Goal: Information Seeking & Learning: Learn about a topic

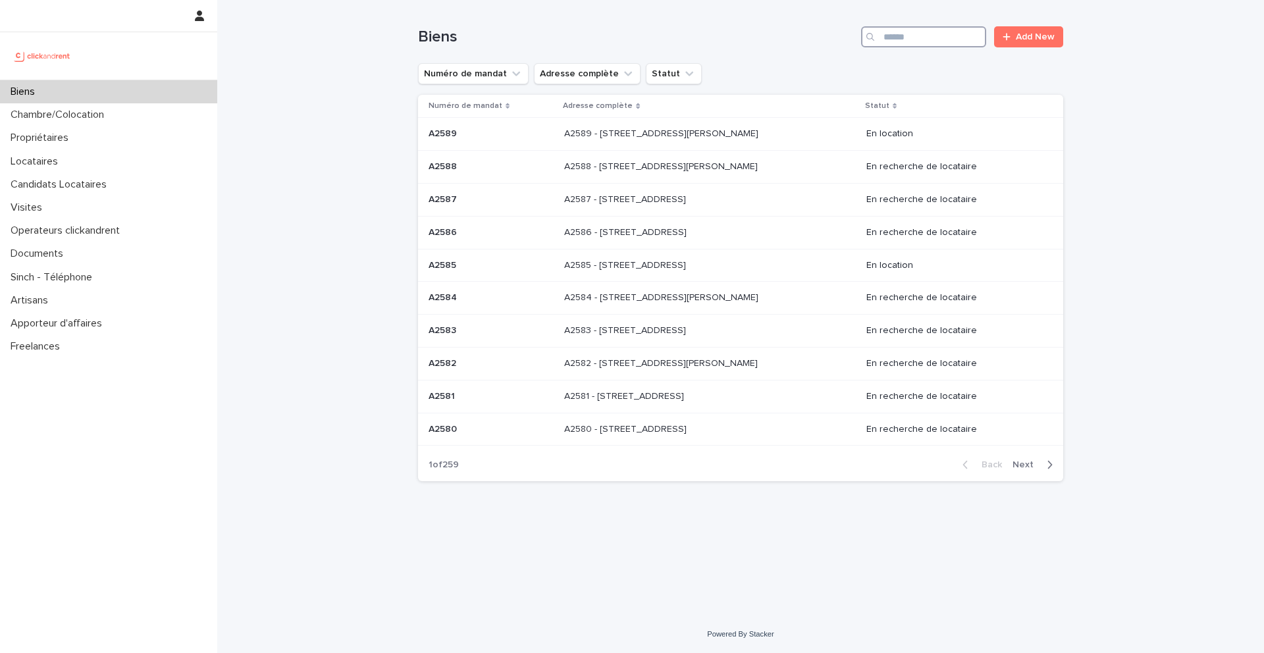
click at [918, 38] on input "Search" at bounding box center [923, 36] width 125 height 21
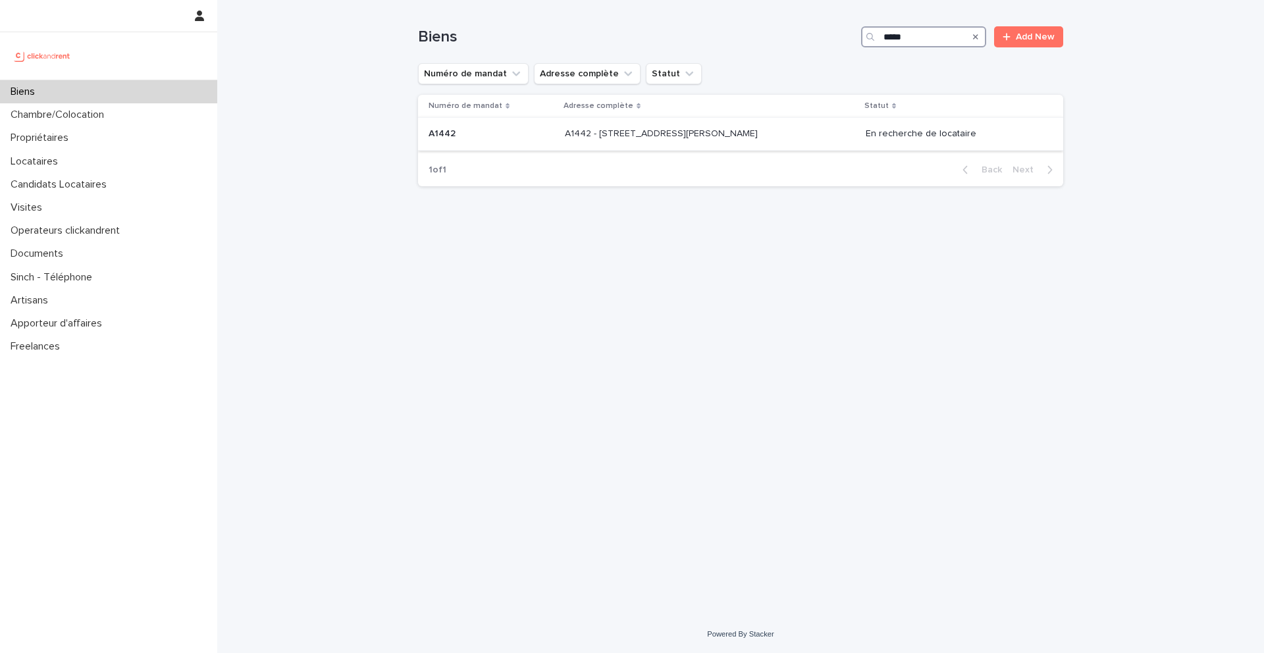
type input "*****"
click at [435, 137] on p "A1442" at bounding box center [444, 133] width 30 height 14
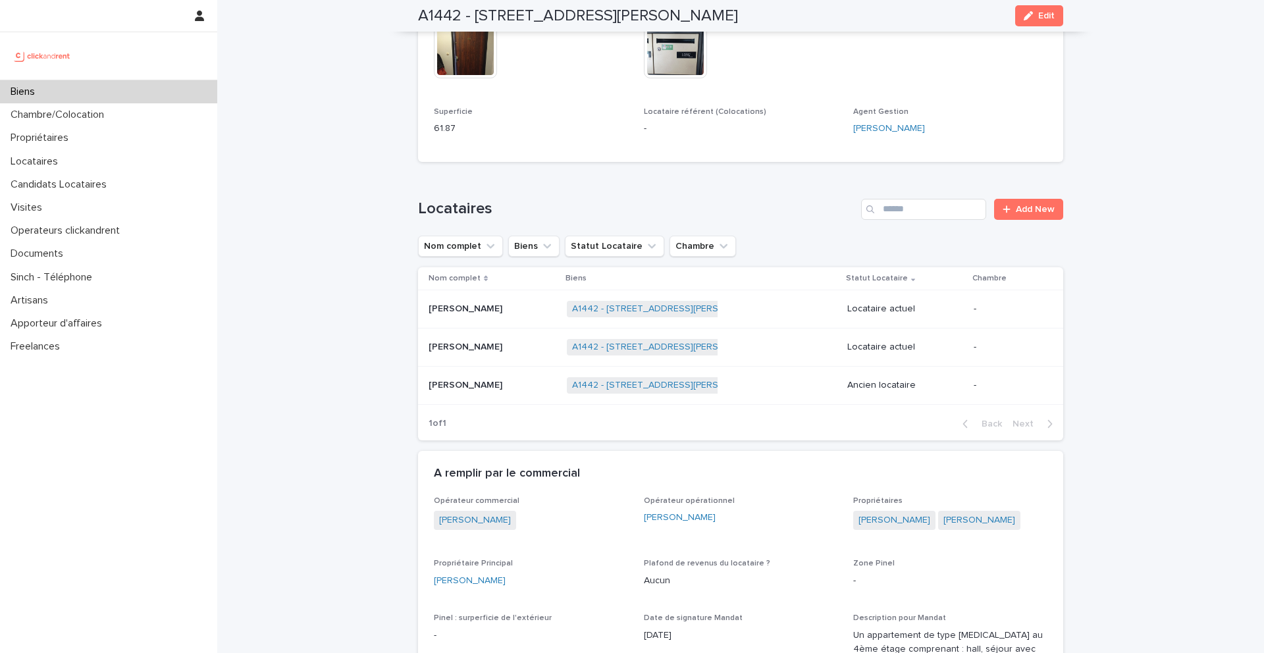
scroll to position [379, 0]
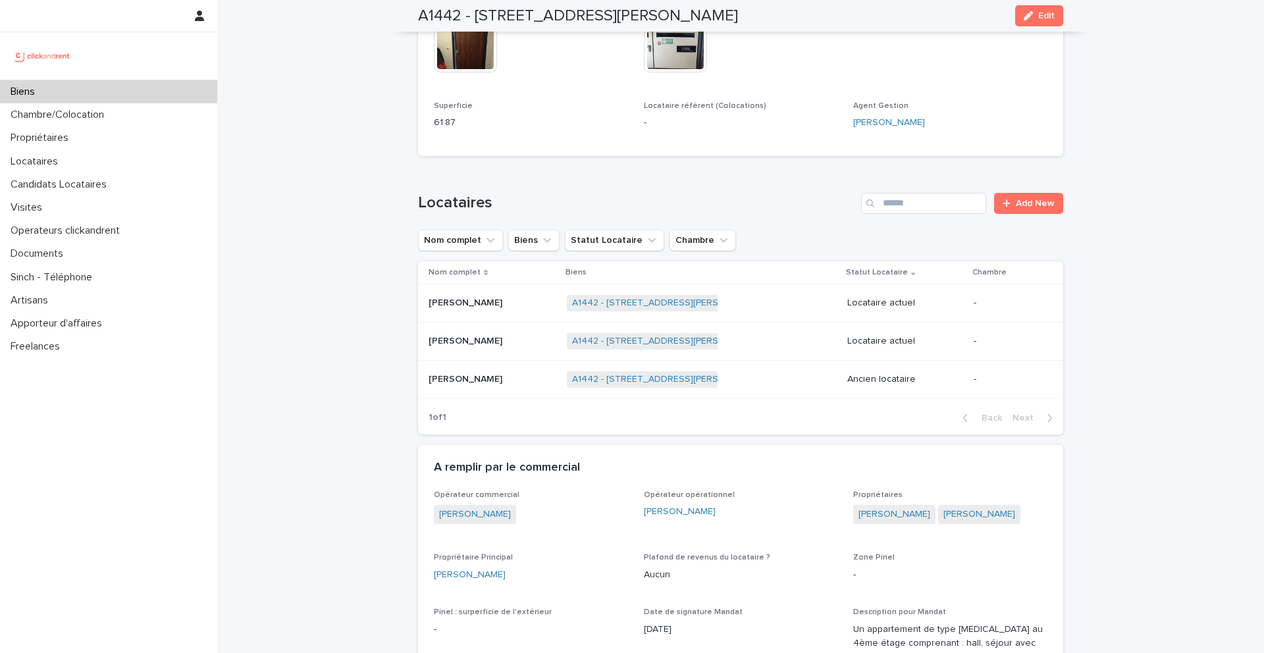
click at [471, 299] on p "[PERSON_NAME]" at bounding box center [467, 302] width 76 height 14
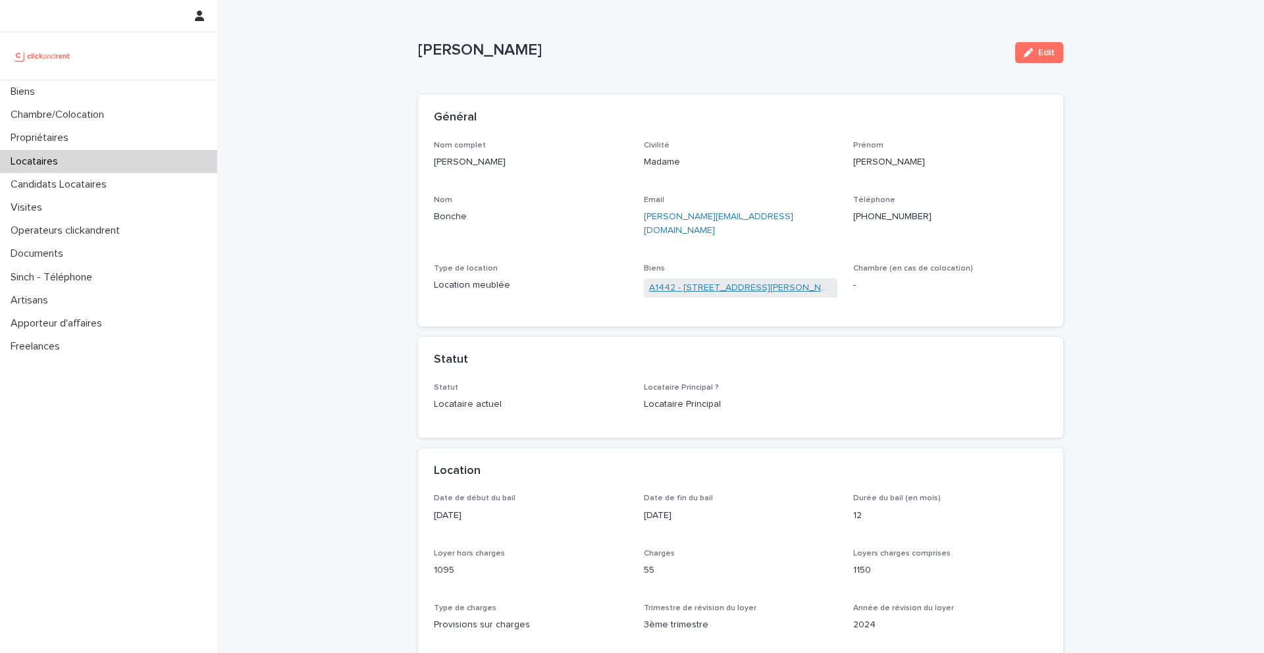
click at [670, 281] on link "A1442 - [STREET_ADDRESS][PERSON_NAME]" at bounding box center [741, 288] width 184 height 14
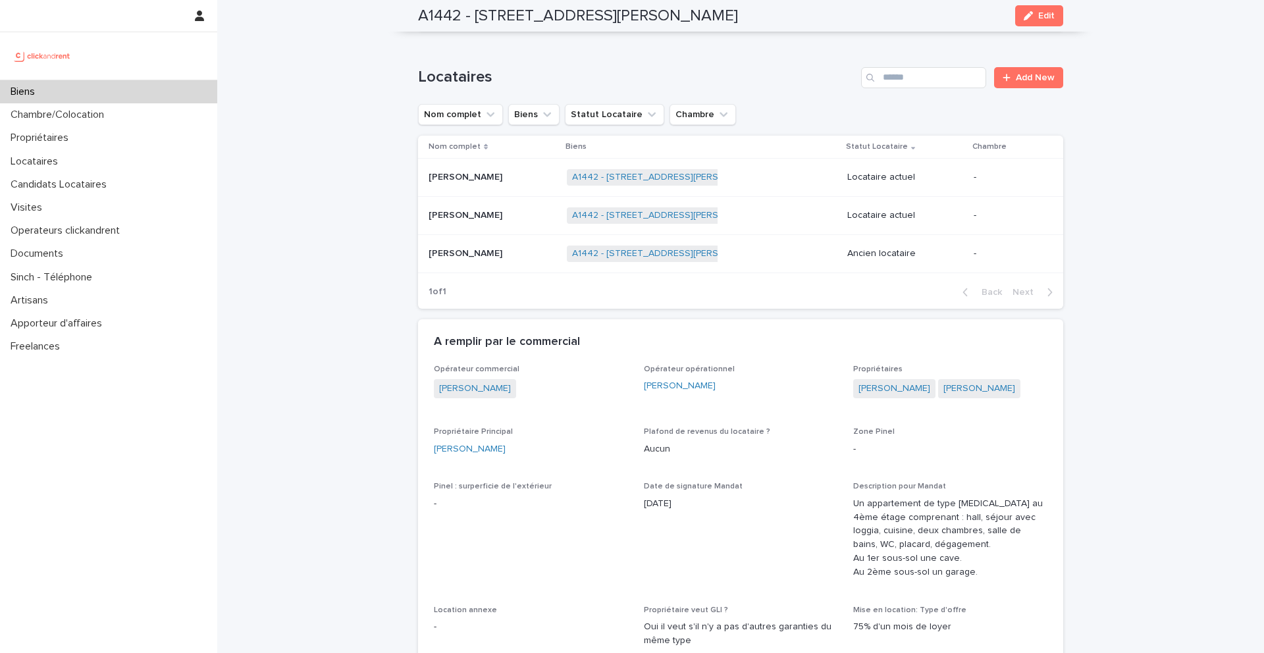
scroll to position [506, 0]
click at [881, 388] on link "Simon Chavant" at bounding box center [895, 388] width 72 height 14
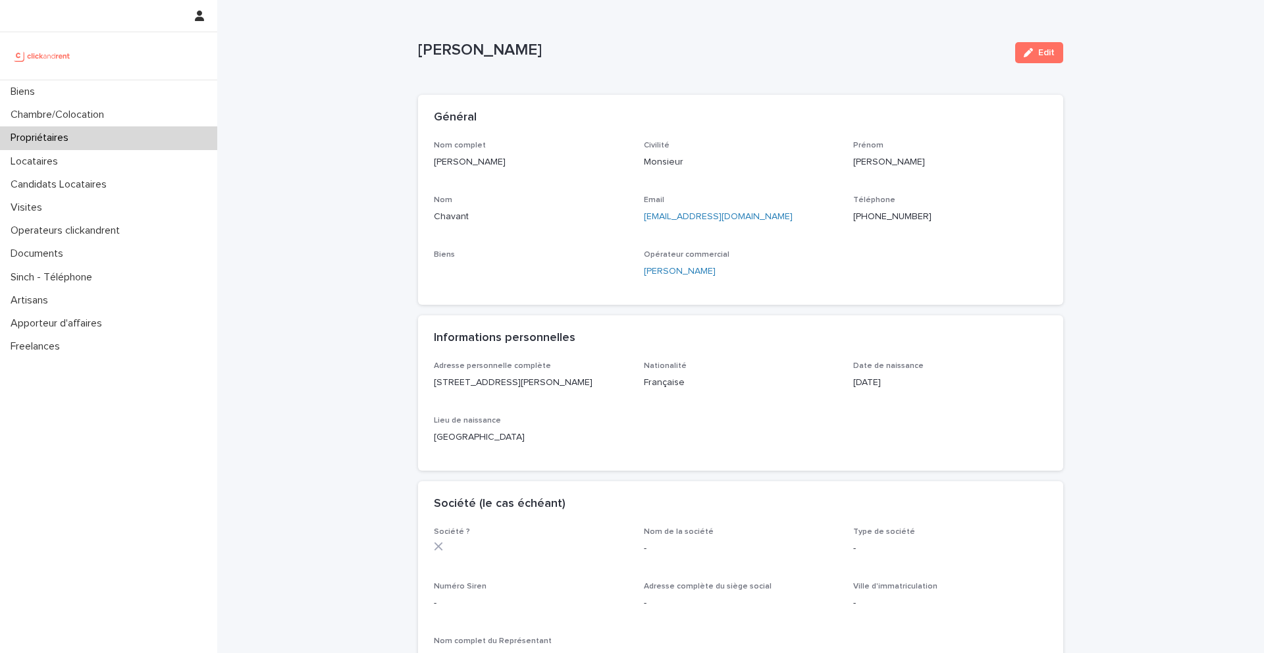
click at [896, 216] on ringoverc2c-number-84e06f14122c "+33638677353" at bounding box center [892, 216] width 78 height 9
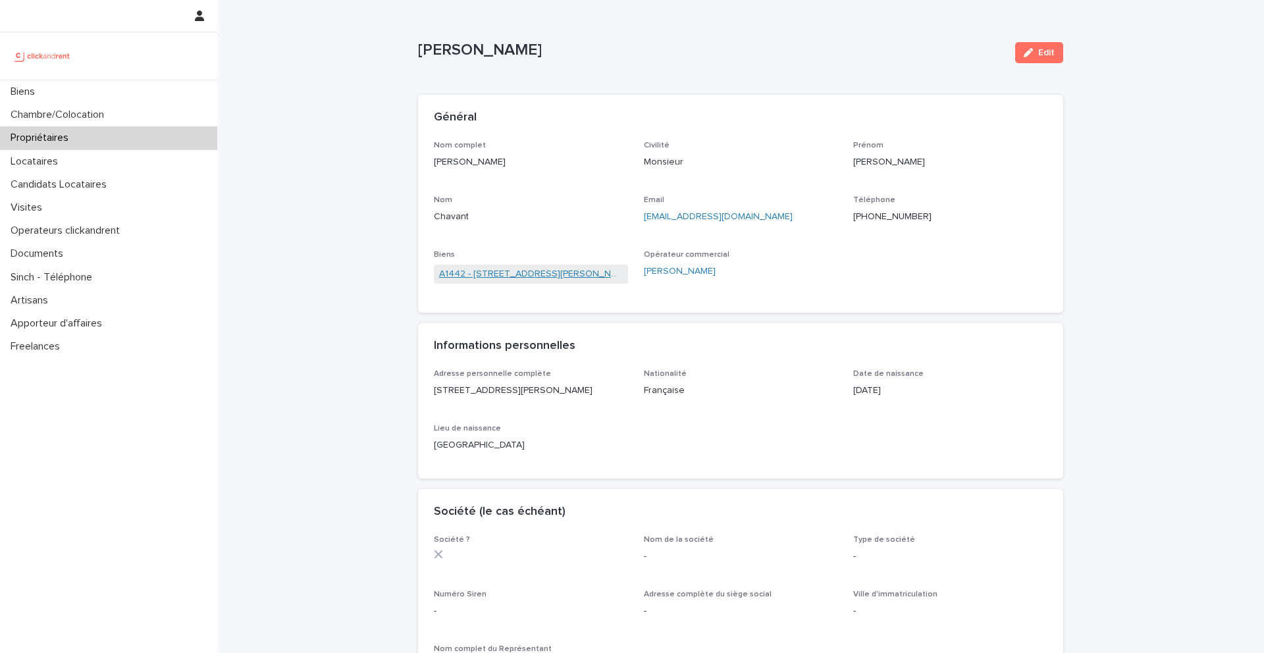
click at [571, 275] on link "A1442 - 43 Rue Maurice Flandin, Lyon 69003" at bounding box center [531, 274] width 184 height 14
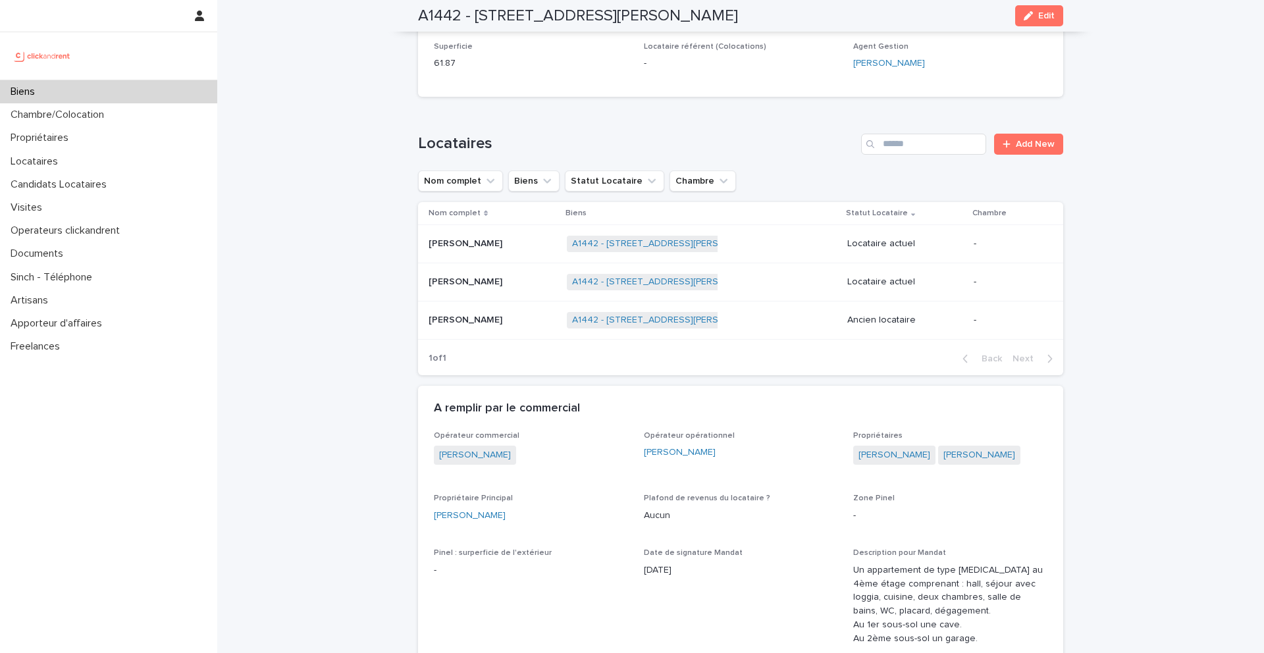
scroll to position [476, 0]
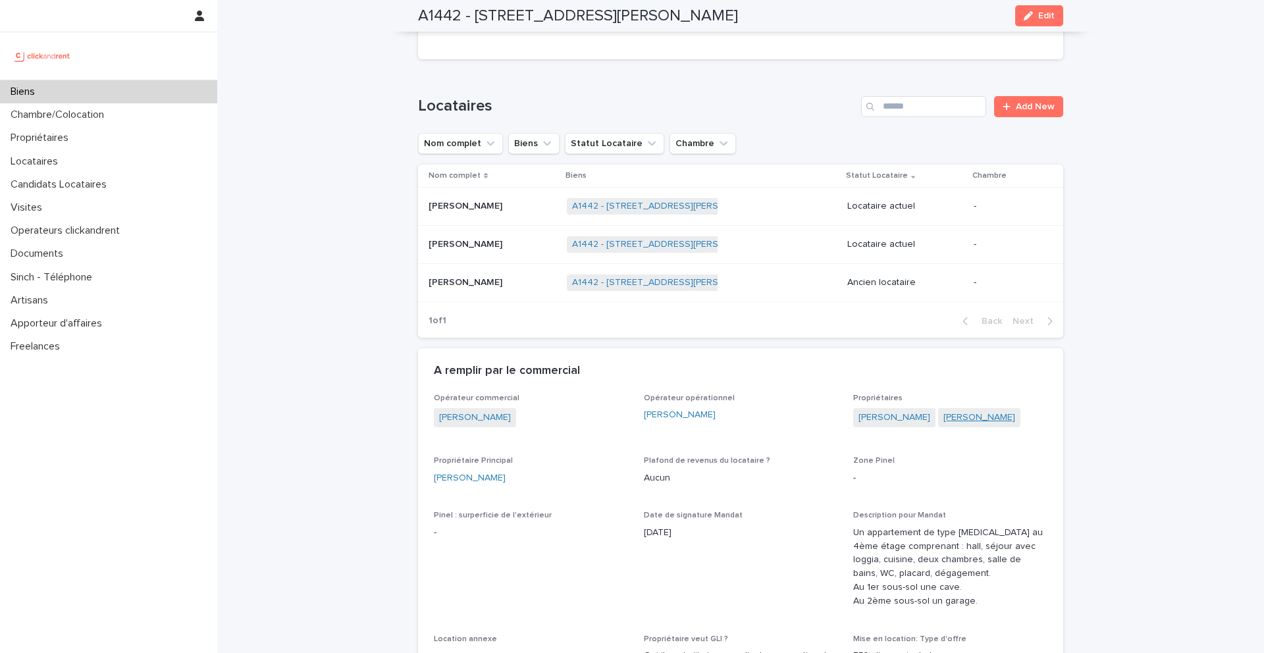
click at [953, 419] on link "Frédérique Pelletier" at bounding box center [979, 418] width 72 height 14
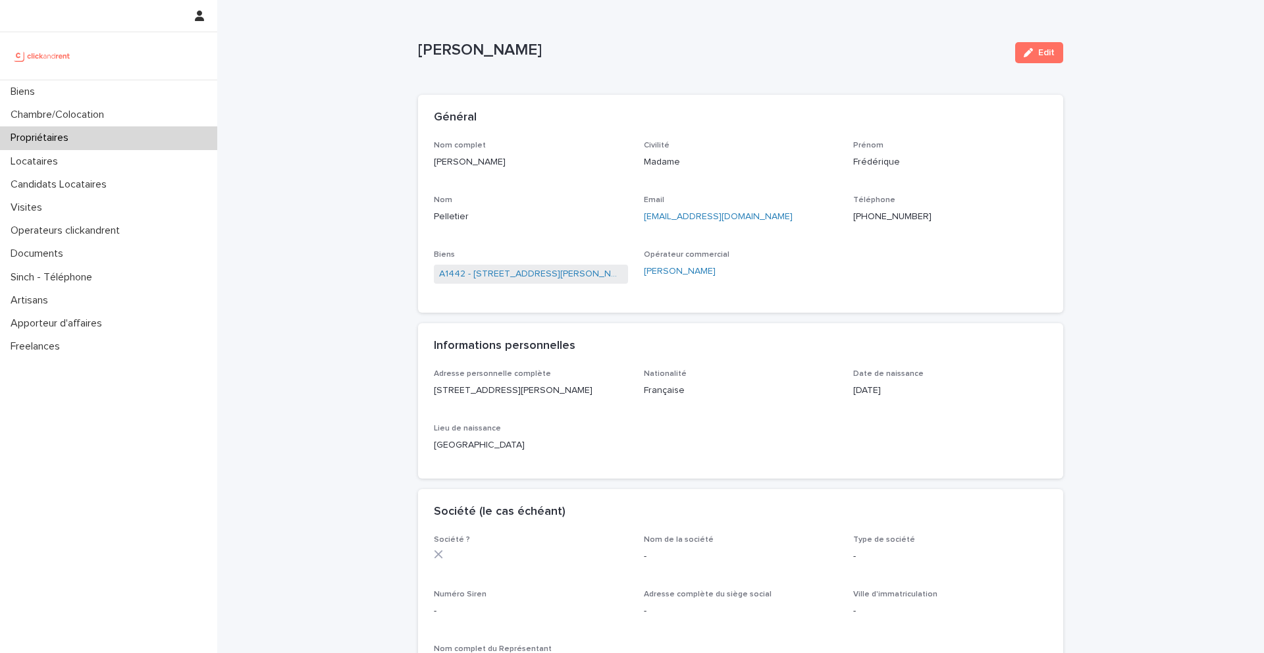
click at [898, 212] on ringoverc2c-number-84e06f14122c "+33629598839" at bounding box center [892, 216] width 78 height 9
click at [517, 272] on link "A1442 - 43 Rue Maurice Flandin, Lyon 69003" at bounding box center [531, 274] width 184 height 14
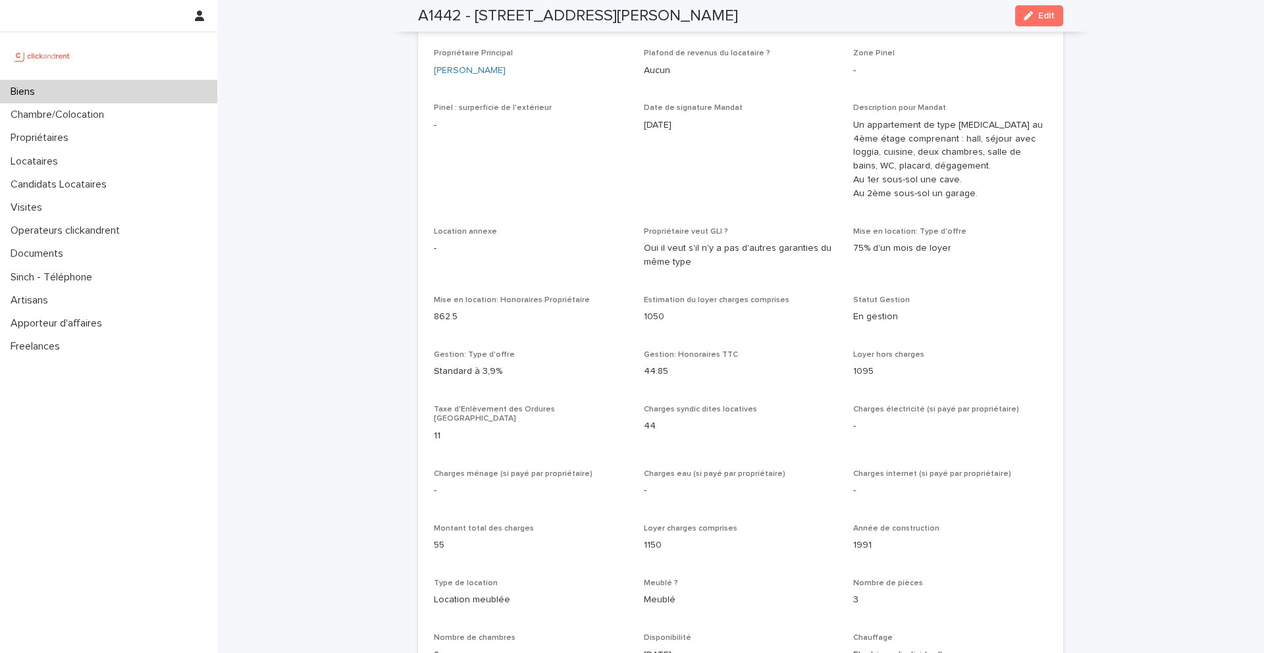
scroll to position [886, 0]
drag, startPoint x: 703, startPoint y: 265, endPoint x: 640, endPoint y: 249, distance: 65.3
click at [640, 249] on div "Opérateur commercial Victor Hecquet Opérateur opérationnel Guillaume Nanette Pr…" at bounding box center [741, 546] width 614 height 1125
click at [689, 258] on p "Oui il veut s'il n'y a pas d'autres garanties du même type" at bounding box center [741, 254] width 194 height 28
drag, startPoint x: 692, startPoint y: 261, endPoint x: 644, endPoint y: 246, distance: 50.4
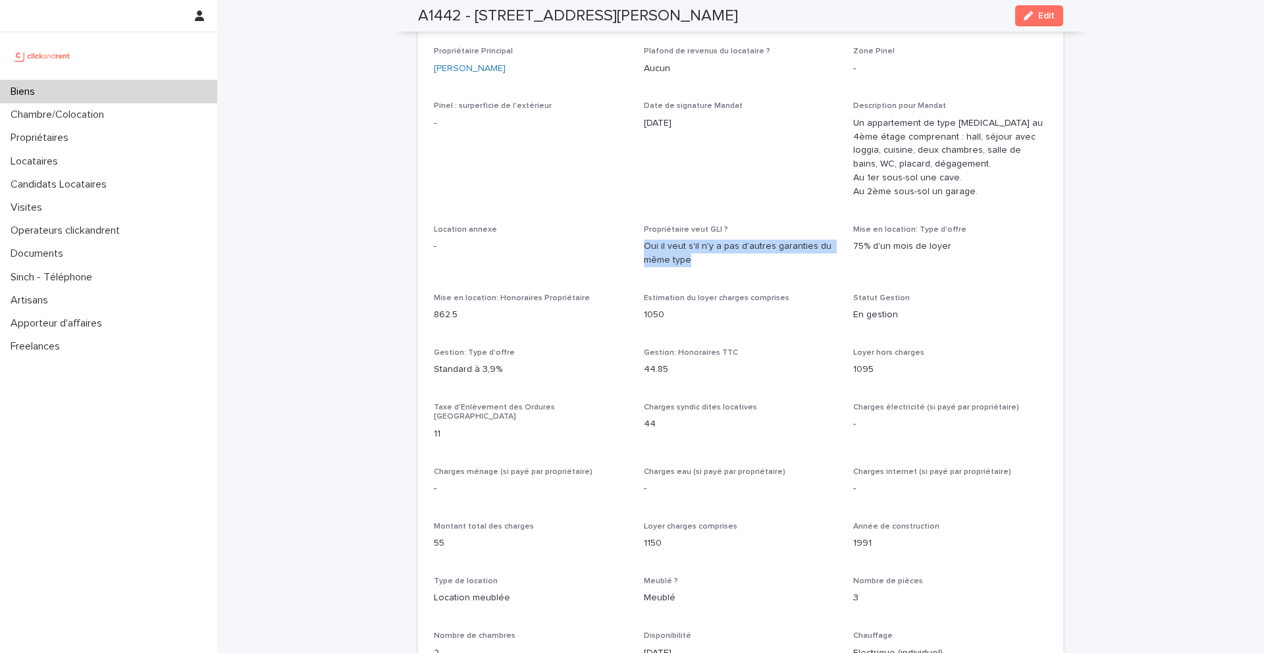
click at [644, 246] on p "Oui il veut s'il n'y a pas d'autres garanties du même type" at bounding box center [741, 254] width 194 height 28
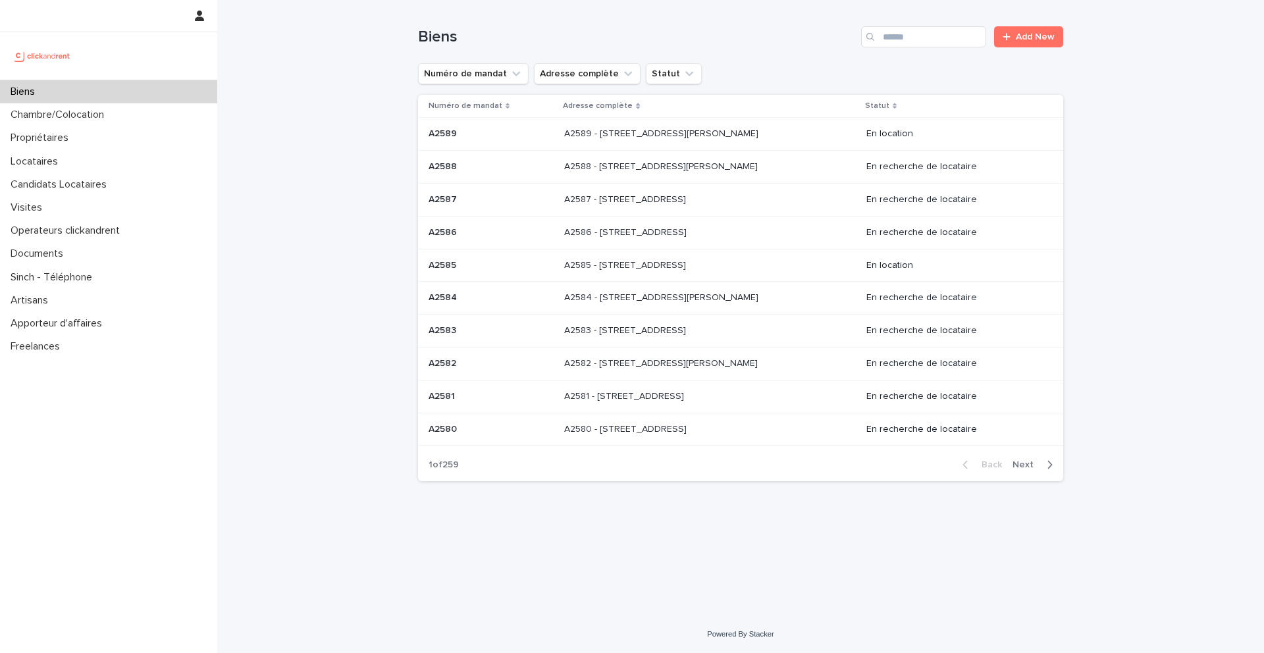
click at [914, 47] on div "Biens Add New" at bounding box center [740, 31] width 645 height 63
click at [913, 44] on input "Search" at bounding box center [923, 36] width 125 height 21
click at [899, 35] on input "Search" at bounding box center [923, 36] width 125 height 21
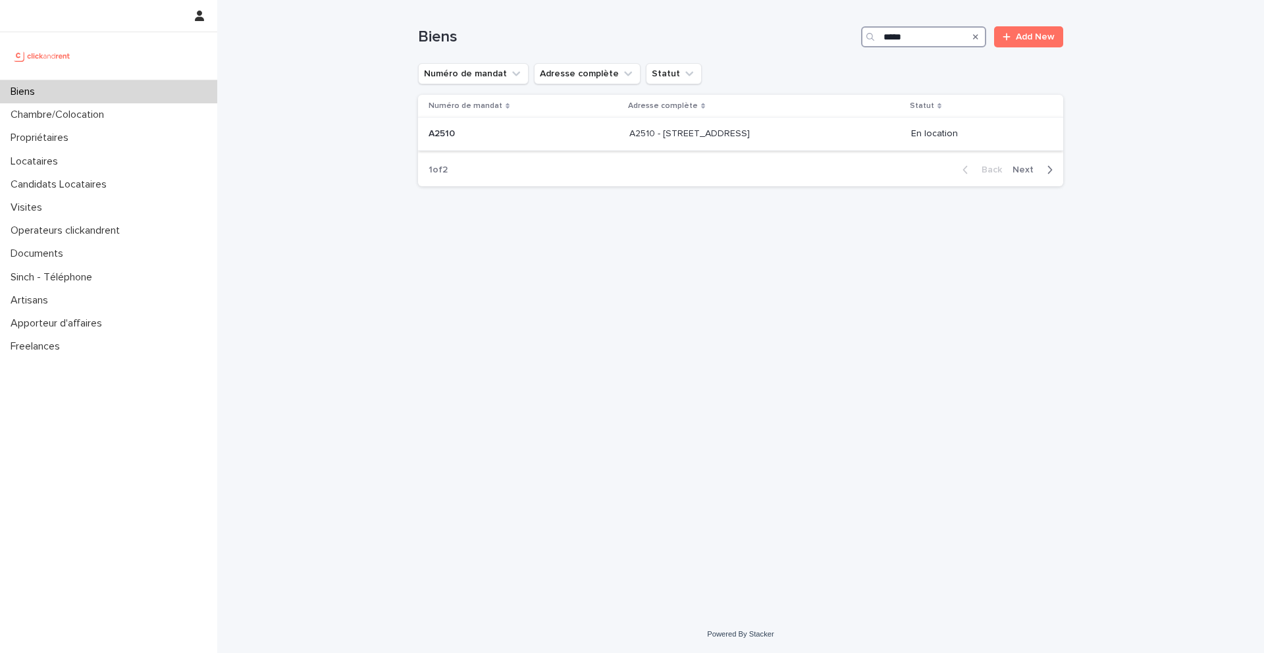
type input "*****"
click at [664, 136] on p "A2510 - 51 rue Jacquard, Lille 59260" at bounding box center [690, 133] width 123 height 14
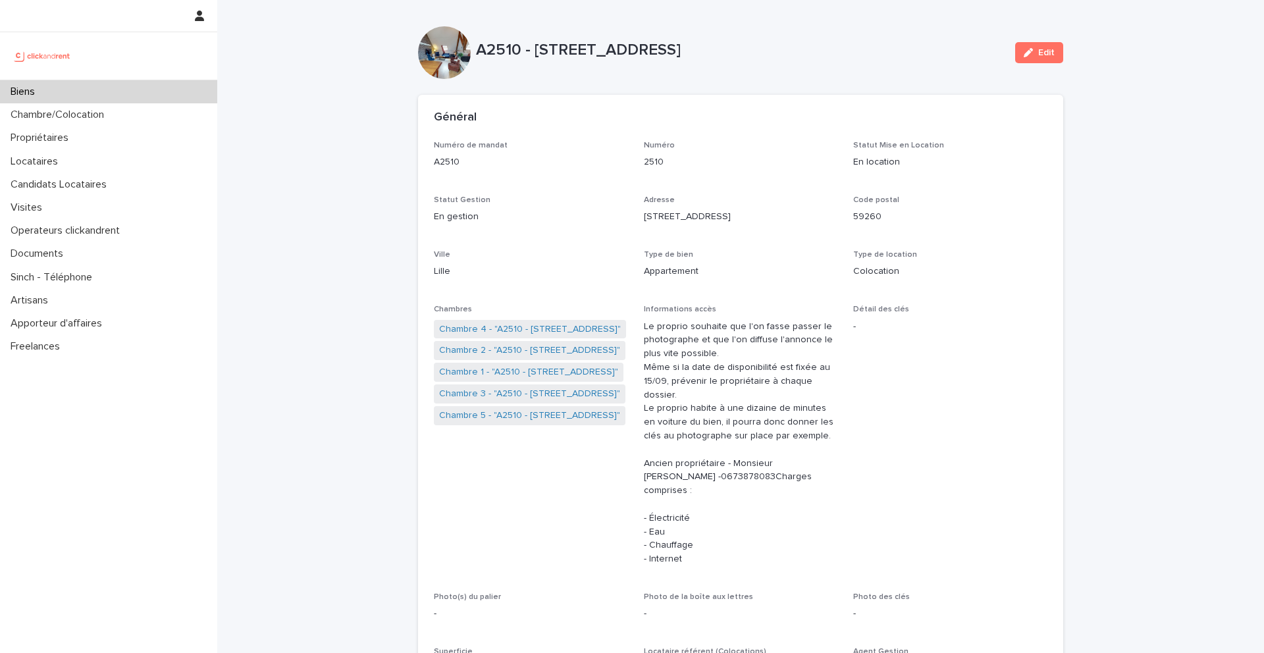
click at [721, 472] on ringoverc2c-number-84e06f14122c "0673878083" at bounding box center [748, 476] width 55 height 9
click at [69, 91] on div "Biens" at bounding box center [108, 91] width 217 height 23
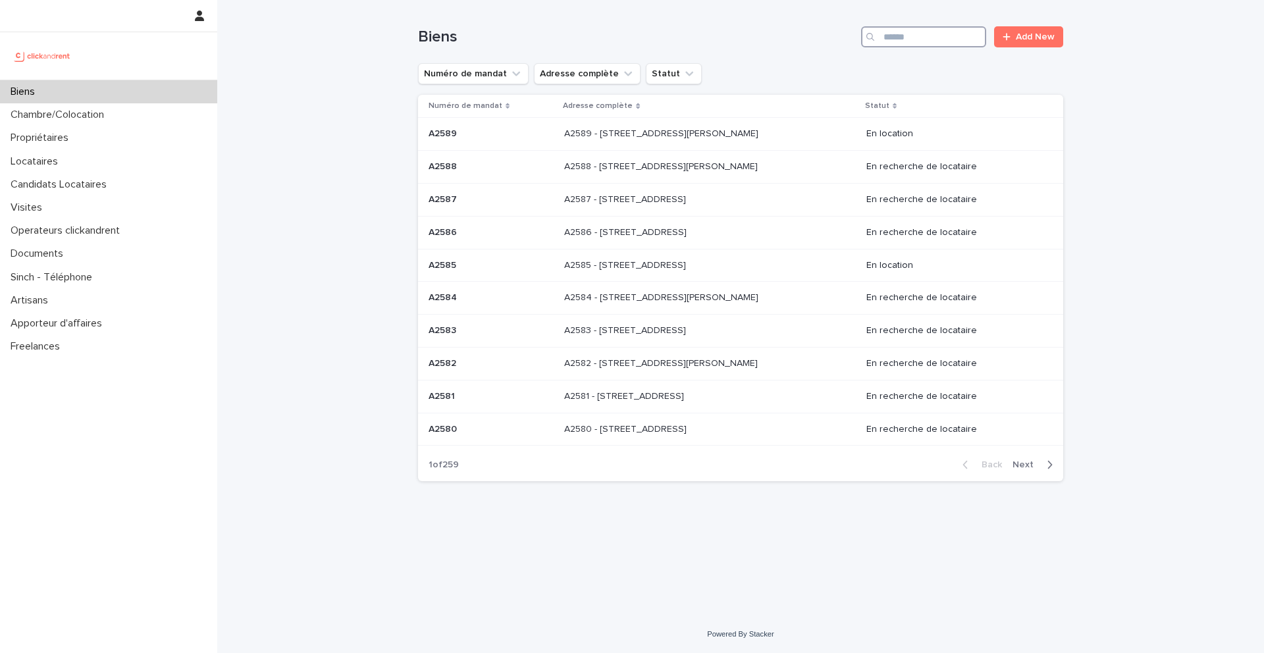
click at [945, 35] on input "Search" at bounding box center [923, 36] width 125 height 21
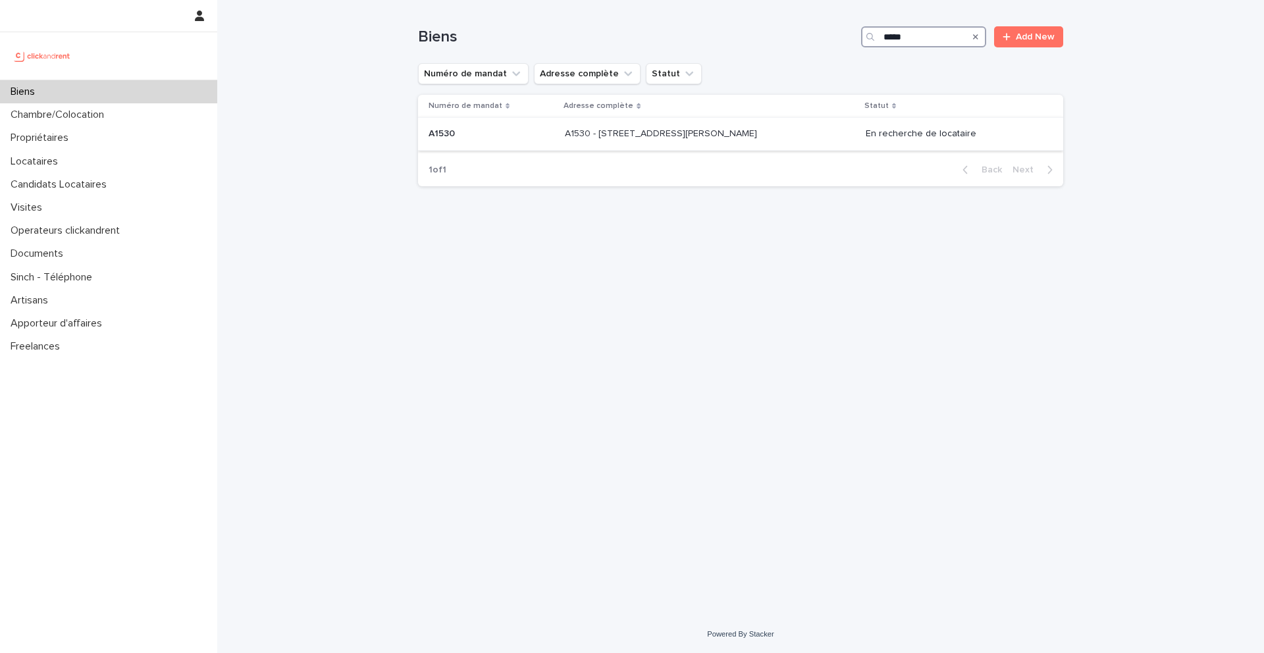
type input "*****"
click at [452, 133] on p "A1530" at bounding box center [443, 133] width 29 height 14
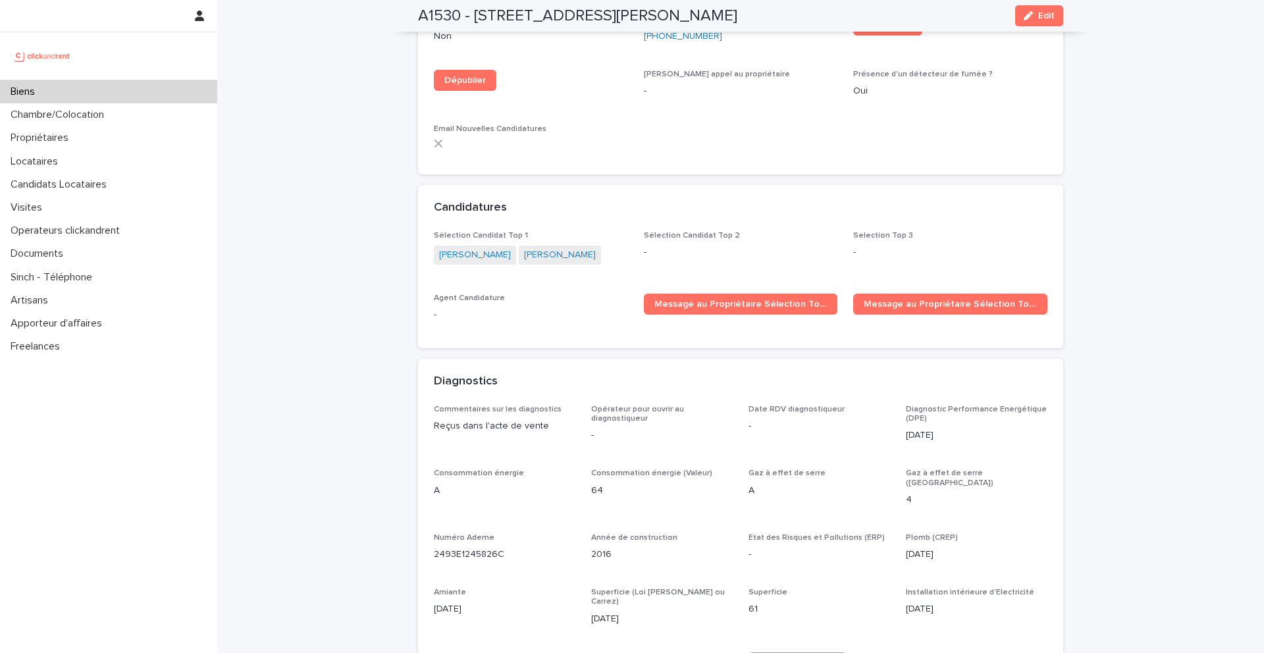
scroll to position [4017, 0]
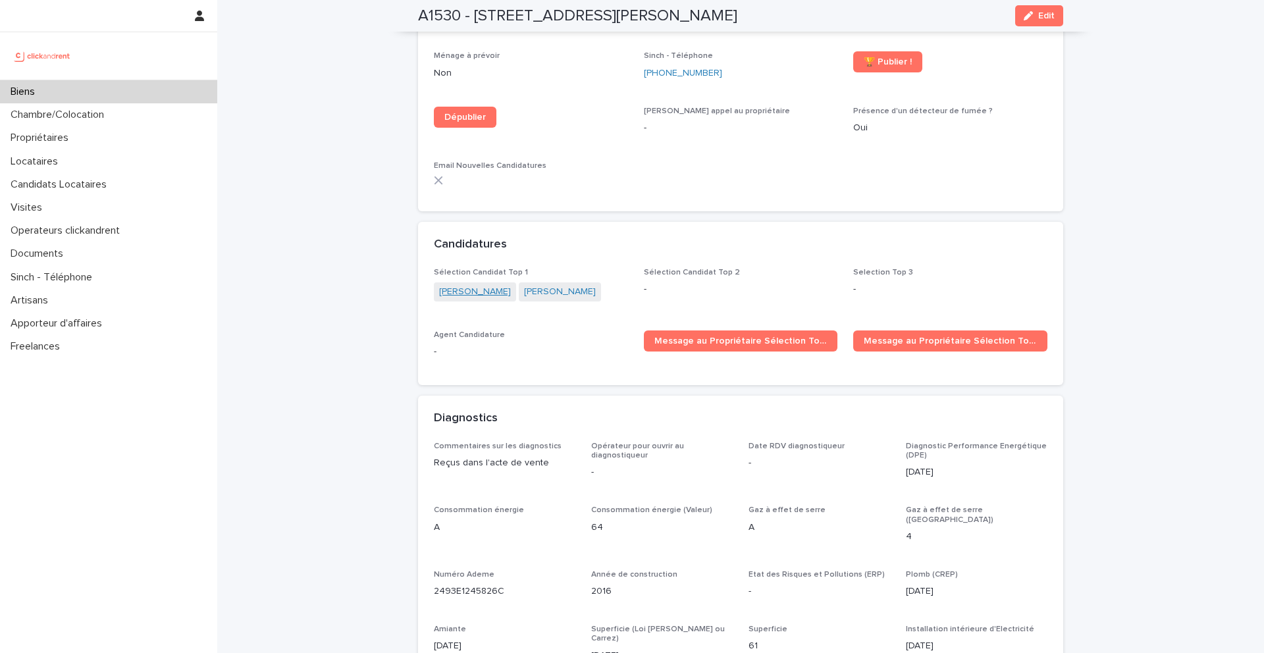
click at [454, 285] on link "Omar Aguelmame" at bounding box center [475, 292] width 72 height 14
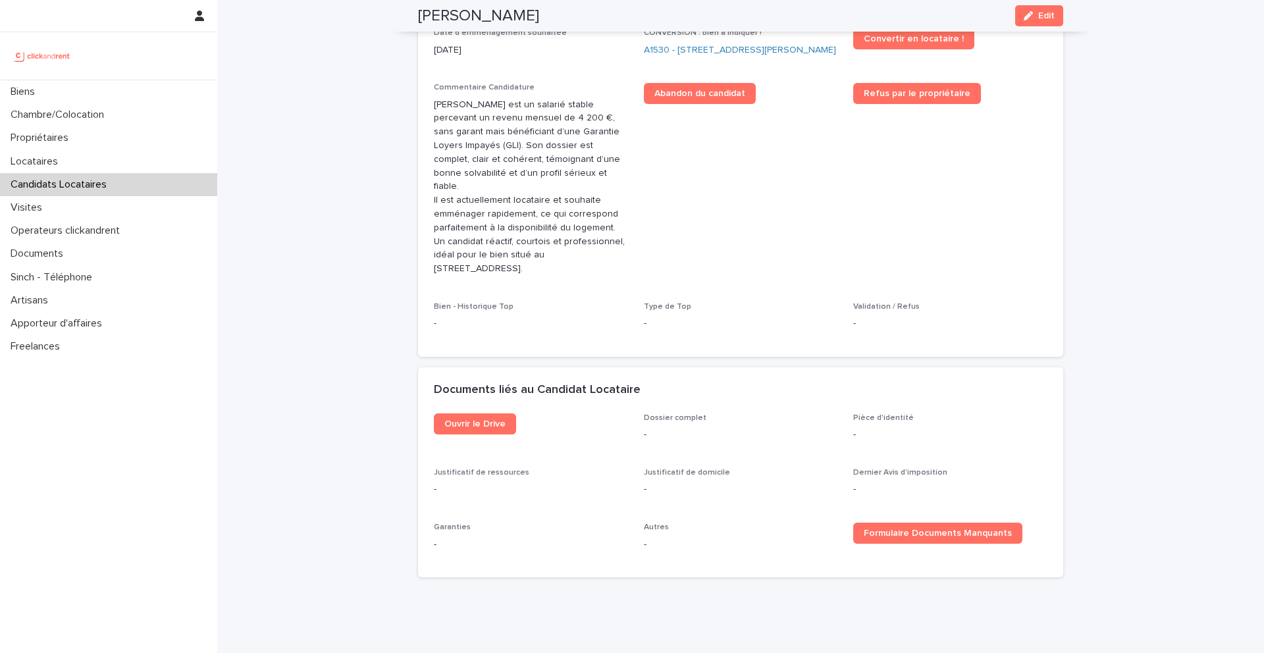
scroll to position [543, 0]
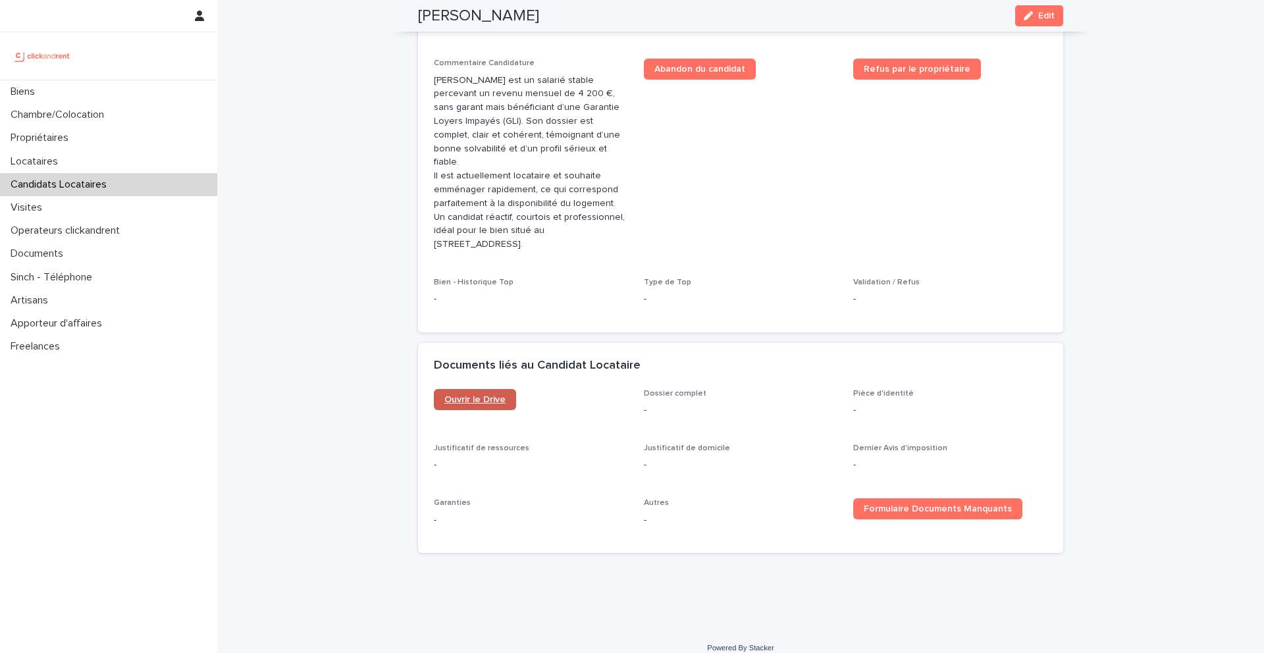
click at [485, 395] on span "Ouvrir le Drive" at bounding box center [474, 399] width 61 height 9
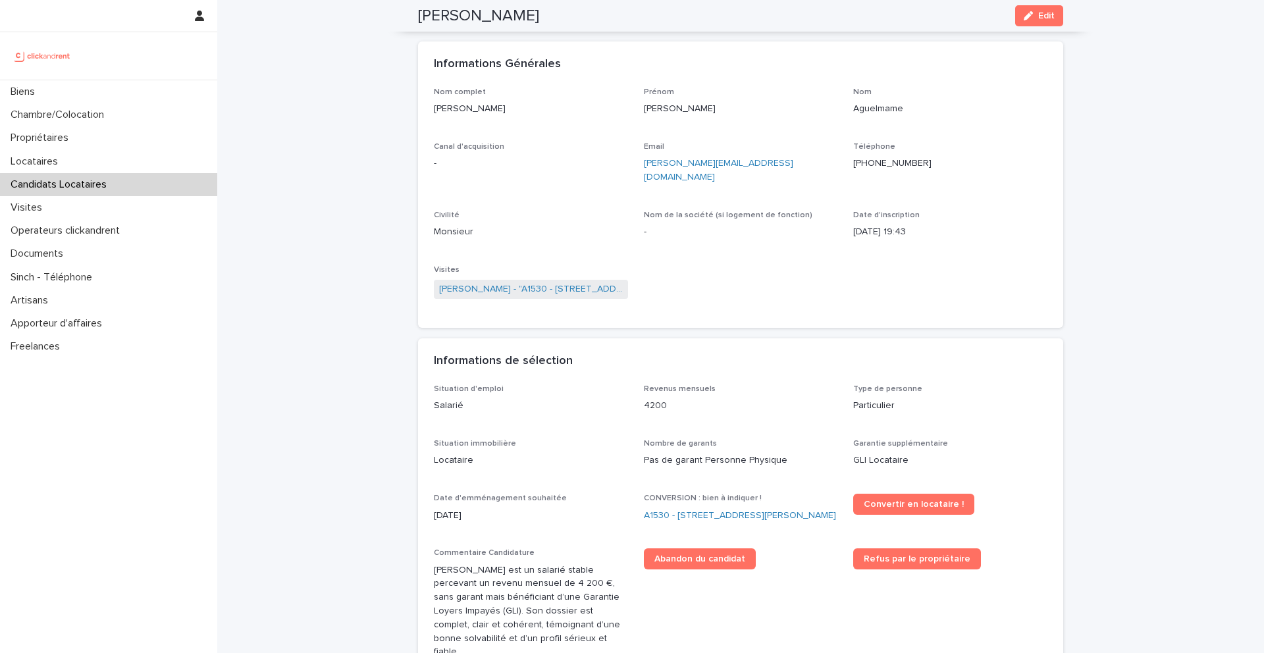
scroll to position [0, 0]
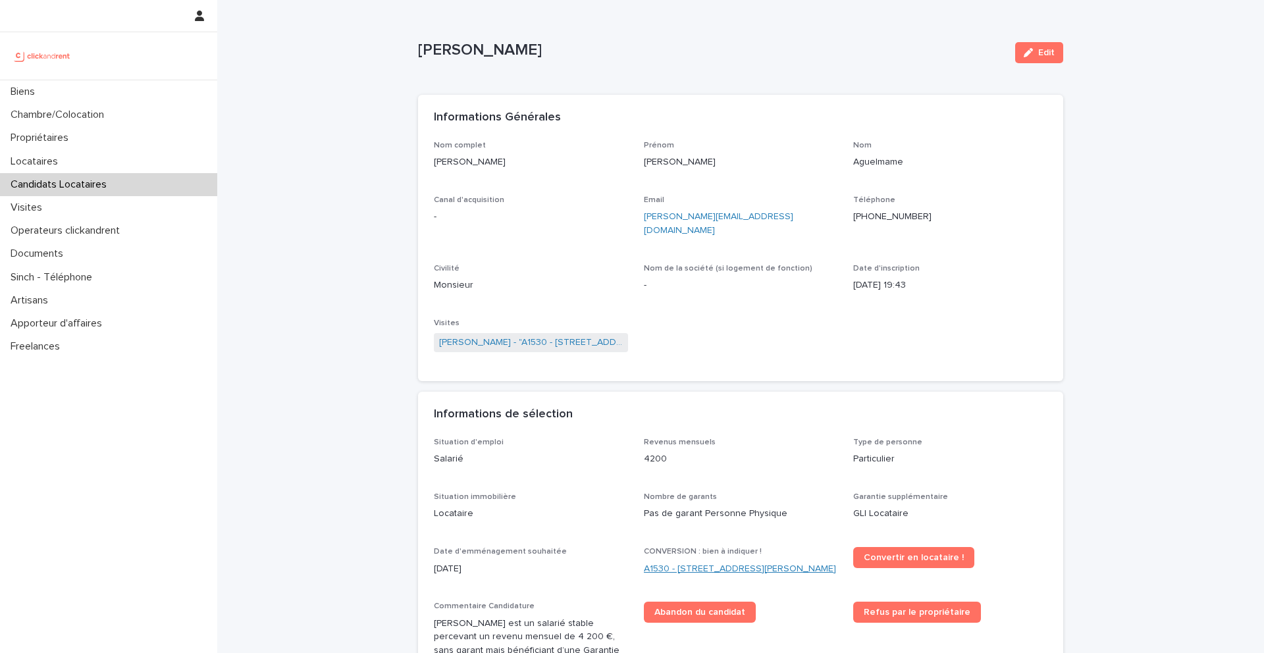
click at [649, 566] on link "A1530 - 33 Avenue des Martyrs de Chateaubriant, Orly 94310" at bounding box center [740, 569] width 192 height 14
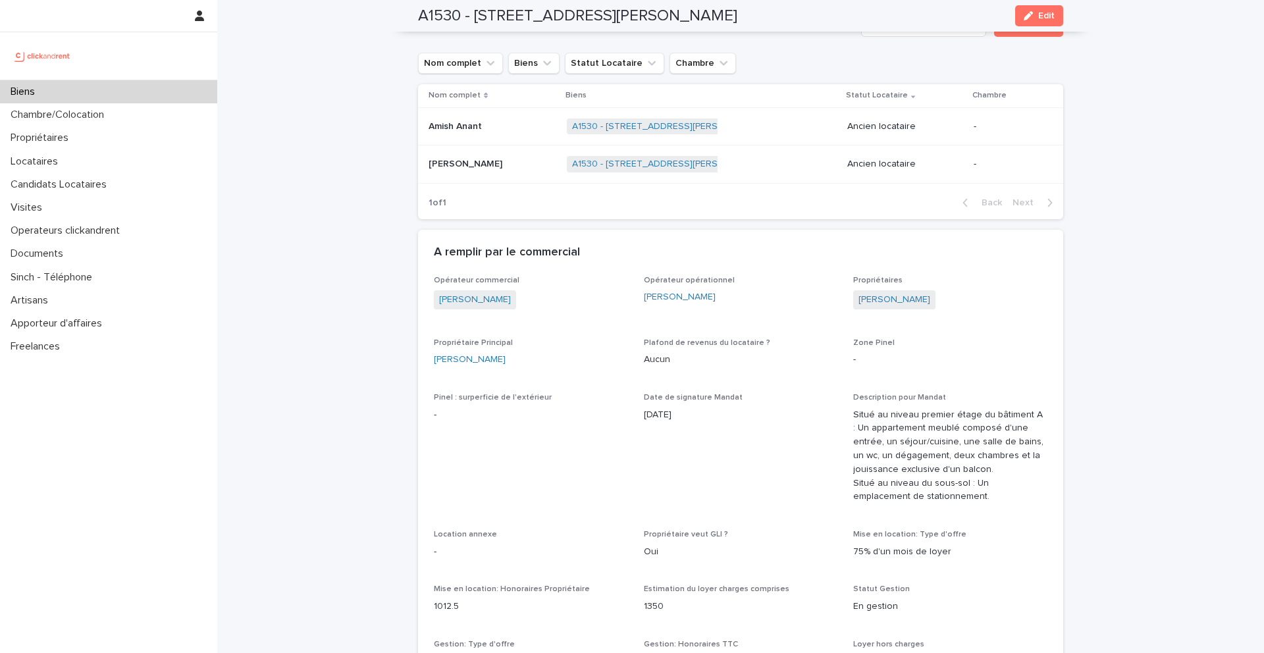
scroll to position [762, 0]
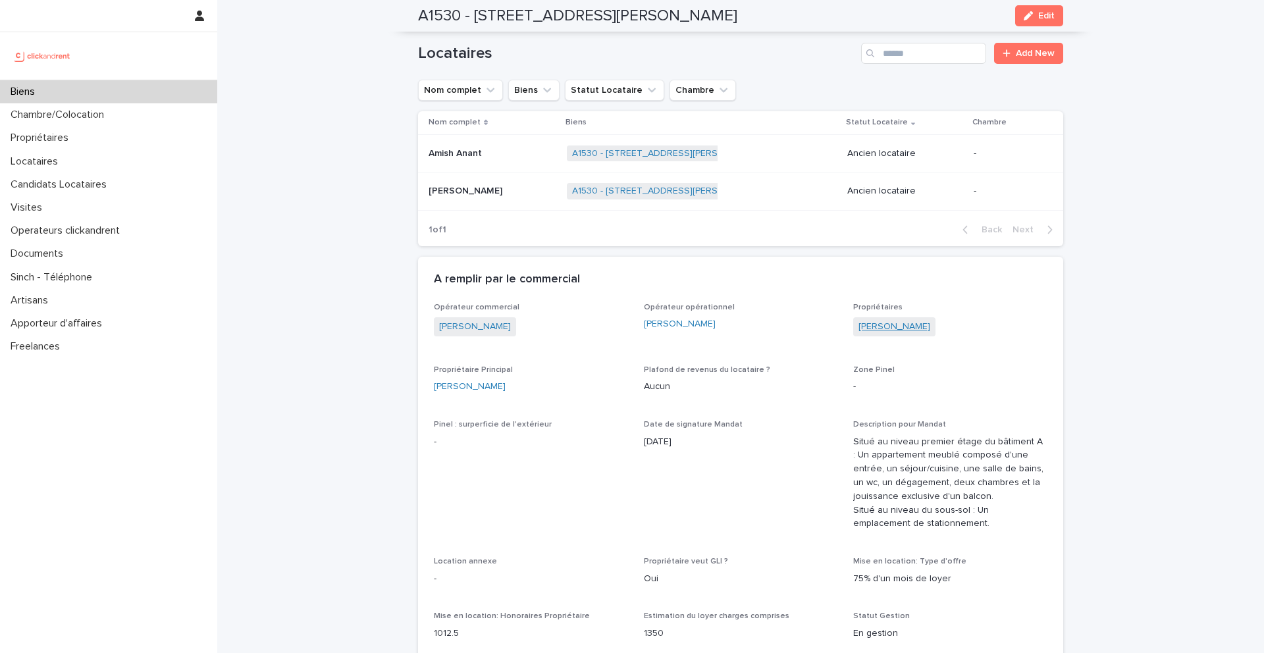
click at [872, 320] on link "Sara Rabhi" at bounding box center [895, 327] width 72 height 14
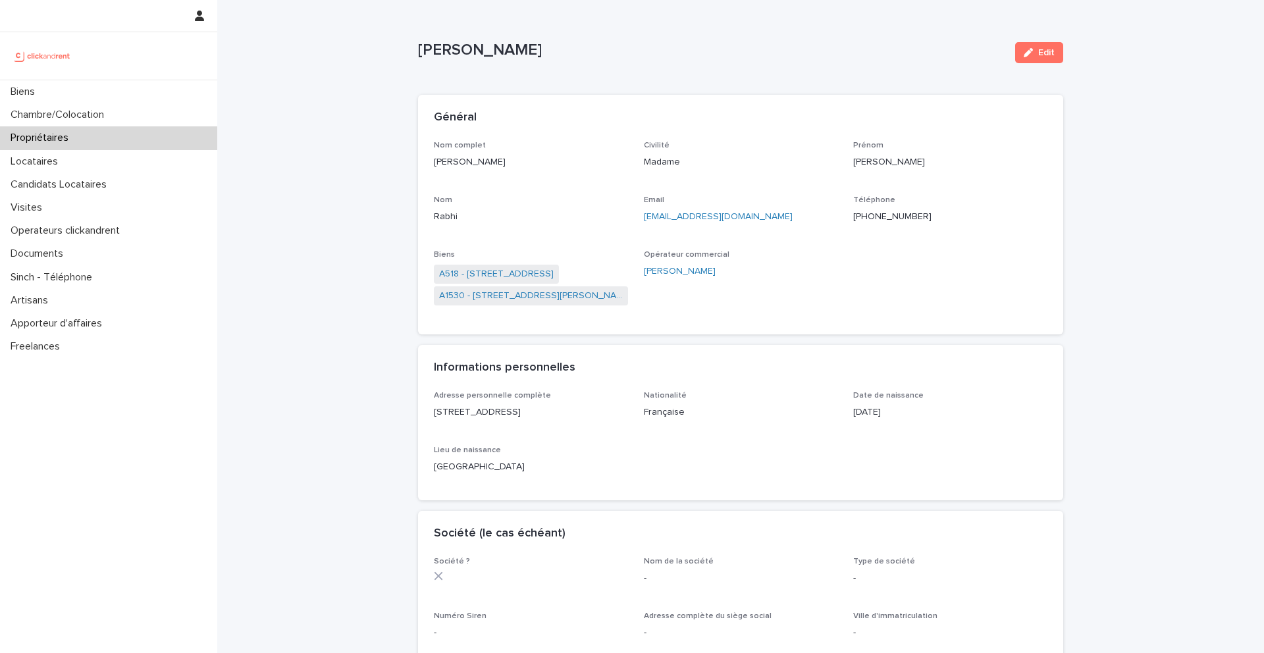
click at [907, 218] on ringoverc2c-number-84e06f14122c "+966531292324" at bounding box center [892, 216] width 78 height 9
drag, startPoint x: 518, startPoint y: 46, endPoint x: 400, endPoint y: 45, distance: 117.9
click at [400, 45] on div "Loading... Saving… Loading... Saving… Sara Rabhi Edit Sara Rabhi Edit Sorry, th…" at bounding box center [740, 588] width 1047 height 1177
copy p "Sara Rabhi"
click at [895, 215] on ringoverc2c-number-84e06f14122c "+966531292324" at bounding box center [892, 216] width 78 height 9
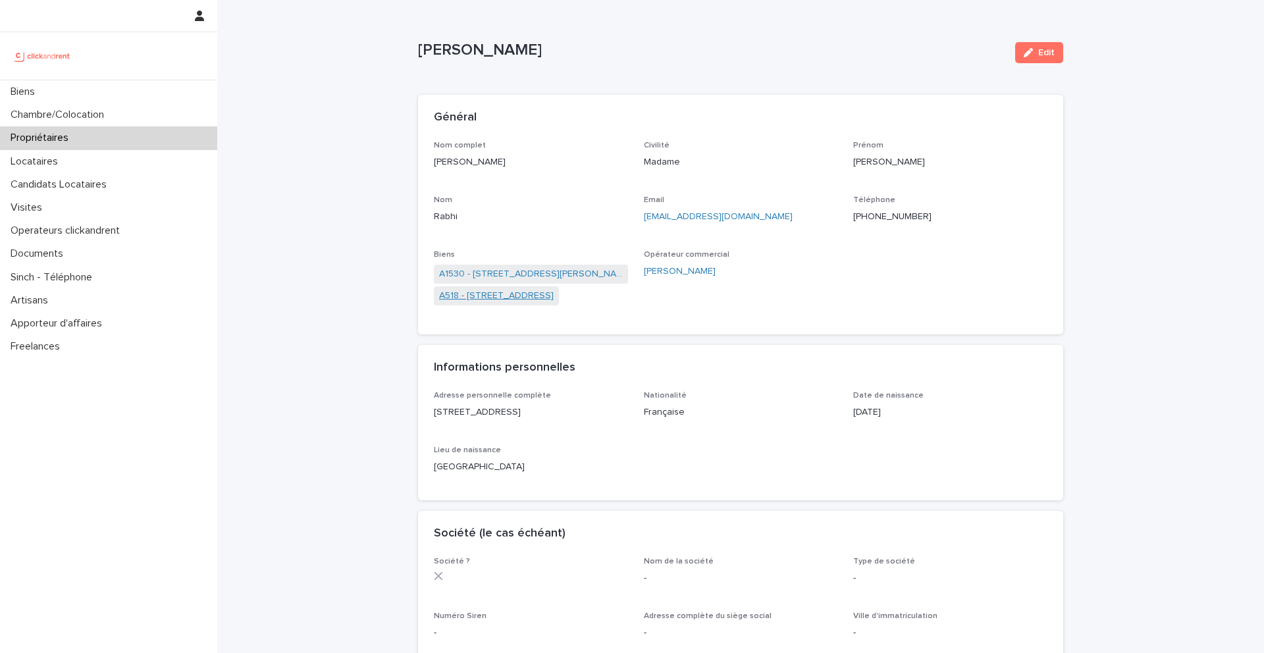
click at [550, 294] on link "A518 - 67 Rue de Meaux, Vaujours 93410" at bounding box center [496, 296] width 115 height 14
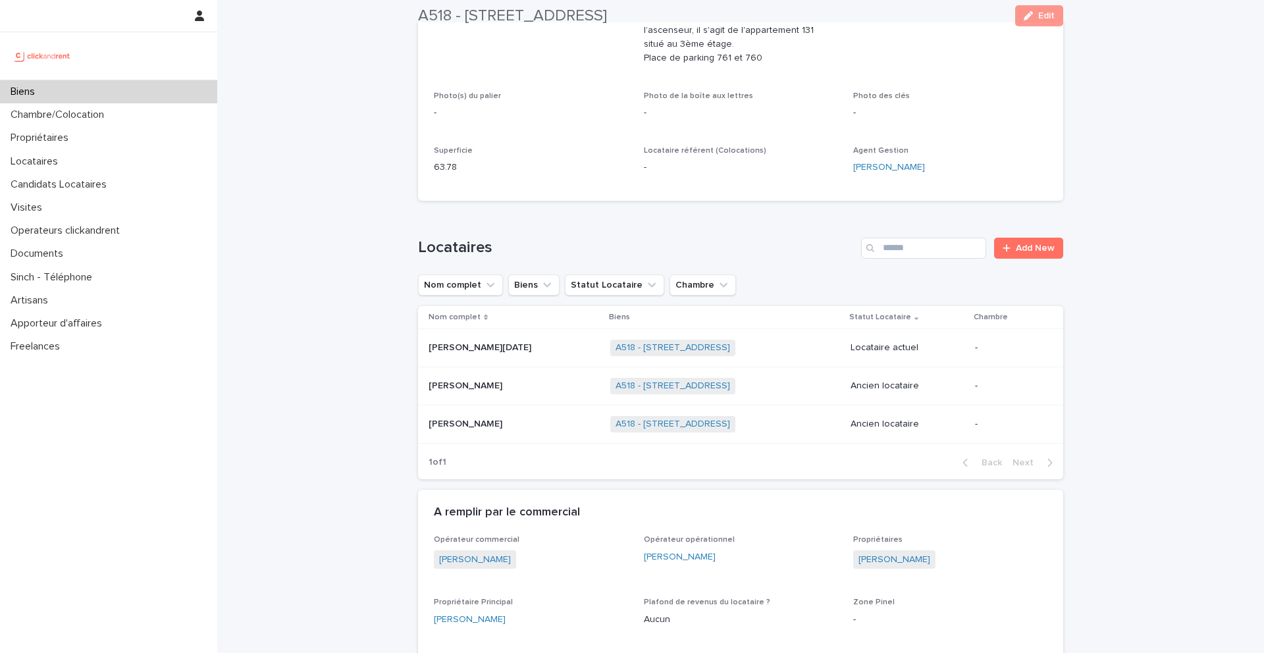
scroll to position [400, 0]
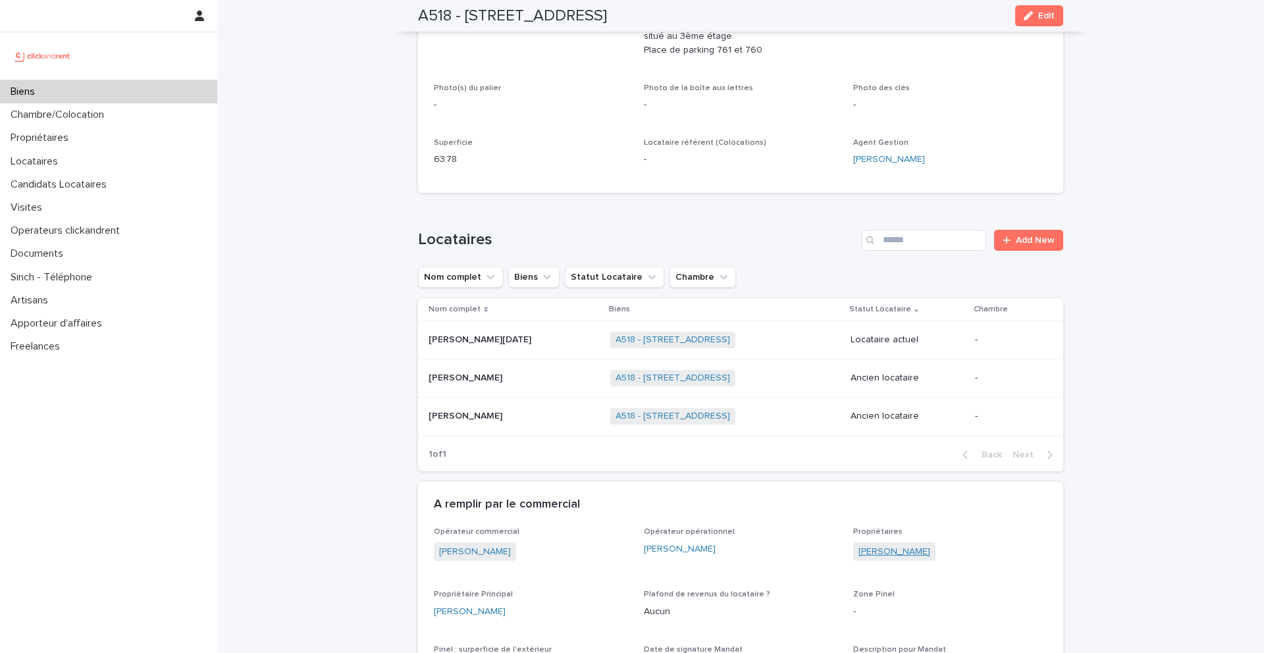
click at [880, 545] on link "Sara Rabhi" at bounding box center [895, 552] width 72 height 14
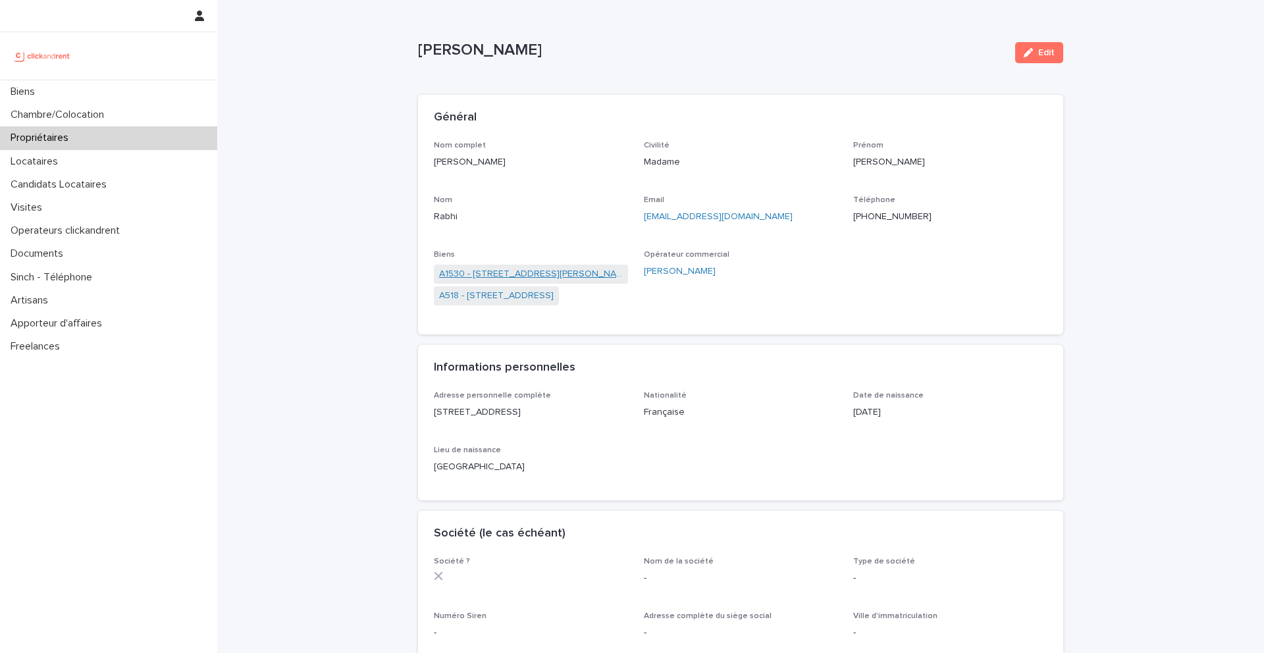
click at [541, 274] on link "A1530 - 33 Avenue des Martyrs de Chateaubriant, Orly 94310" at bounding box center [531, 274] width 184 height 14
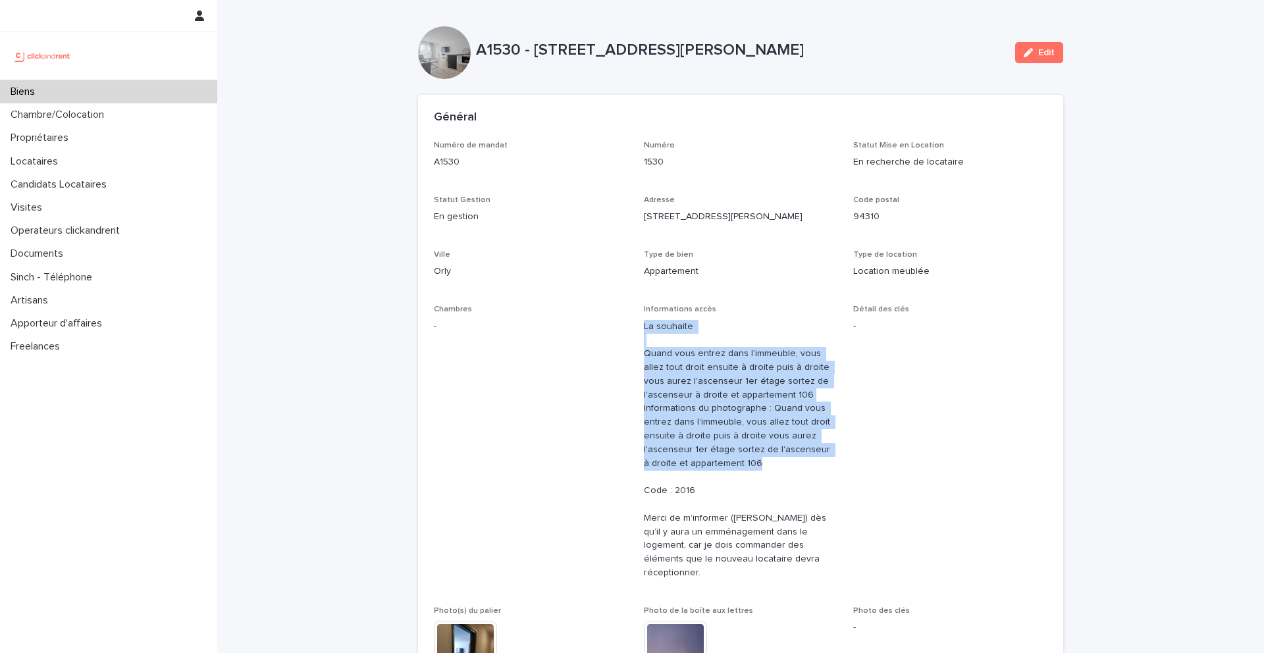
drag, startPoint x: 644, startPoint y: 326, endPoint x: 756, endPoint y: 462, distance: 176.3
click at [756, 462] on p "La souhaite Quand vous entrez dans l'immeuble, vous allez tout droit ensuite à …" at bounding box center [741, 450] width 194 height 260
click at [752, 464] on p "La souhaite Quand vous entrez dans l'immeuble, vous allez tout droit ensuite à …" at bounding box center [741, 450] width 194 height 260
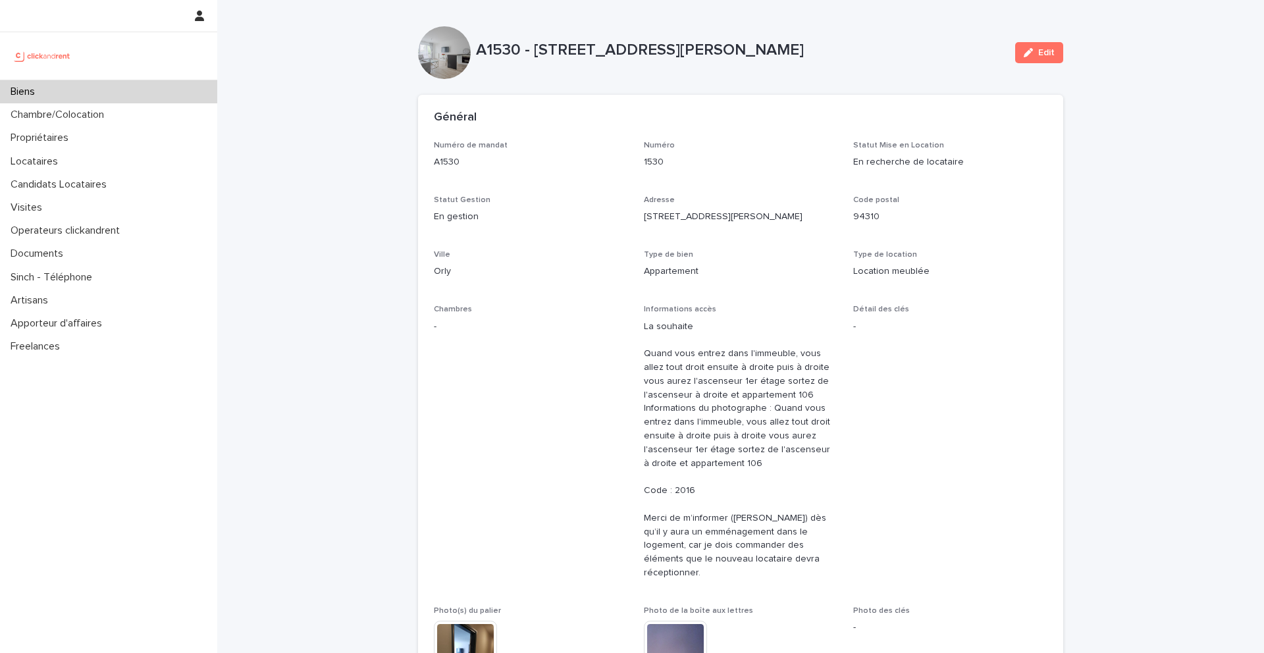
click at [73, 83] on div "Biens" at bounding box center [108, 91] width 217 height 23
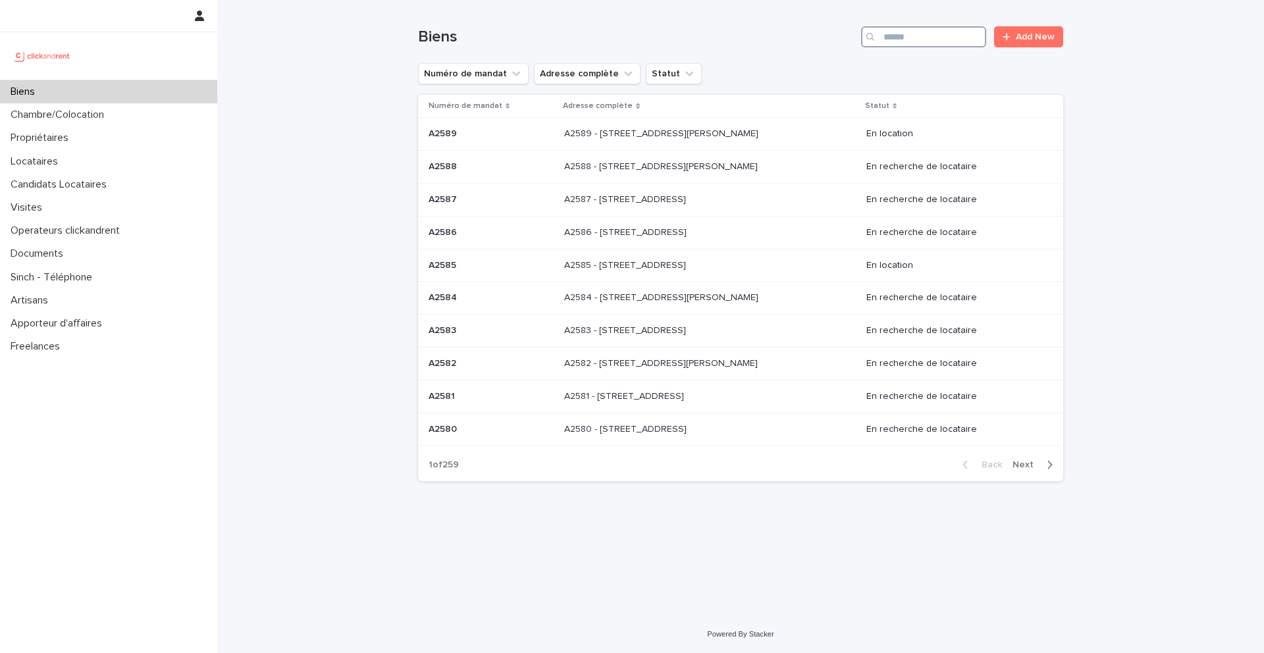
click at [941, 26] on input "Search" at bounding box center [923, 36] width 125 height 21
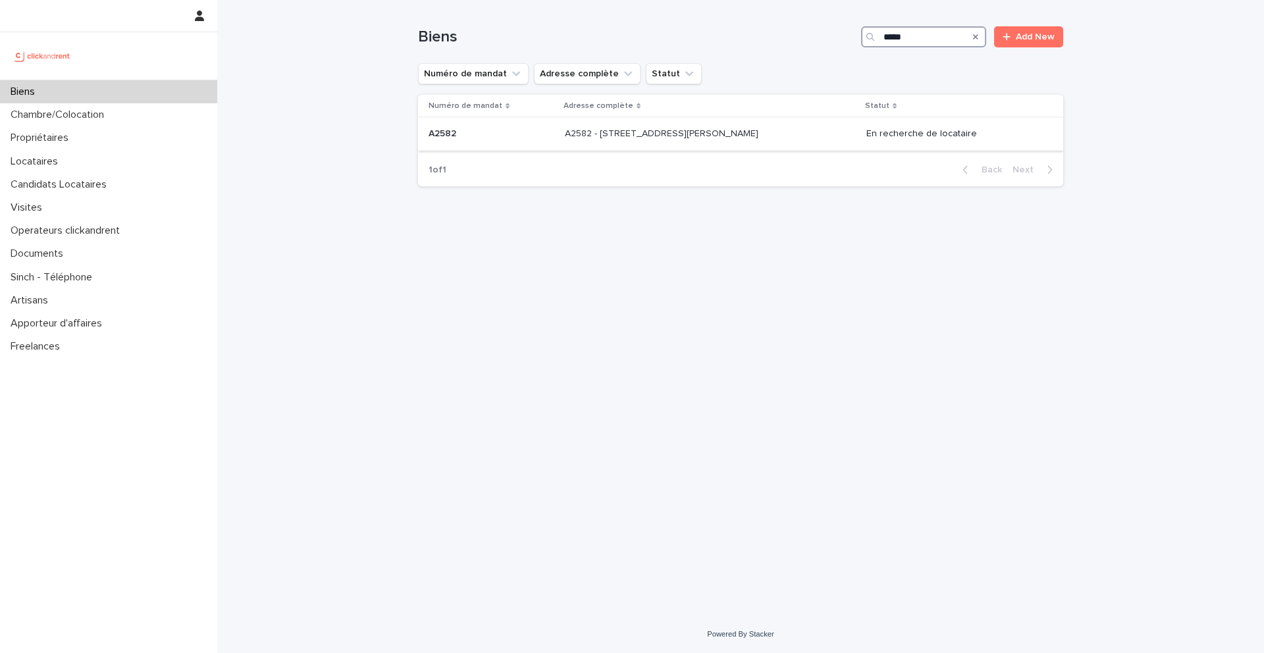
type input "*****"
click at [435, 132] on p "A2582" at bounding box center [444, 133] width 30 height 14
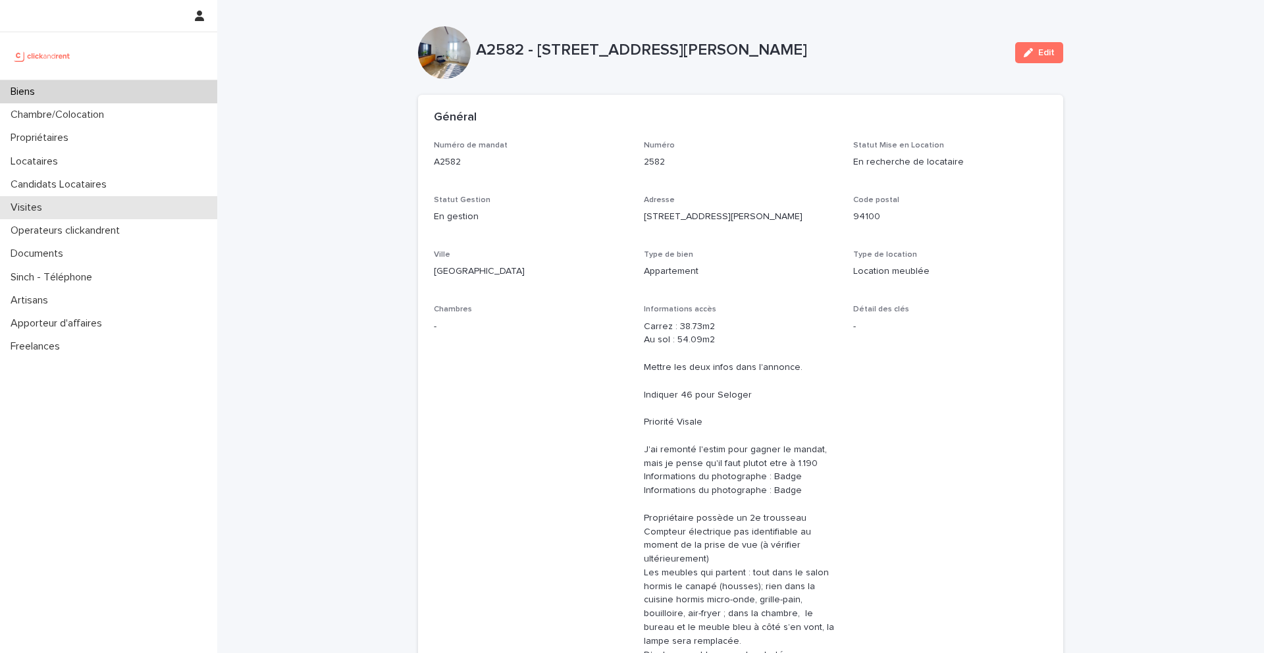
click at [60, 205] on div "Visites" at bounding box center [108, 207] width 217 height 23
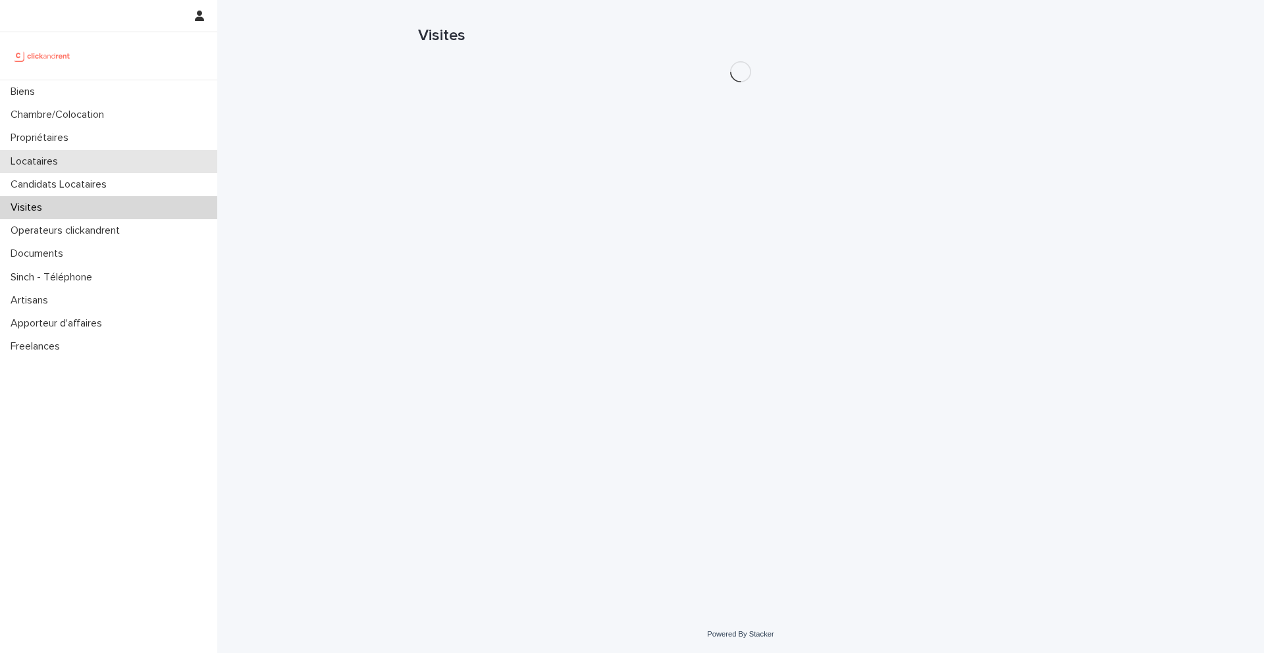
click at [55, 163] on p "Locataires" at bounding box center [36, 161] width 63 height 13
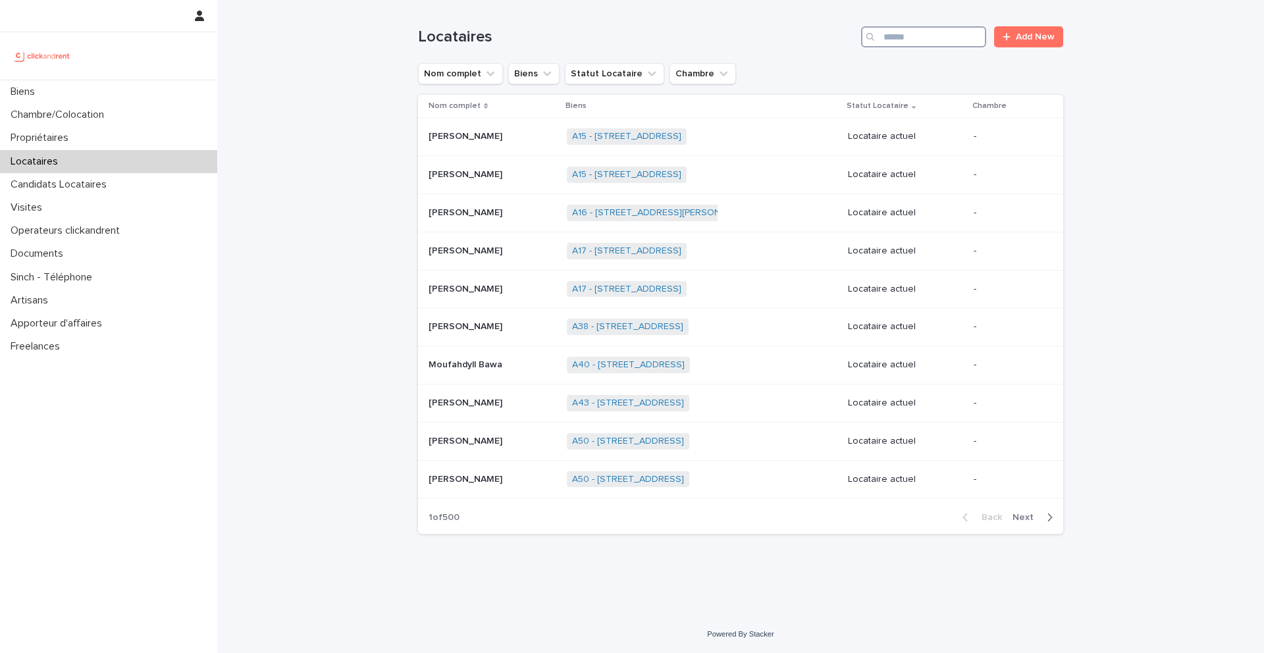
click at [916, 32] on input "Search" at bounding box center [923, 36] width 125 height 21
click at [92, 192] on div "Candidats Locataires" at bounding box center [108, 184] width 217 height 23
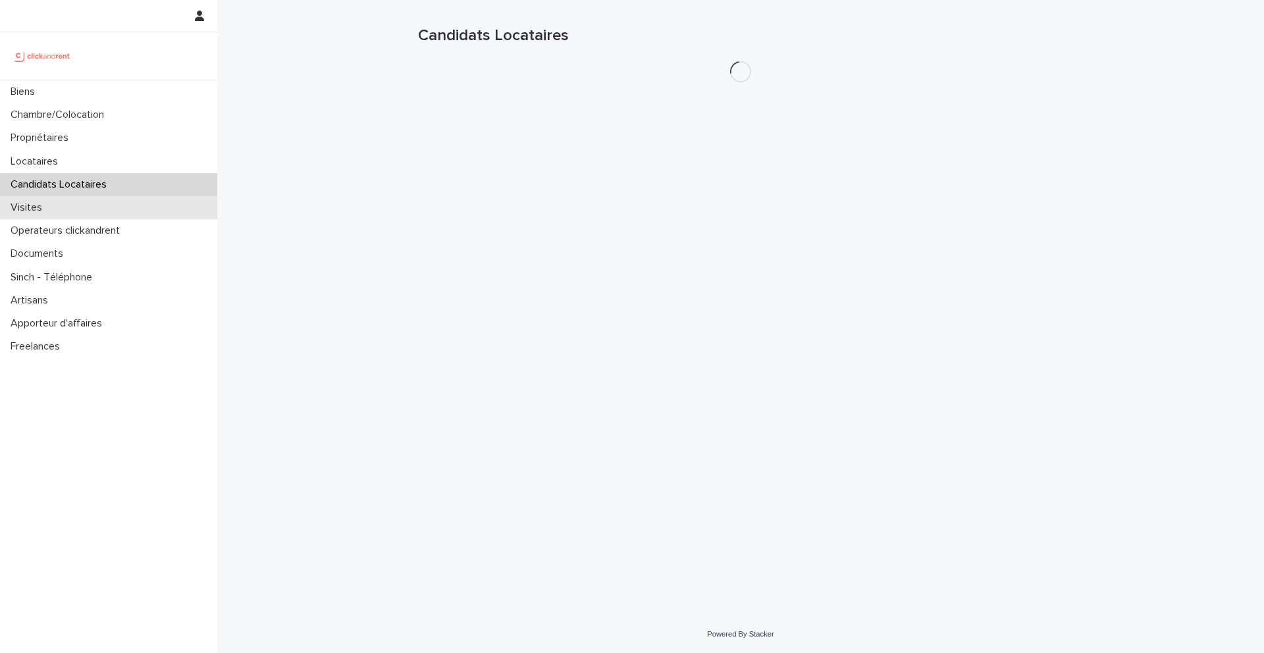
click at [43, 212] on p "Visites" at bounding box center [28, 207] width 47 height 13
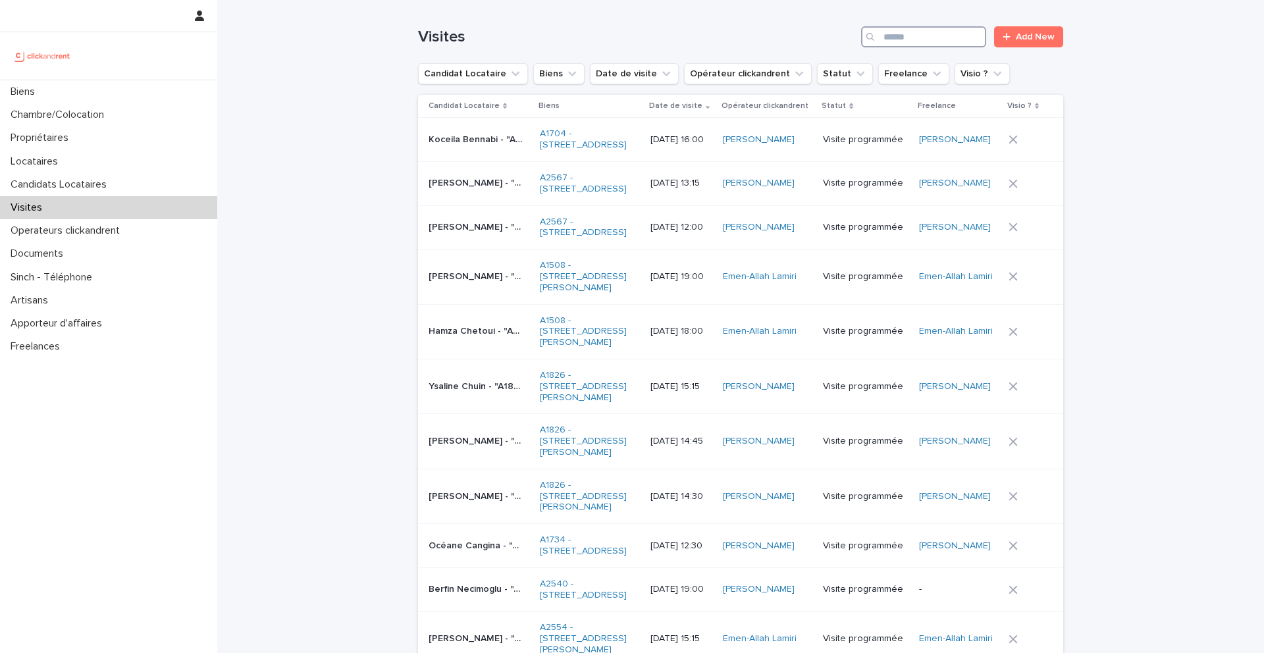
click at [905, 30] on input "Search" at bounding box center [923, 36] width 125 height 21
paste input "**********"
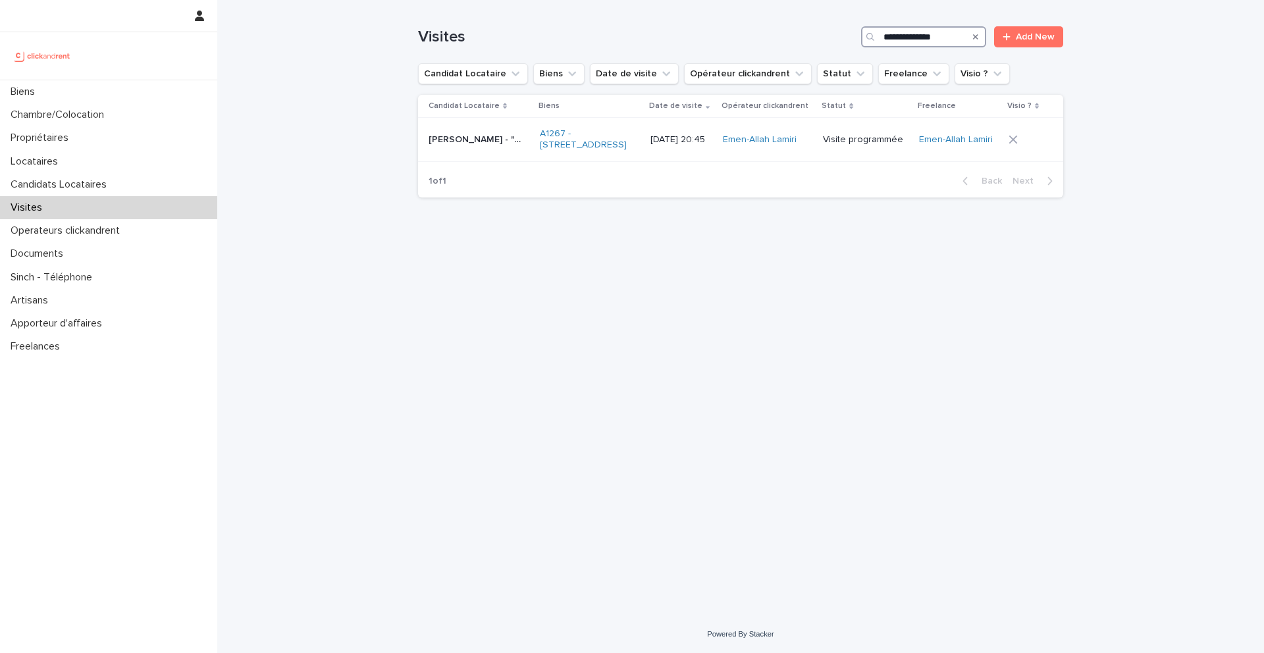
type input "**********"
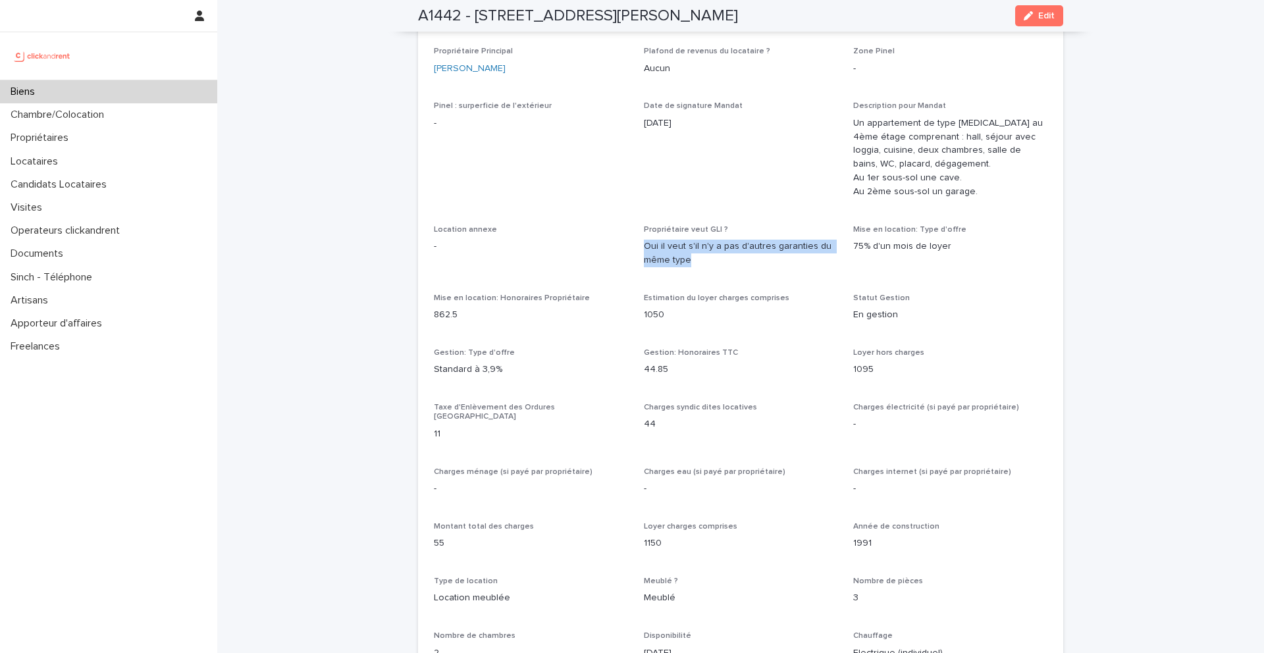
scroll to position [886, 0]
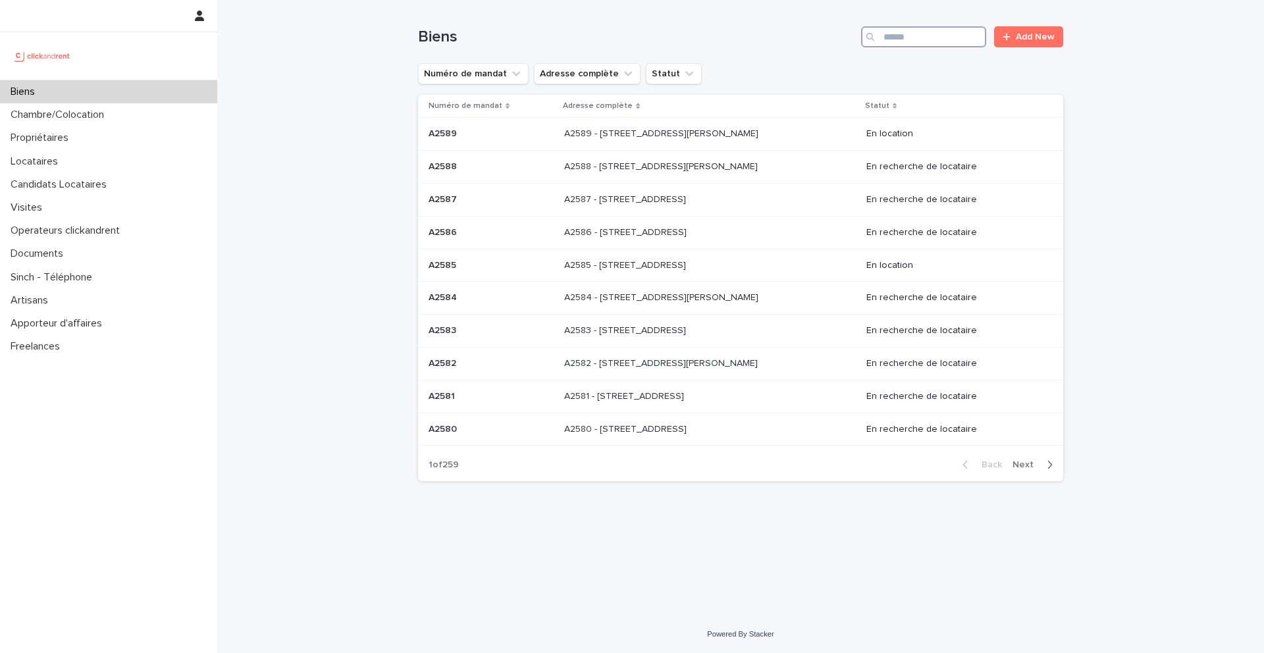
click at [947, 32] on input "Search" at bounding box center [923, 36] width 125 height 21
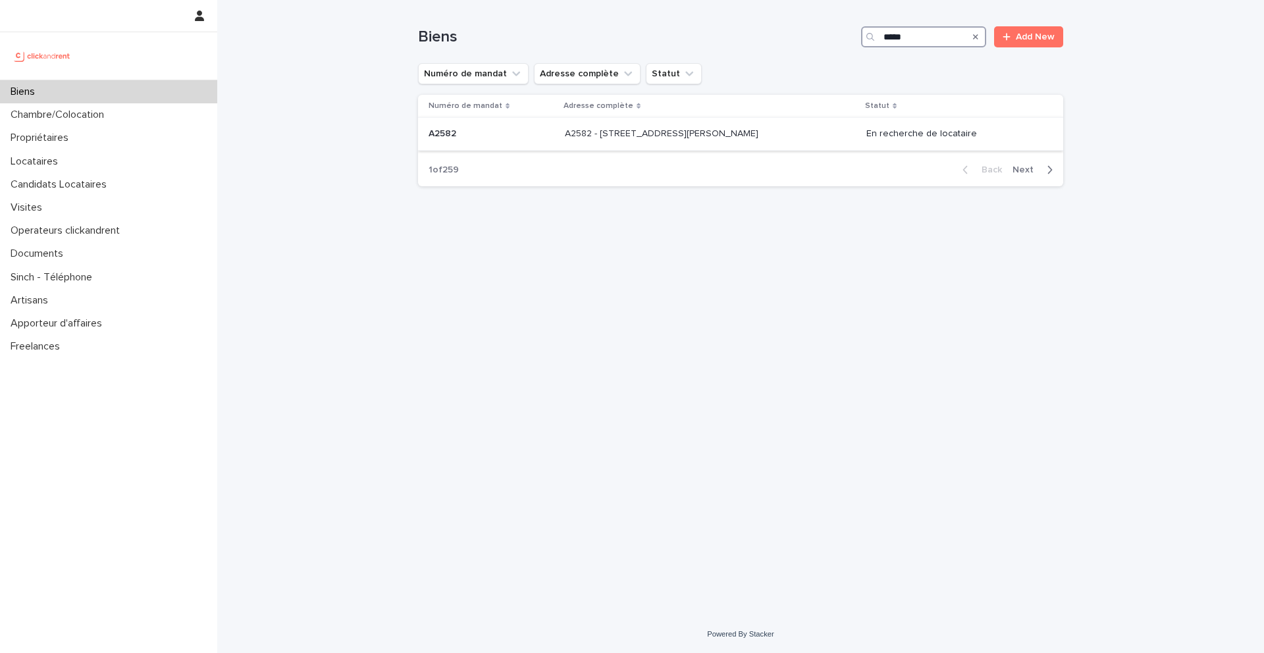
type input "*****"
click at [645, 140] on div "A2582 - 12 avenue Charles VII, Saint-Maur-des-Fossés 94100 A2582 - 12 avenue Ch…" at bounding box center [710, 134] width 291 height 22
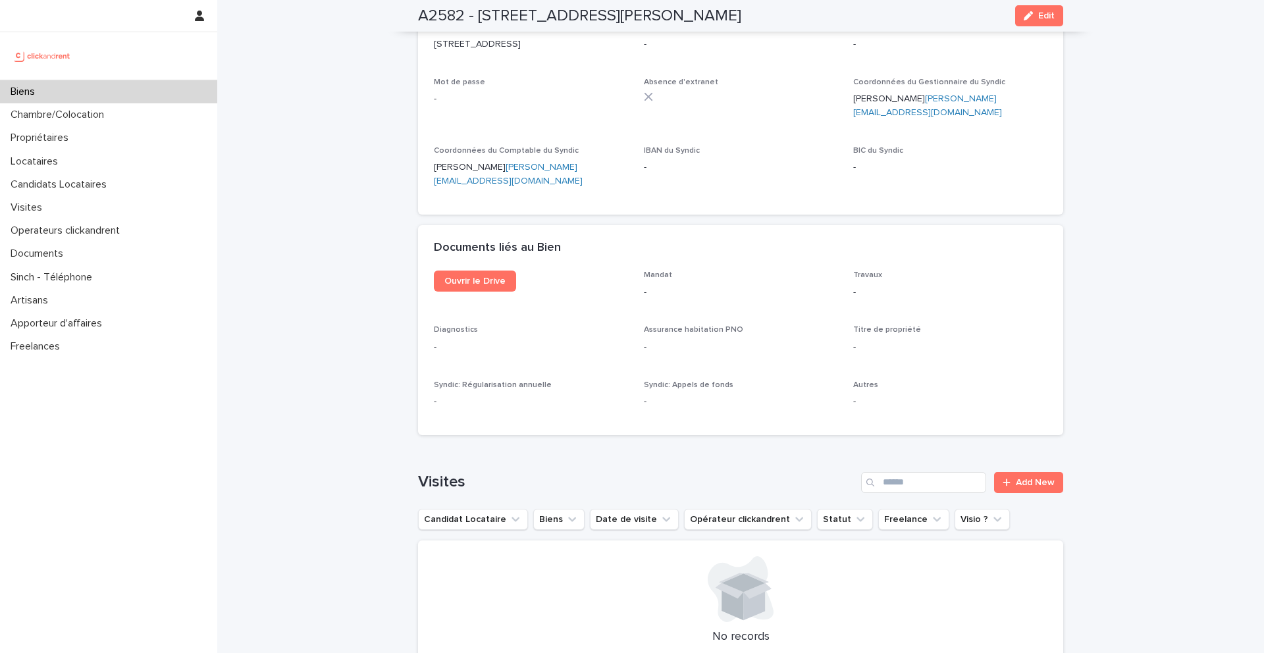
scroll to position [4954, 0]
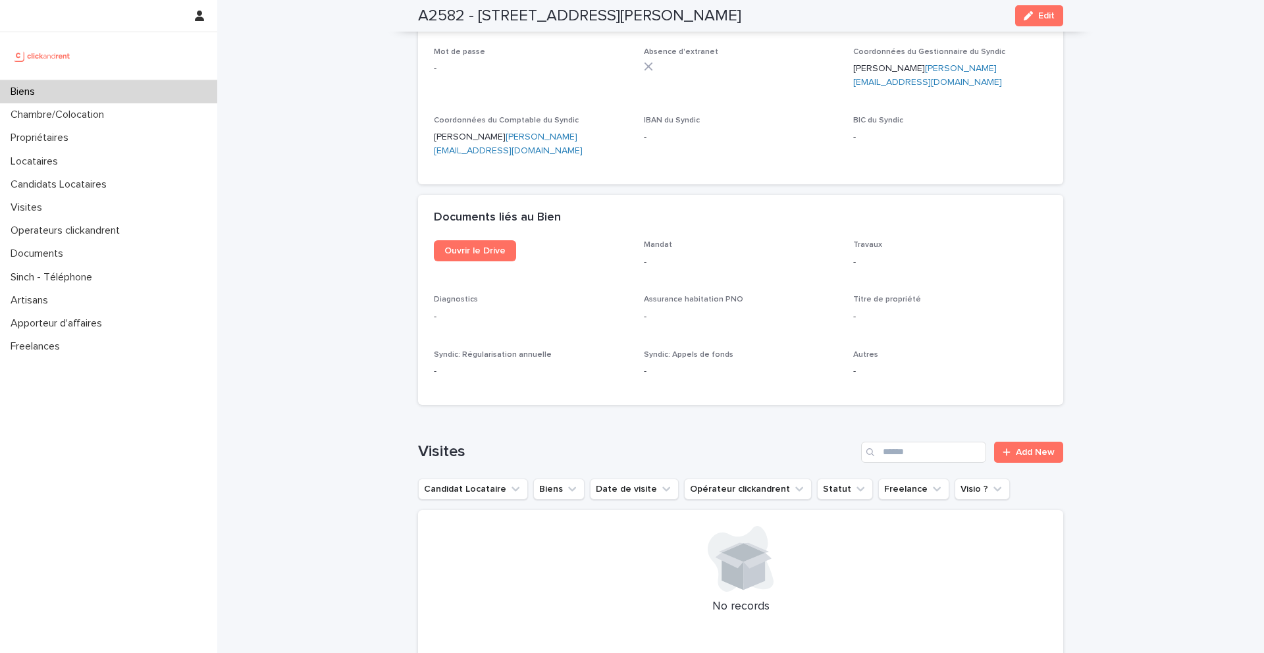
click at [467, 240] on div "Ouvrir le Drive" at bounding box center [531, 256] width 194 height 32
click at [467, 240] on link "Ouvrir le Drive" at bounding box center [475, 250] width 82 height 21
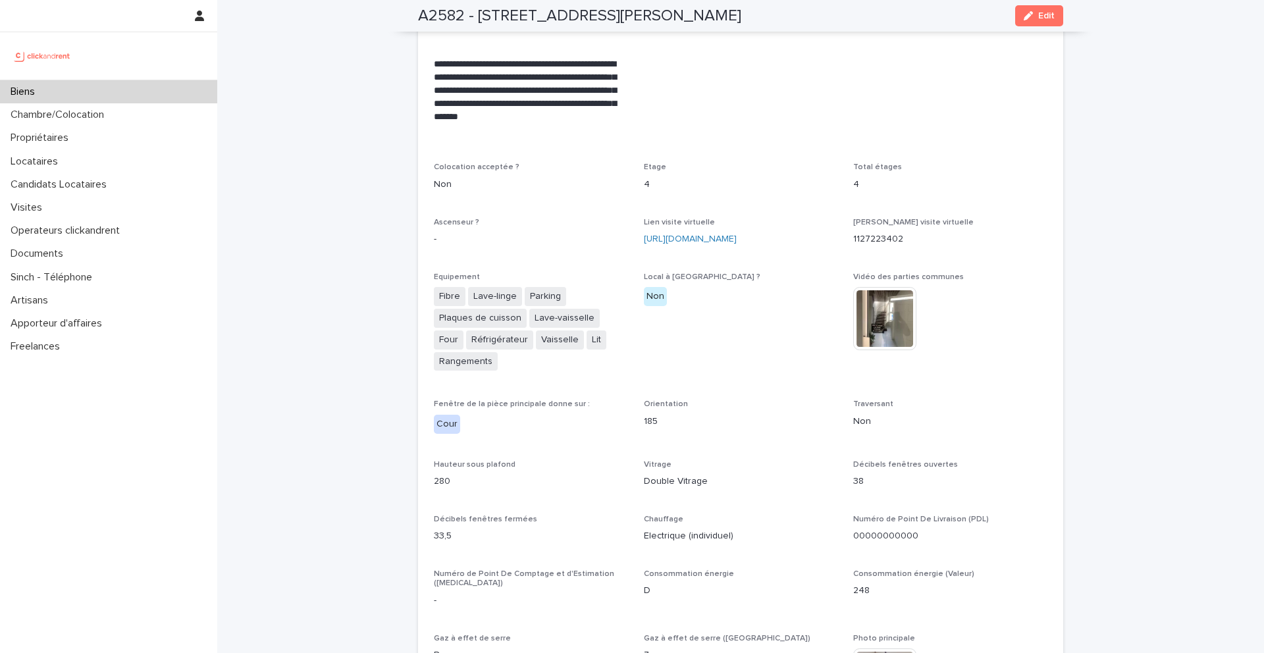
scroll to position [2980, 0]
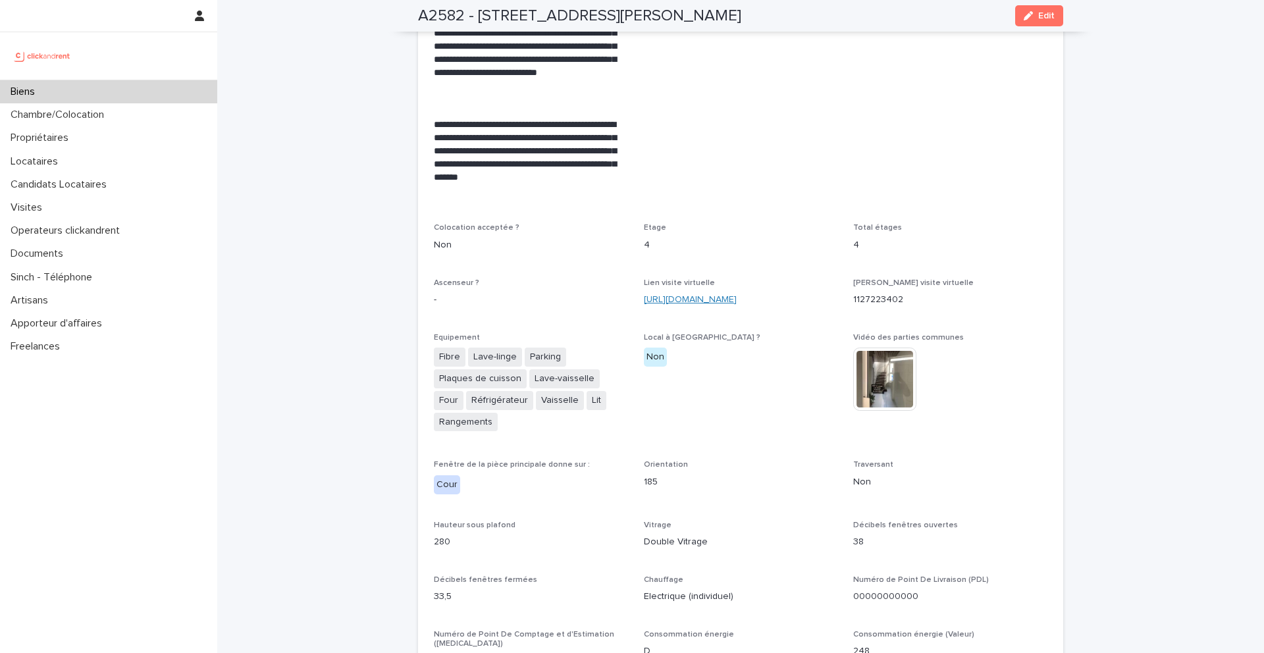
click at [729, 295] on link "https://my.matterport.com/show/?m=MqTmuqCxFVT" at bounding box center [690, 299] width 93 height 9
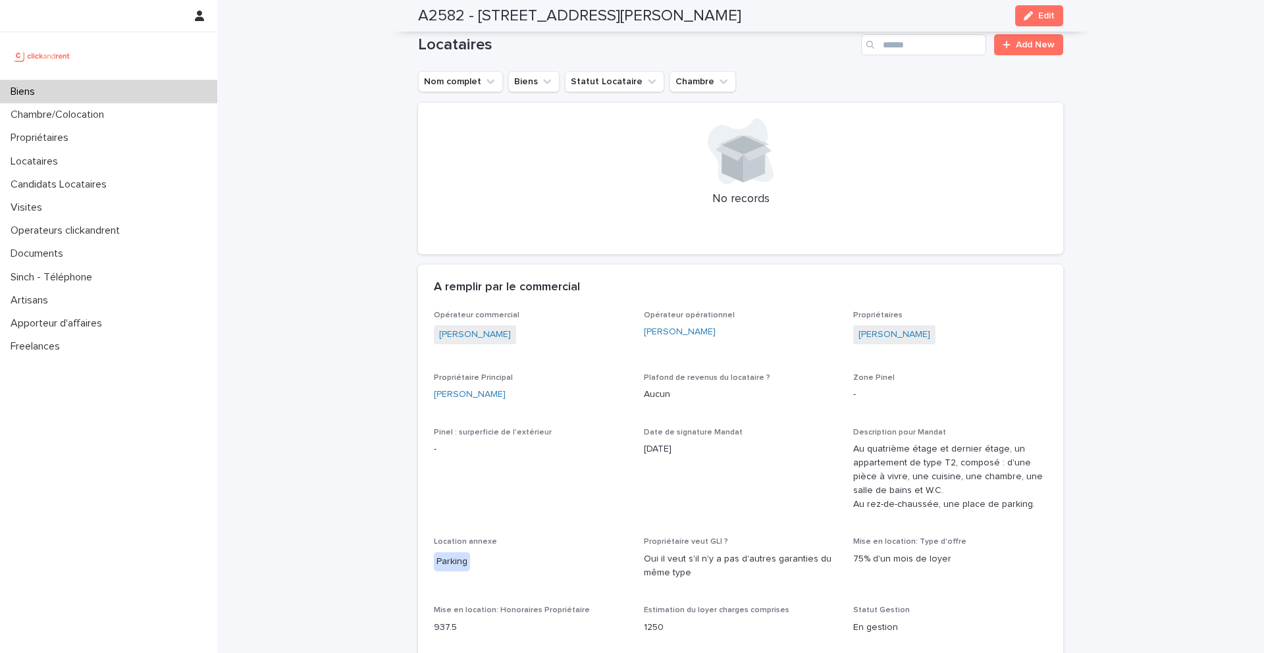
scroll to position [899, 0]
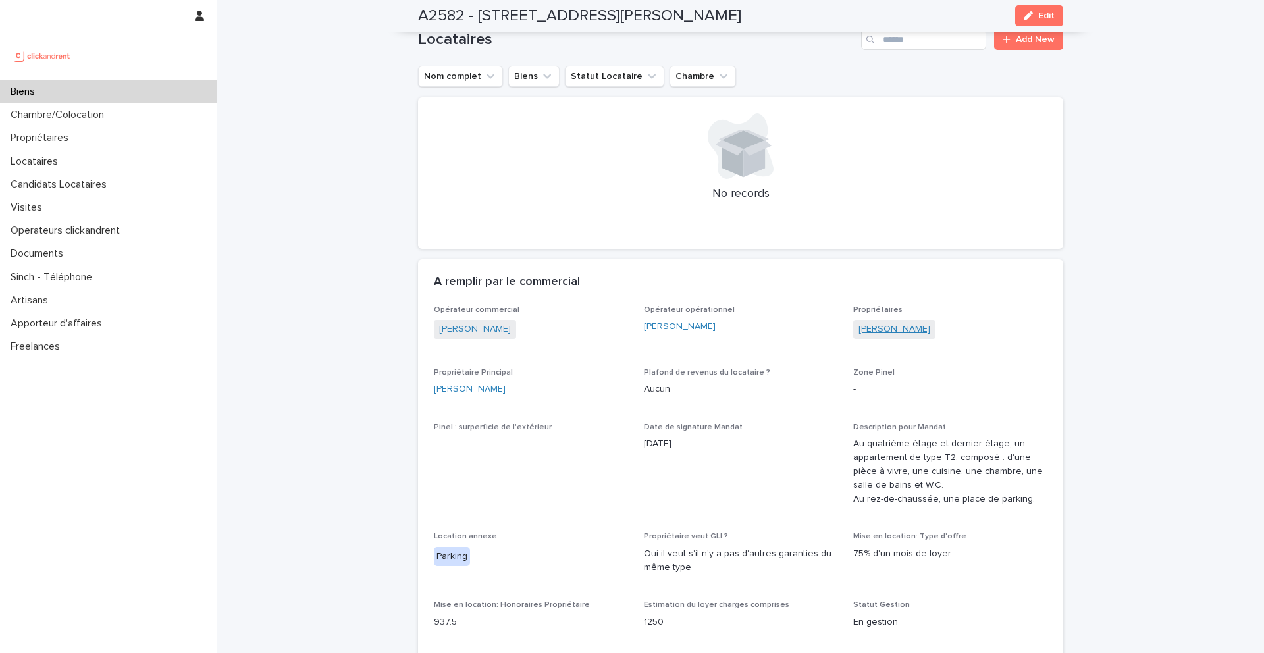
click at [878, 323] on link "Noémie Jean-bart" at bounding box center [895, 330] width 72 height 14
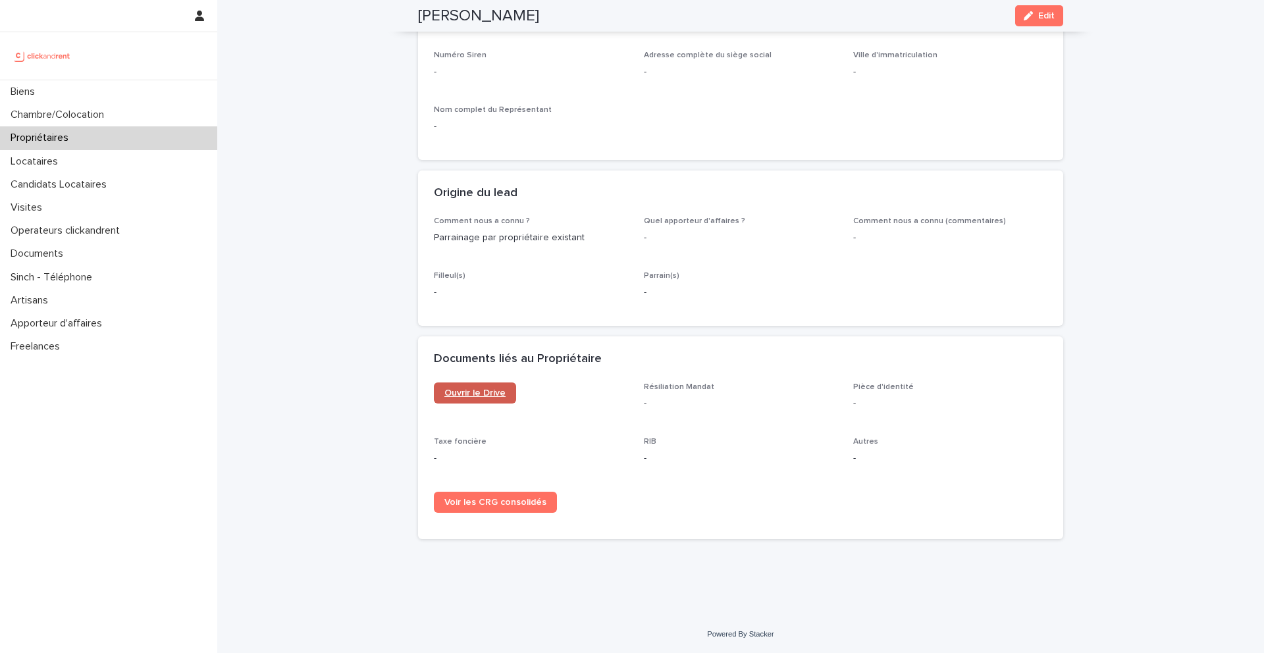
scroll to position [549, 0]
click at [479, 398] on span "Ouvrir le Drive" at bounding box center [474, 392] width 61 height 9
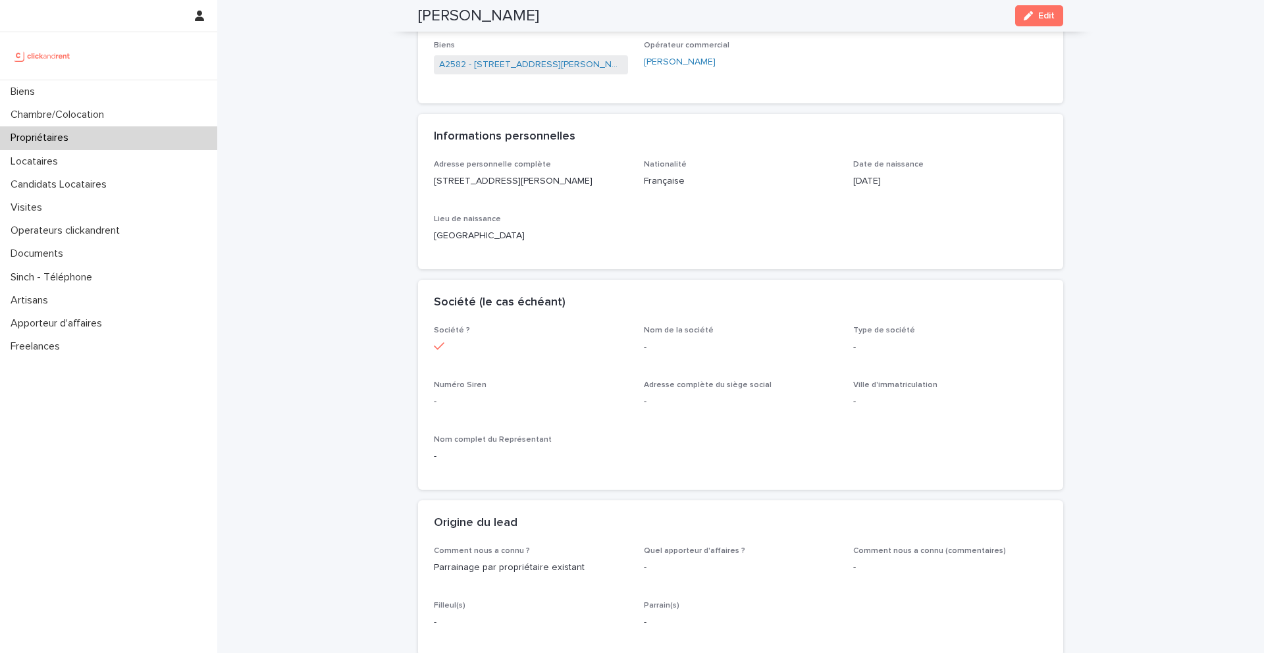
scroll to position [0, 0]
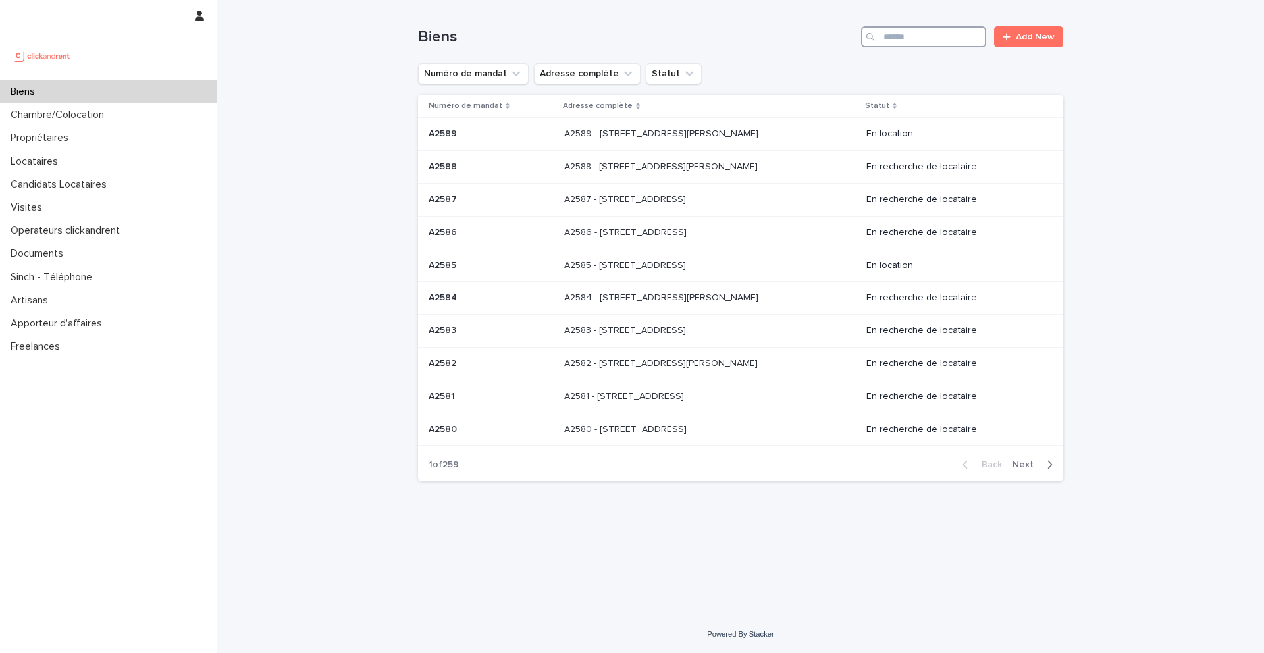
click at [919, 38] on input "Search" at bounding box center [923, 36] width 125 height 21
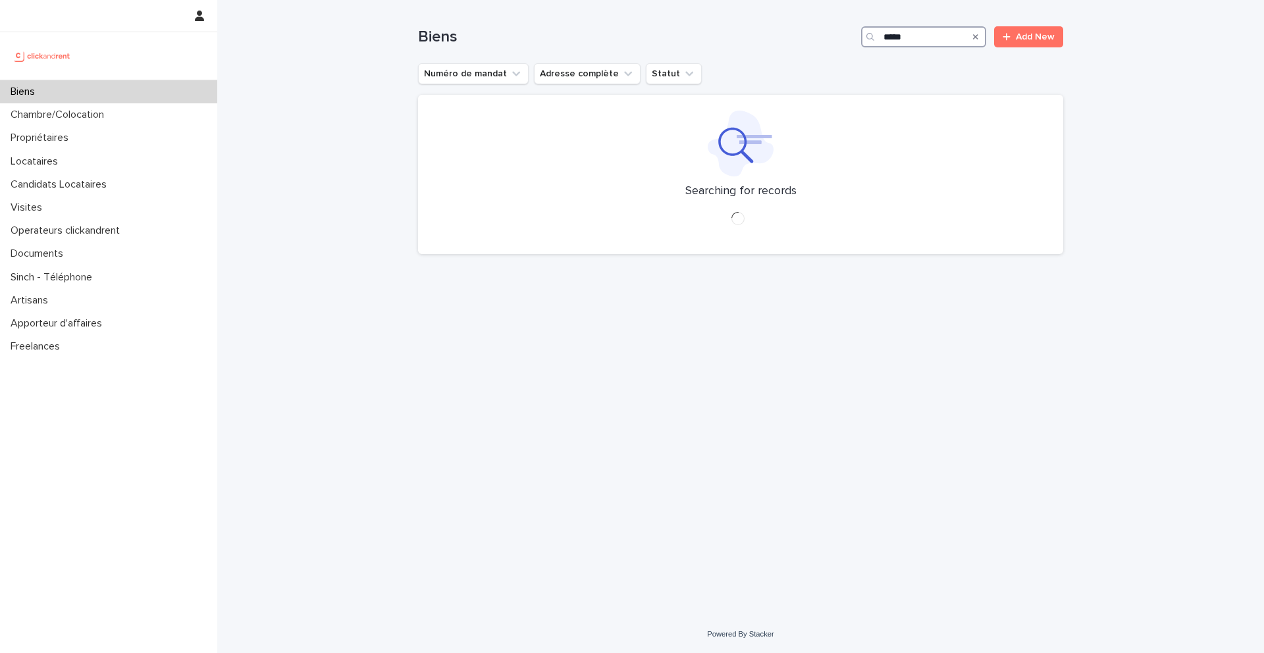
type input "*****"
click at [441, 131] on div at bounding box center [741, 144] width 614 height 66
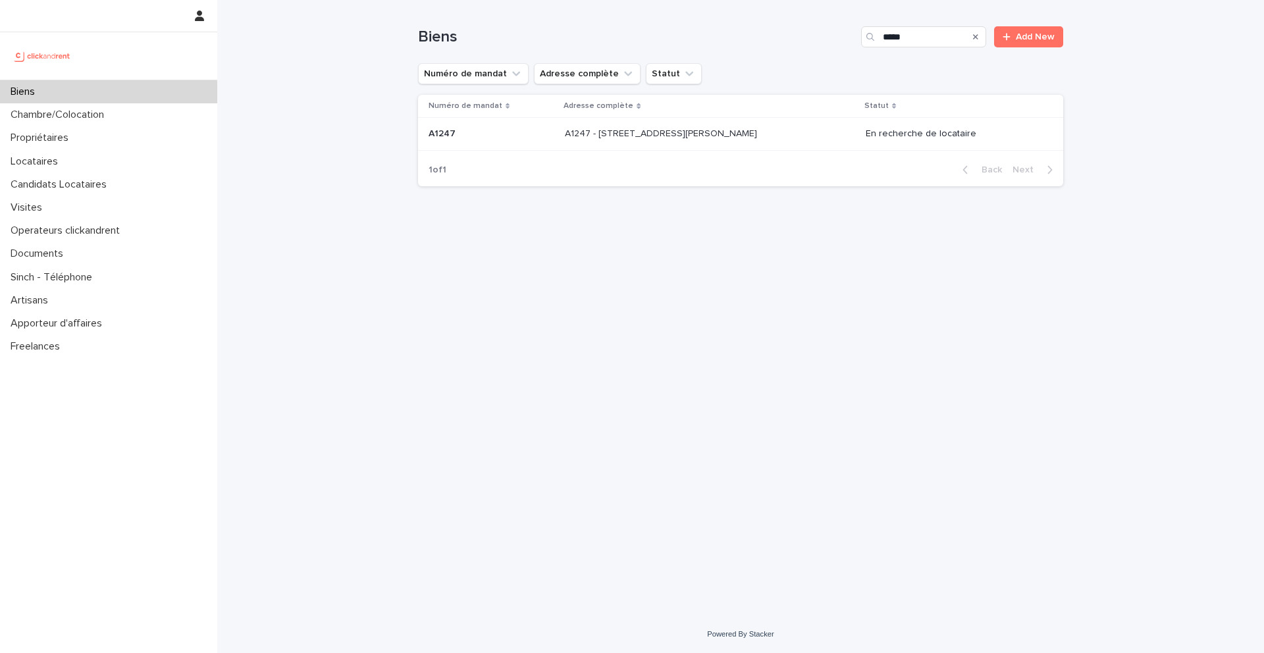
click at [450, 135] on p "A1247" at bounding box center [444, 133] width 30 height 14
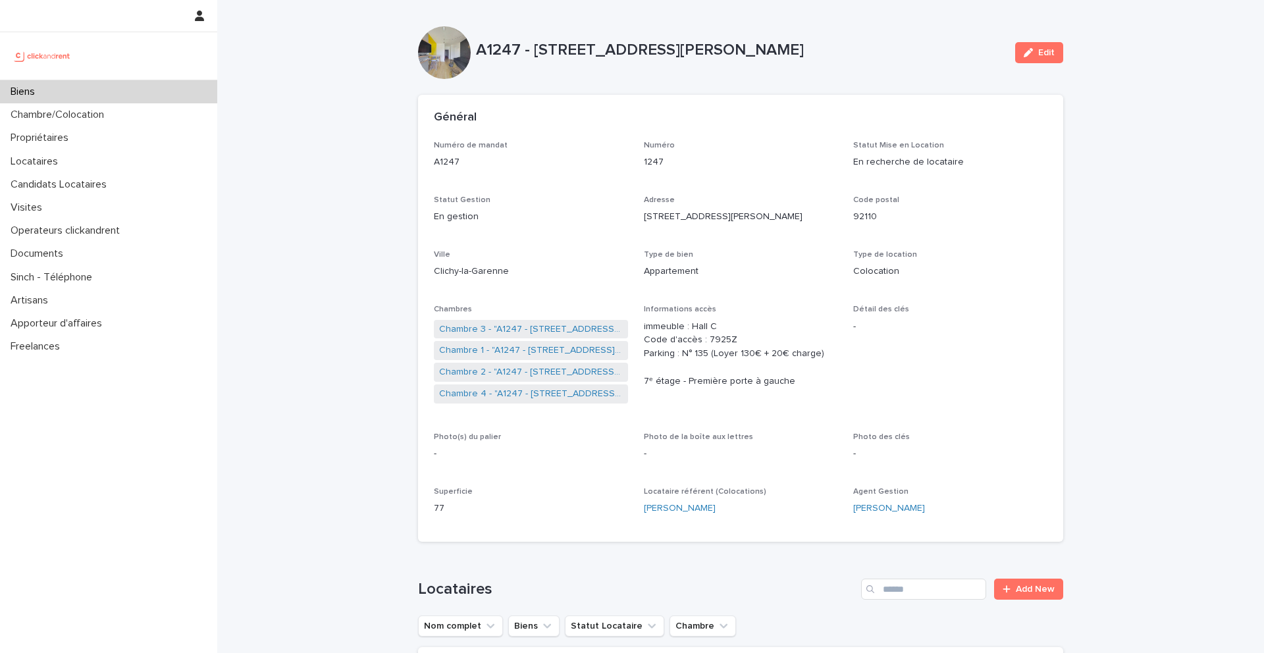
click at [34, 89] on p "Biens" at bounding box center [25, 92] width 40 height 13
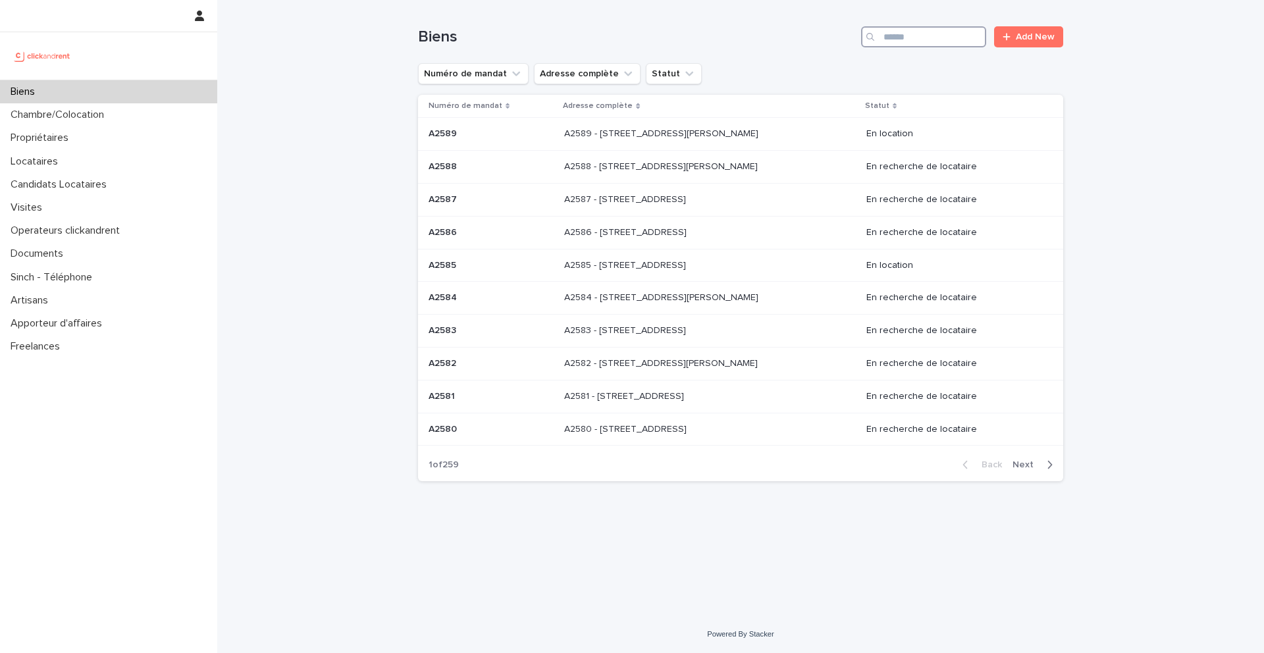
click at [936, 32] on input "Search" at bounding box center [923, 36] width 125 height 21
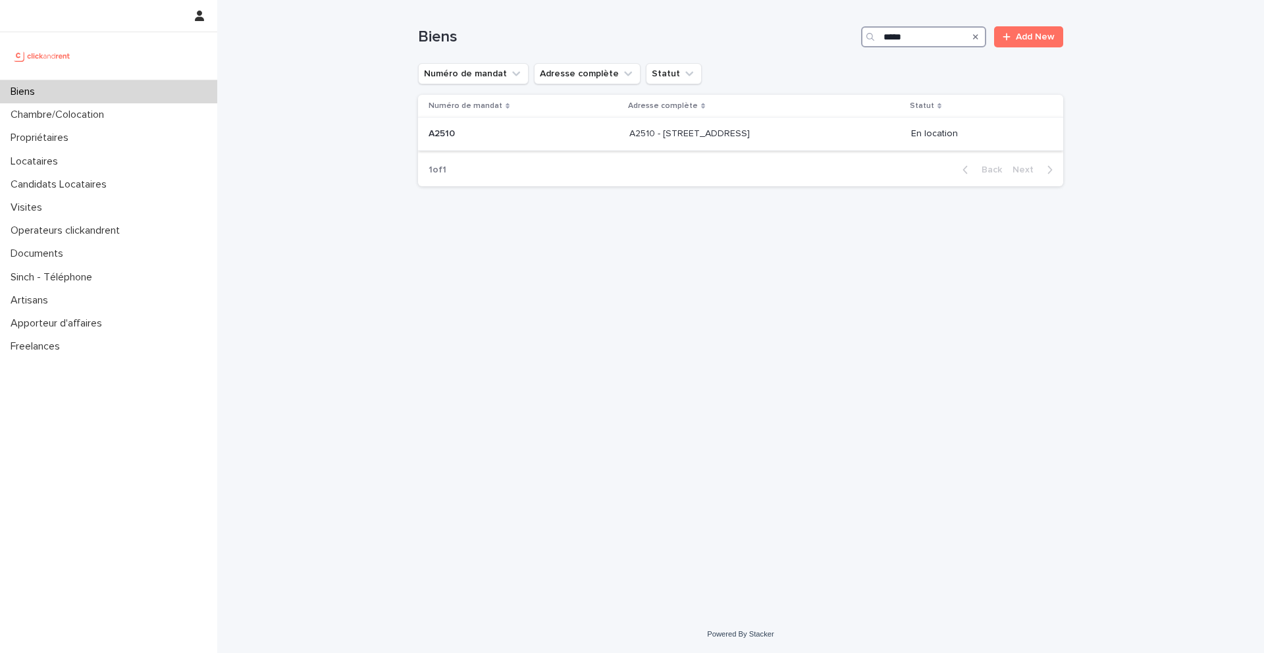
type input "*****"
click at [447, 131] on p "A2510" at bounding box center [443, 133] width 29 height 14
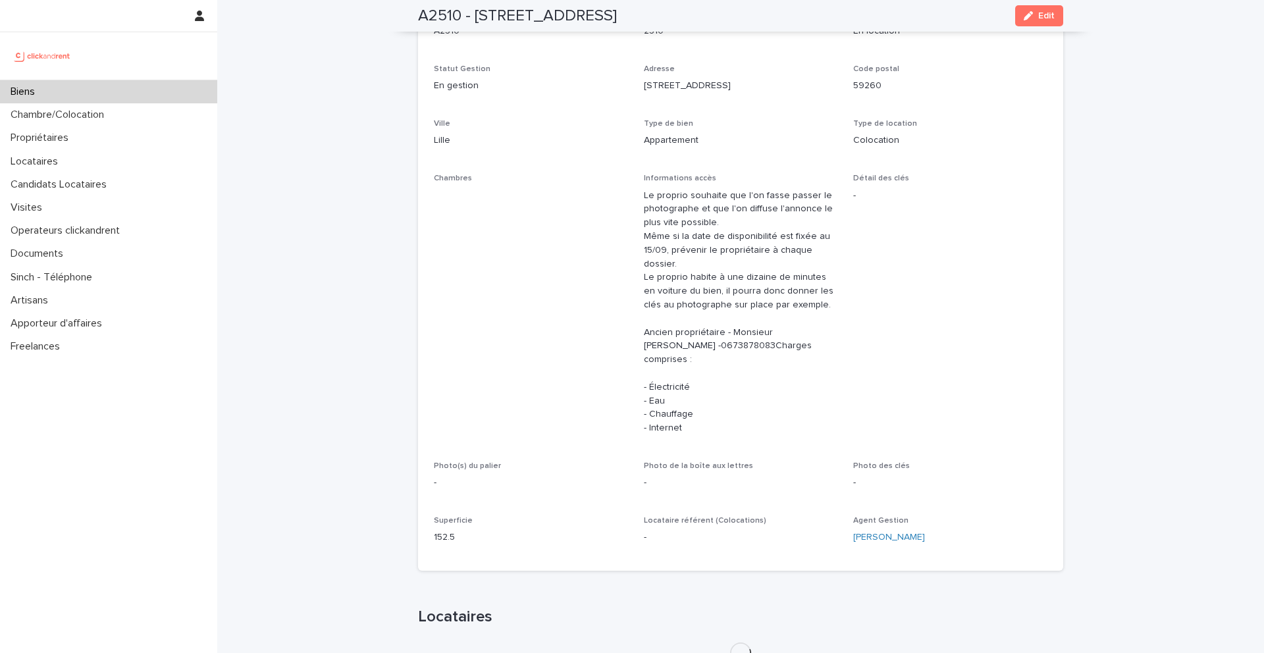
scroll to position [107, 0]
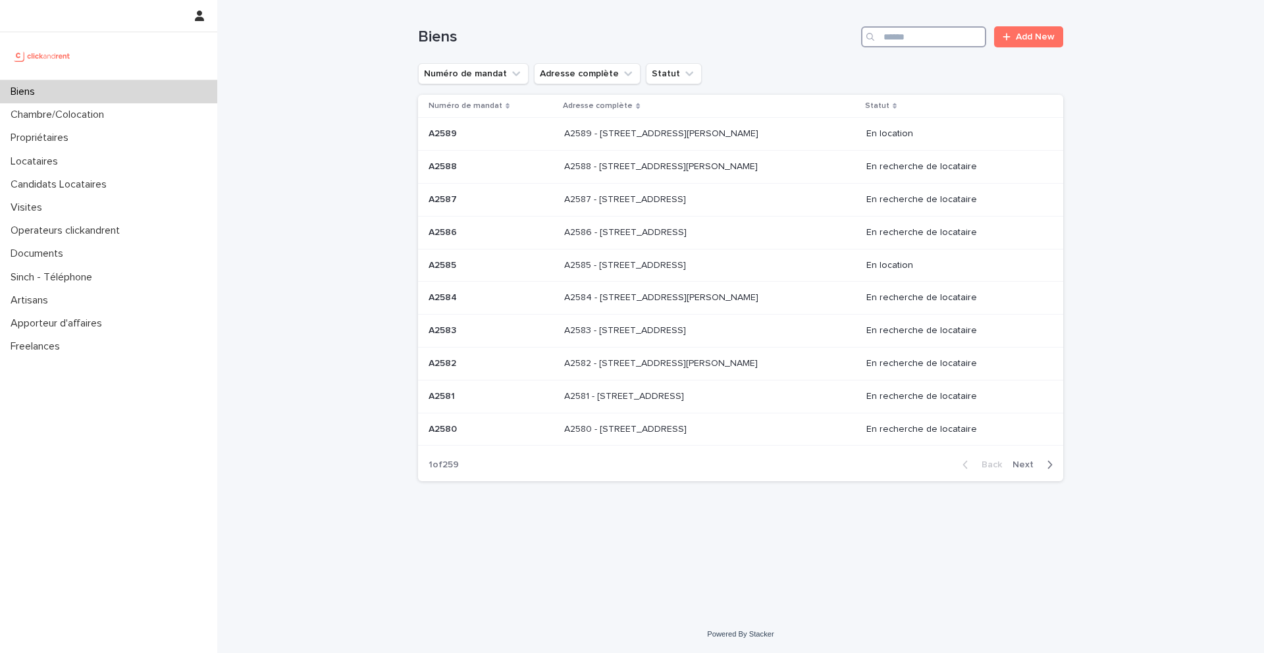
click at [899, 32] on input "Search" at bounding box center [923, 36] width 125 height 21
type input "*"
click at [91, 187] on p "Candidats Locataires" at bounding box center [61, 184] width 112 height 13
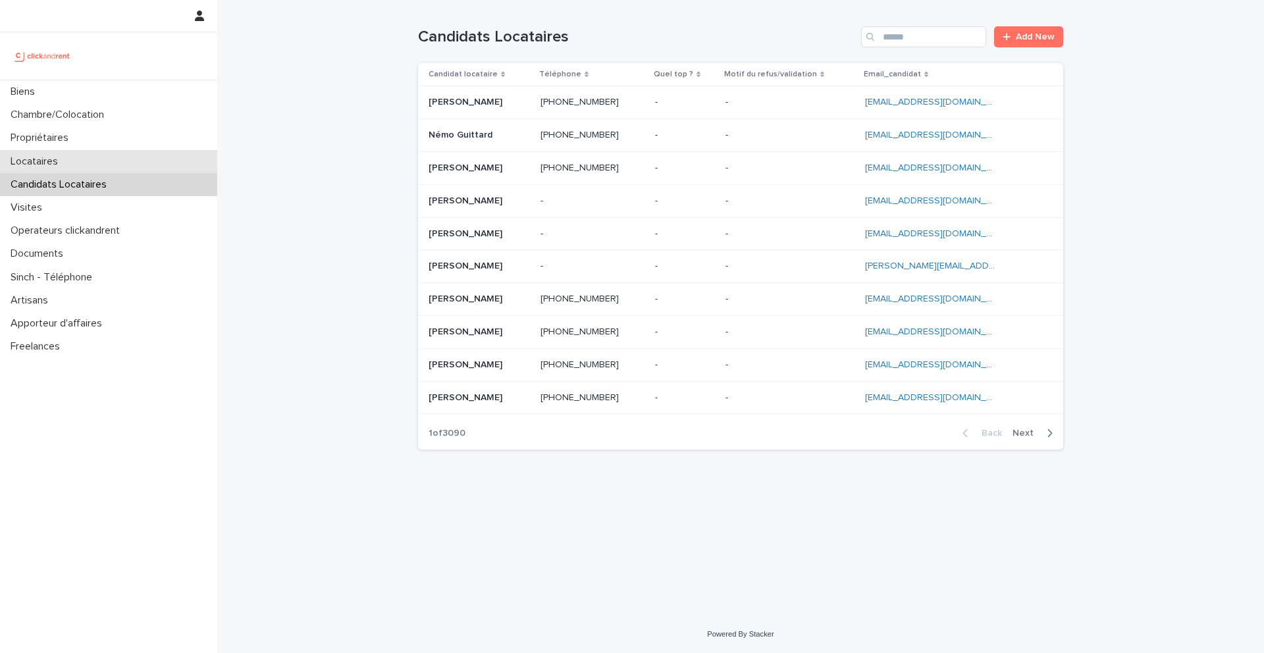
click at [81, 161] on div "Locataires" at bounding box center [108, 161] width 217 height 23
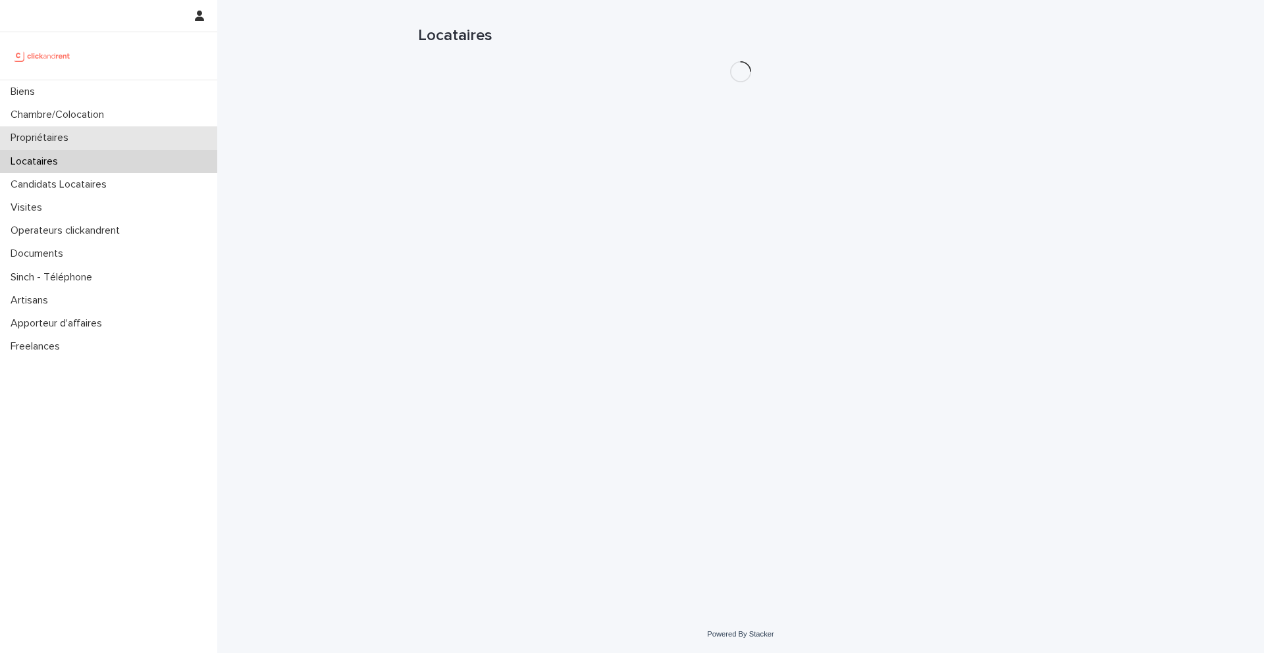
click at [81, 144] on div "Propriétaires" at bounding box center [108, 137] width 217 height 23
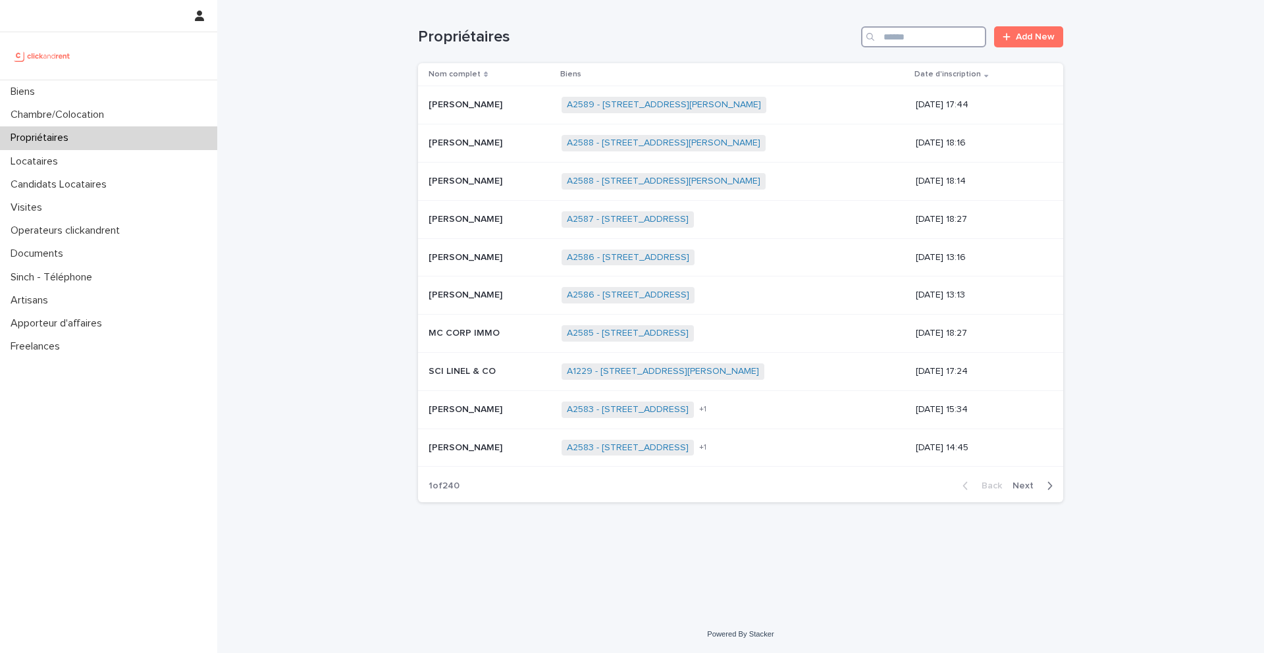
click at [946, 40] on input "Search" at bounding box center [923, 36] width 125 height 21
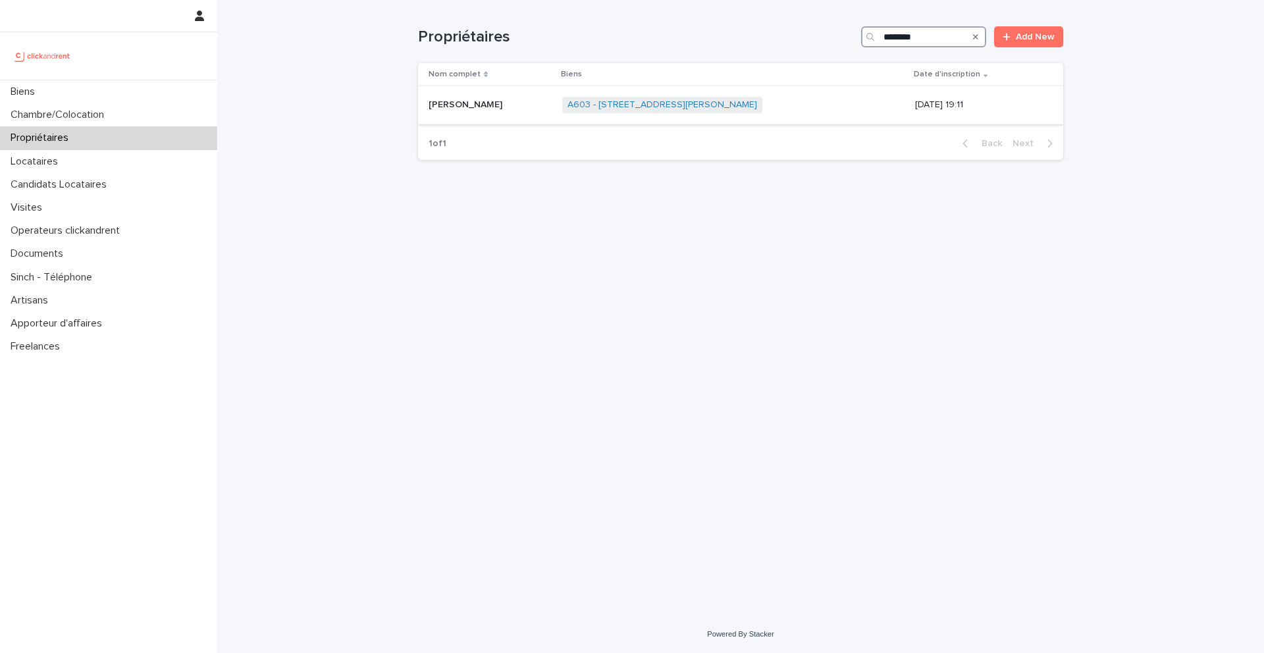
type input "********"
click at [591, 98] on span "A603 - 8 rue Yvan Tourgueneff, Bougival 78380" at bounding box center [662, 105] width 200 height 16
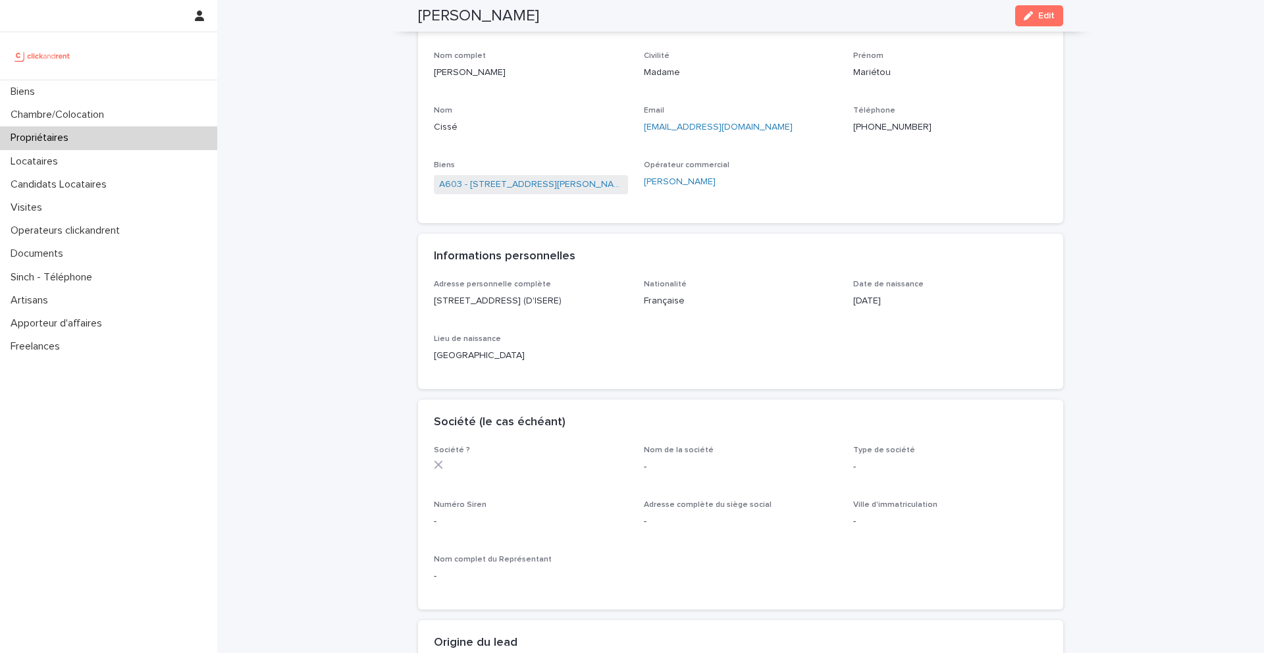
scroll to position [86, 0]
click at [547, 190] on link "A603 - 8 rue Yvan Tourgueneff, Bougival 78380" at bounding box center [531, 189] width 184 height 14
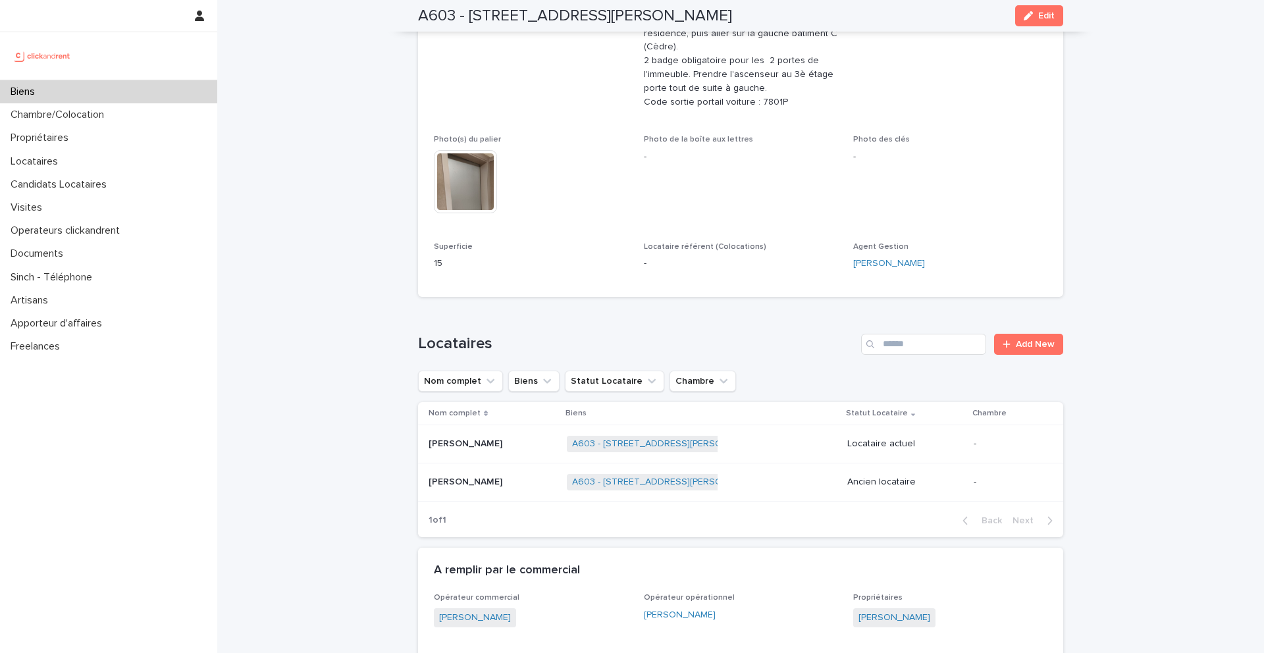
scroll to position [359, 0]
click at [464, 488] on p "Priscille Pasdois" at bounding box center [467, 483] width 76 height 14
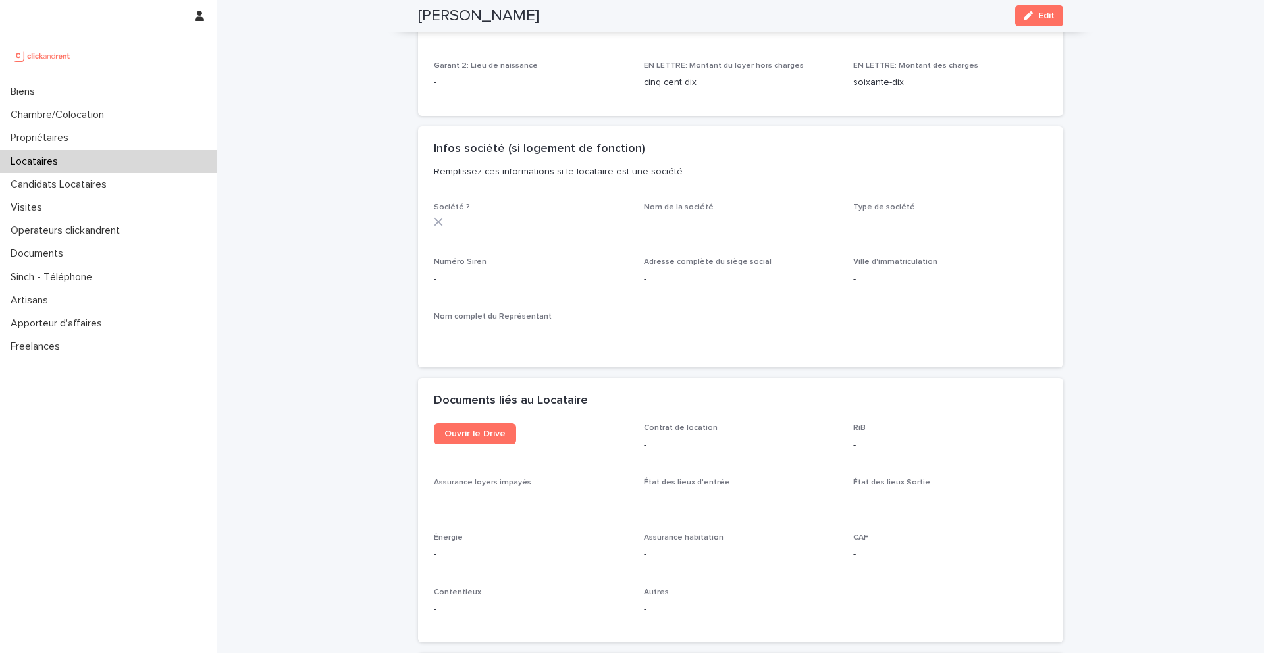
scroll to position [1097, 0]
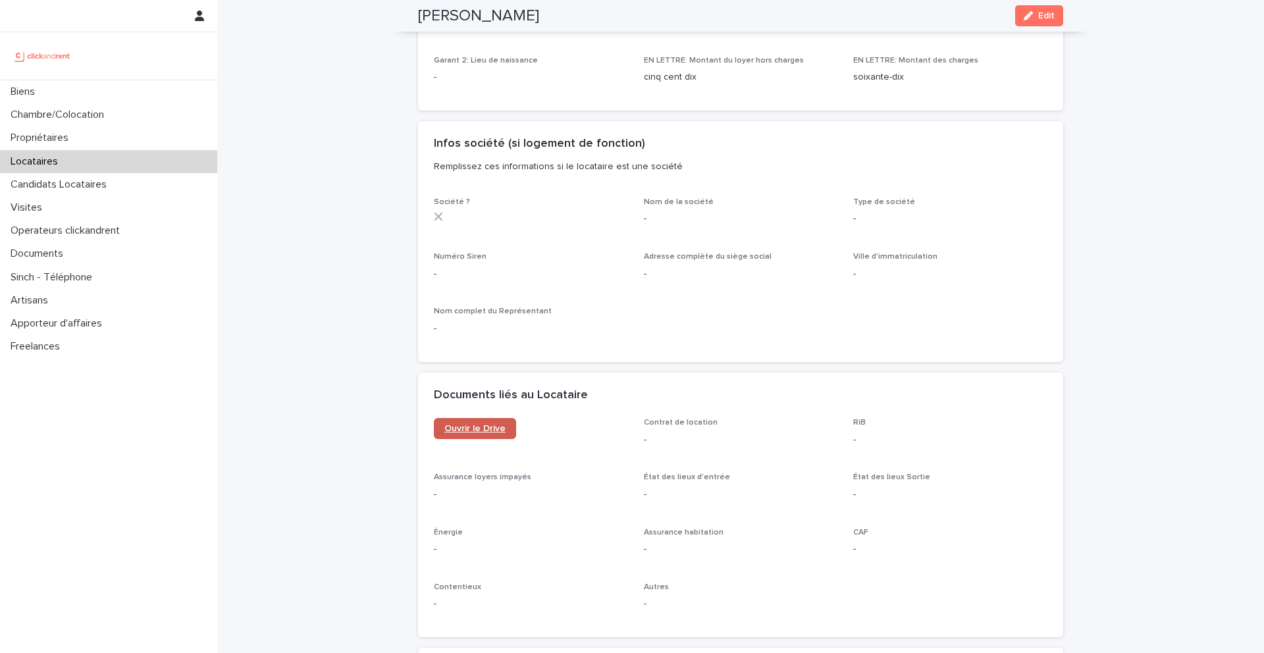
click at [492, 419] on link "Ouvrir le Drive" at bounding box center [475, 428] width 82 height 21
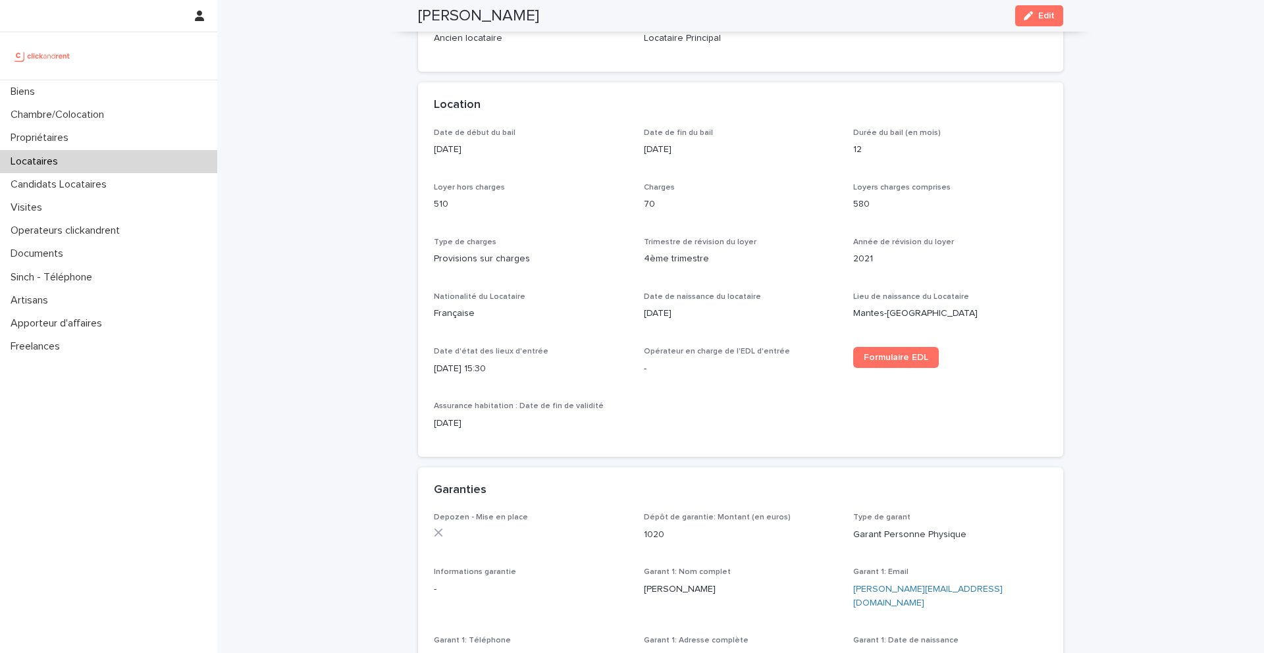
scroll to position [0, 0]
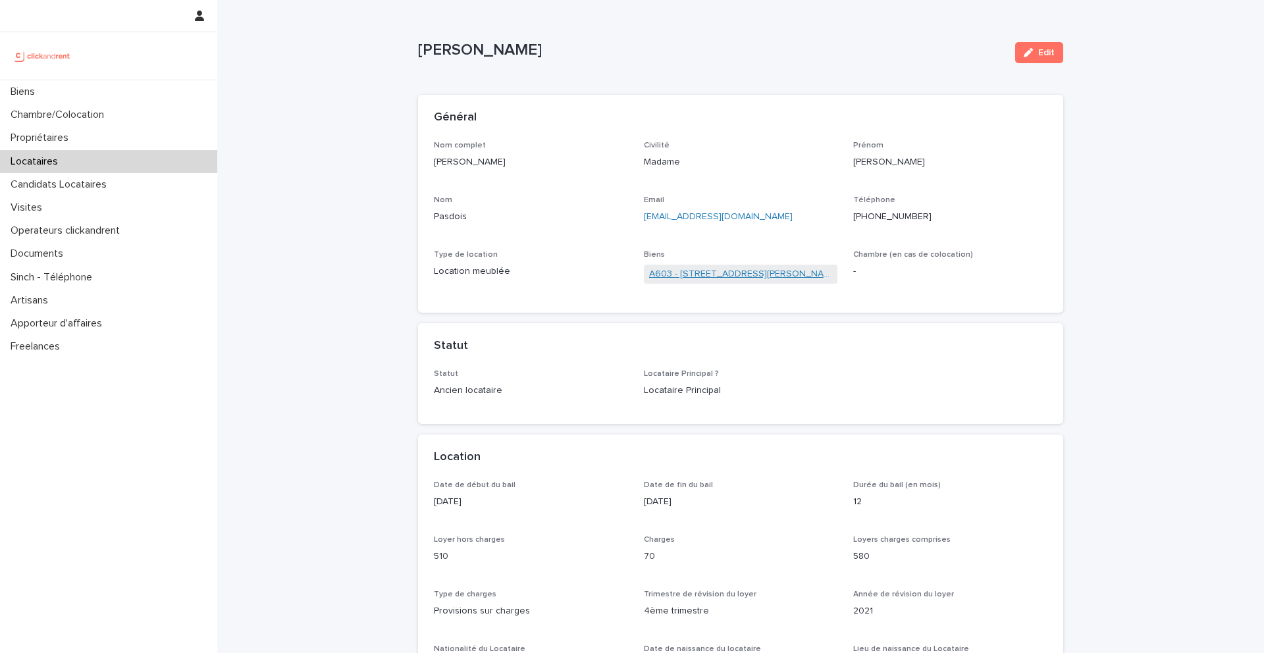
click at [674, 277] on link "A603 - 8 rue Yvan Tourgueneff, Bougival 78380" at bounding box center [741, 274] width 184 height 14
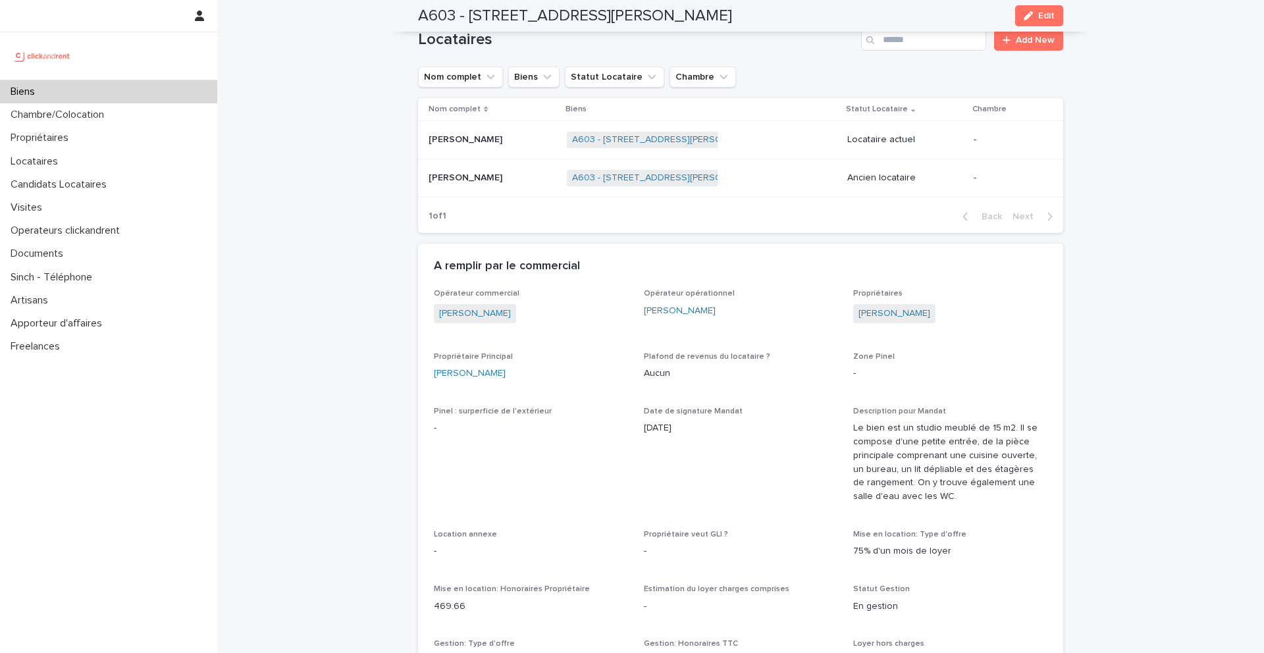
scroll to position [652, 0]
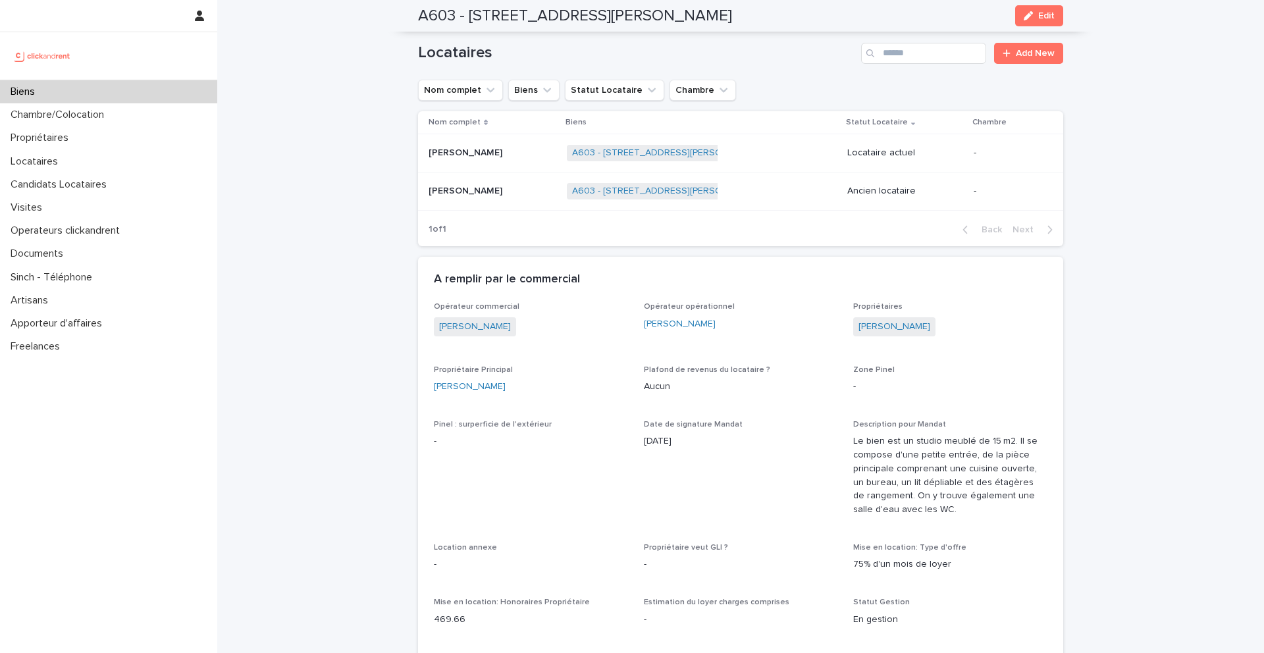
click at [469, 157] on p "Lucas Le chanjour" at bounding box center [467, 152] width 76 height 14
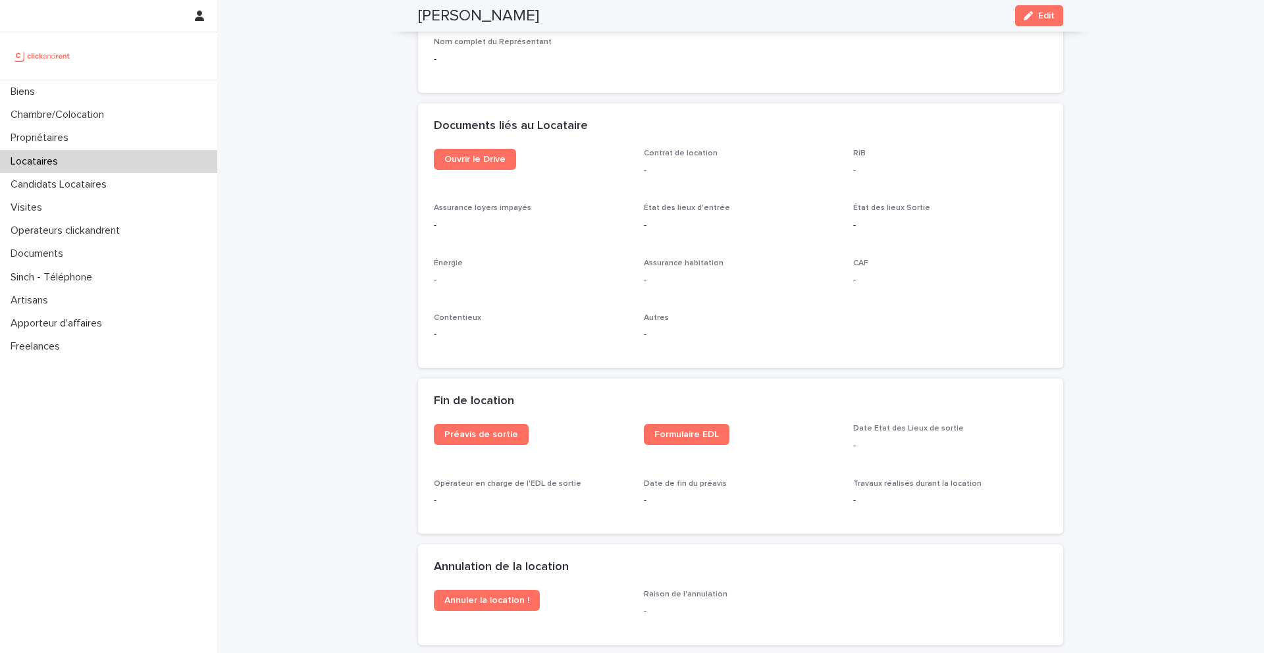
scroll to position [1360, 0]
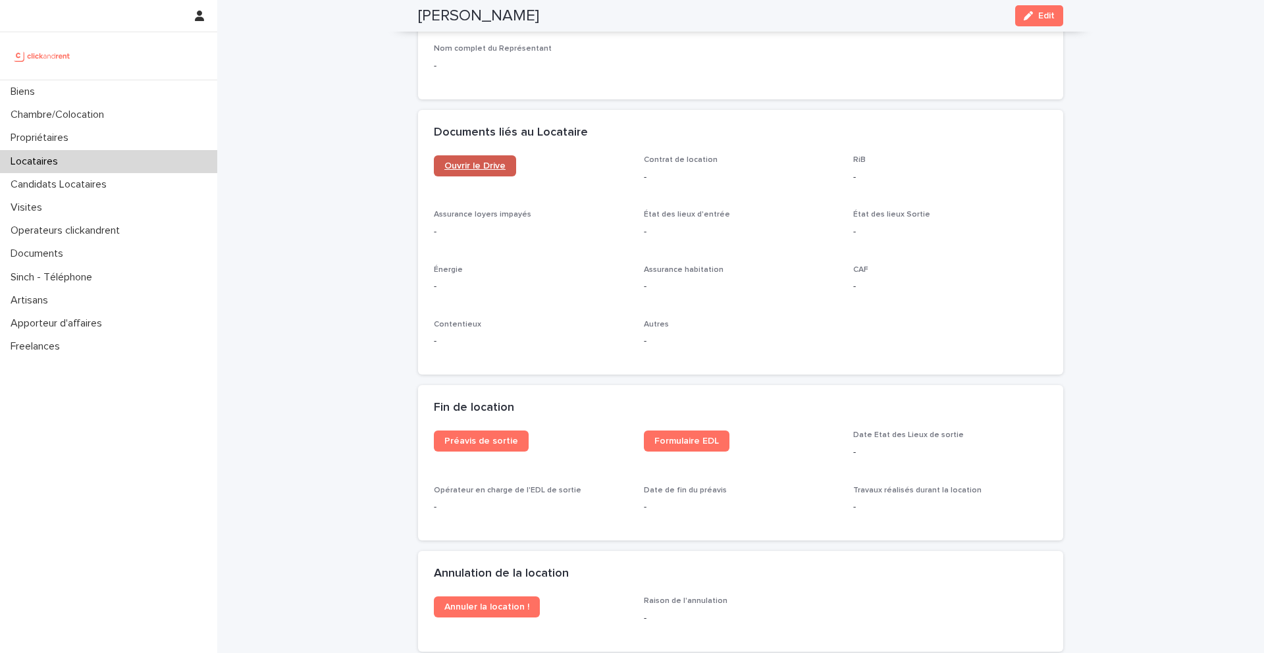
click at [485, 161] on span "Ouvrir le Drive" at bounding box center [474, 165] width 61 height 9
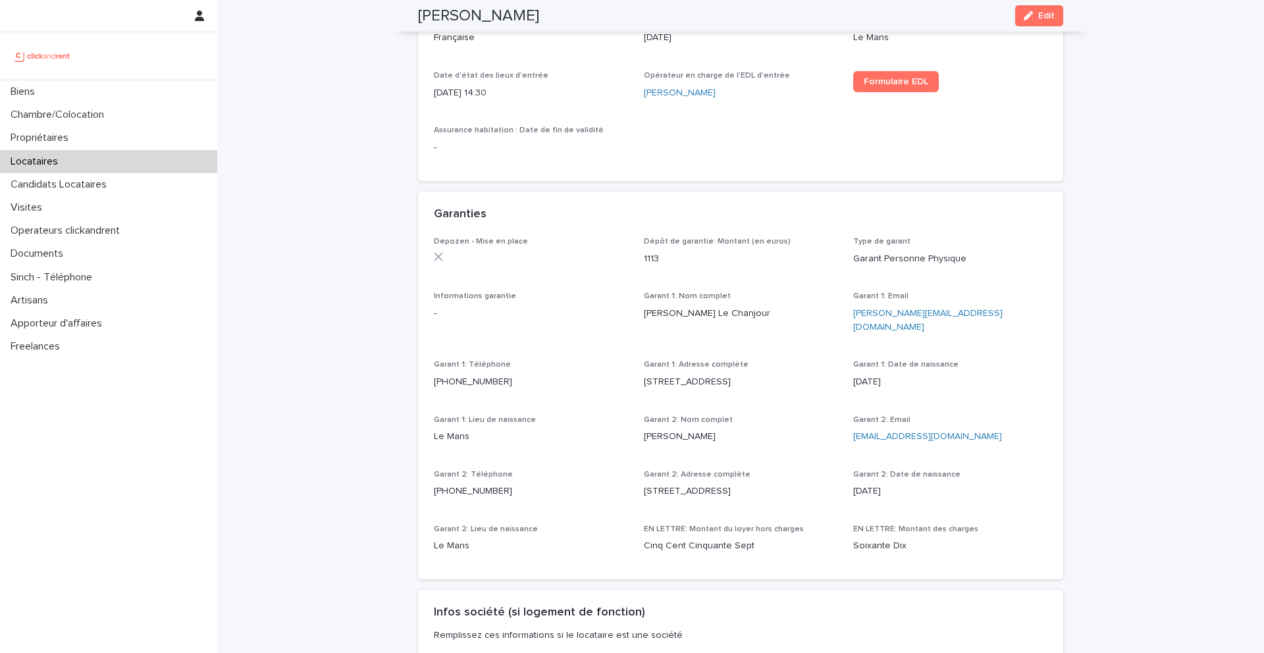
scroll to position [0, 0]
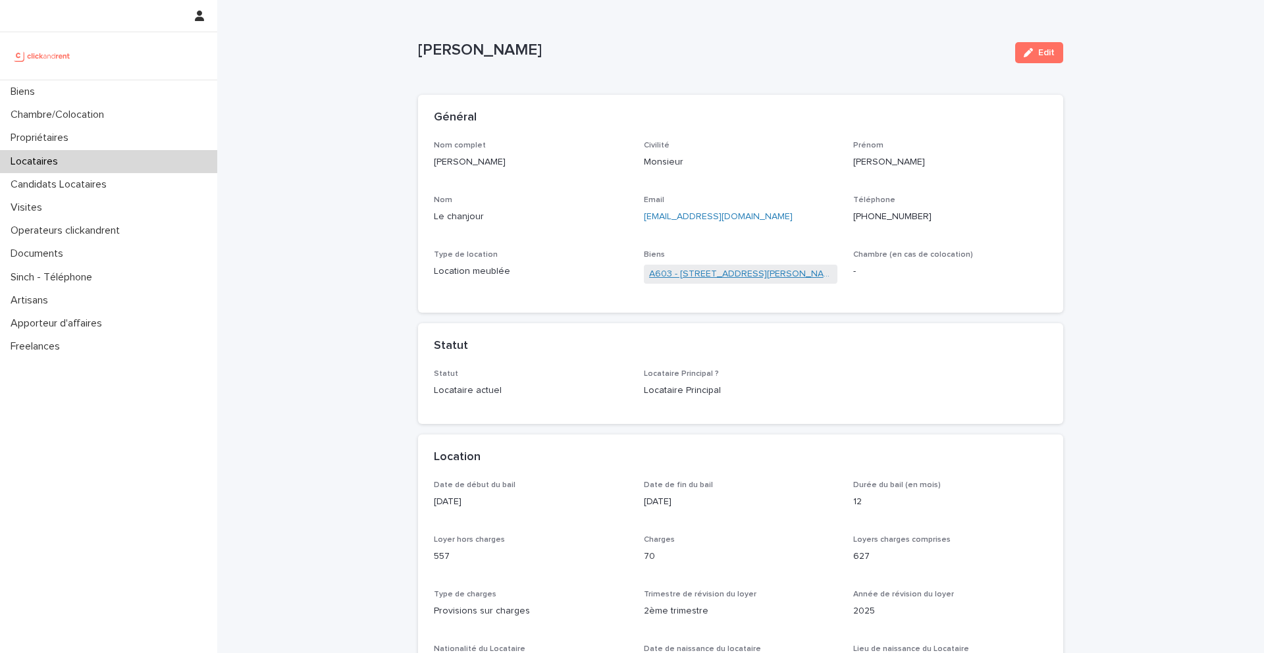
click at [674, 275] on link "A603 - 8 rue Yvan Tourgueneff, Bougival 78380" at bounding box center [741, 274] width 184 height 14
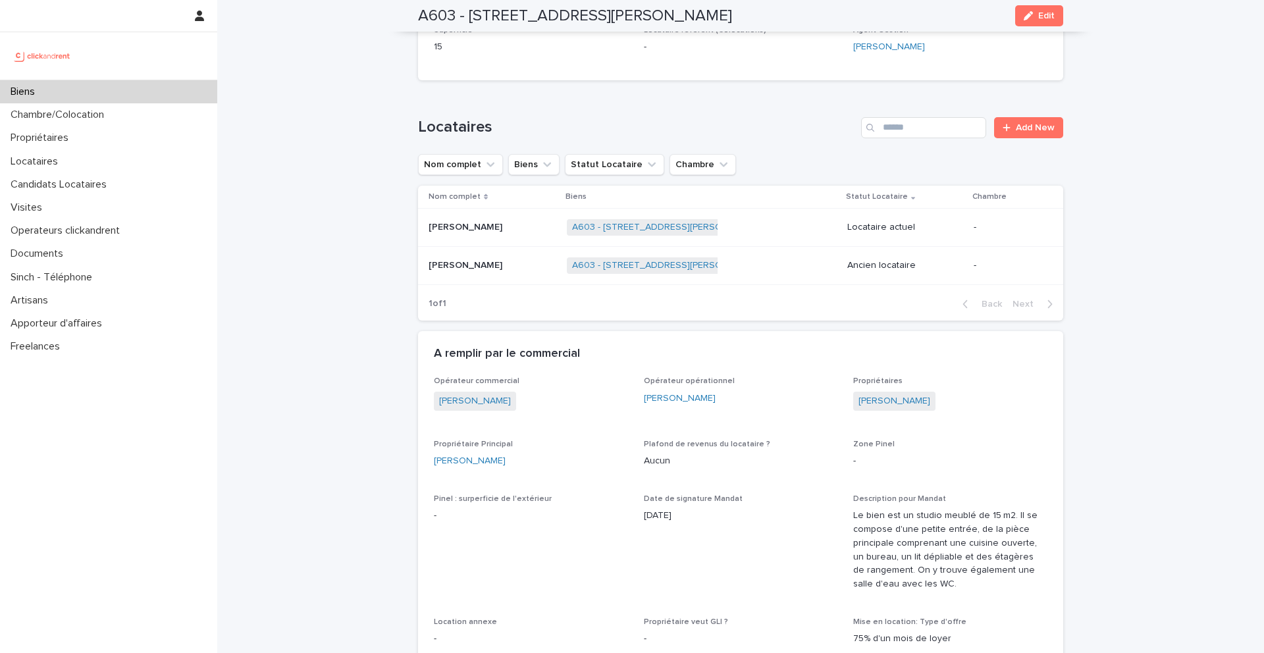
scroll to position [601, 0]
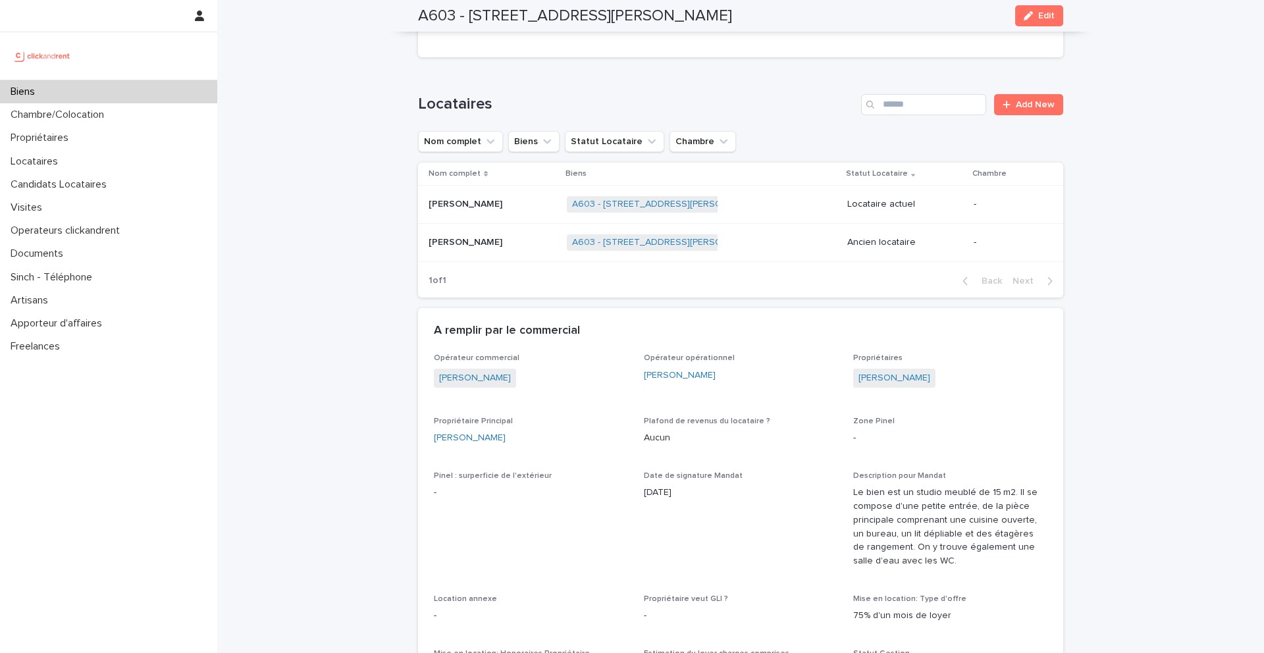
click at [461, 242] on p "Priscille Pasdois" at bounding box center [467, 241] width 76 height 14
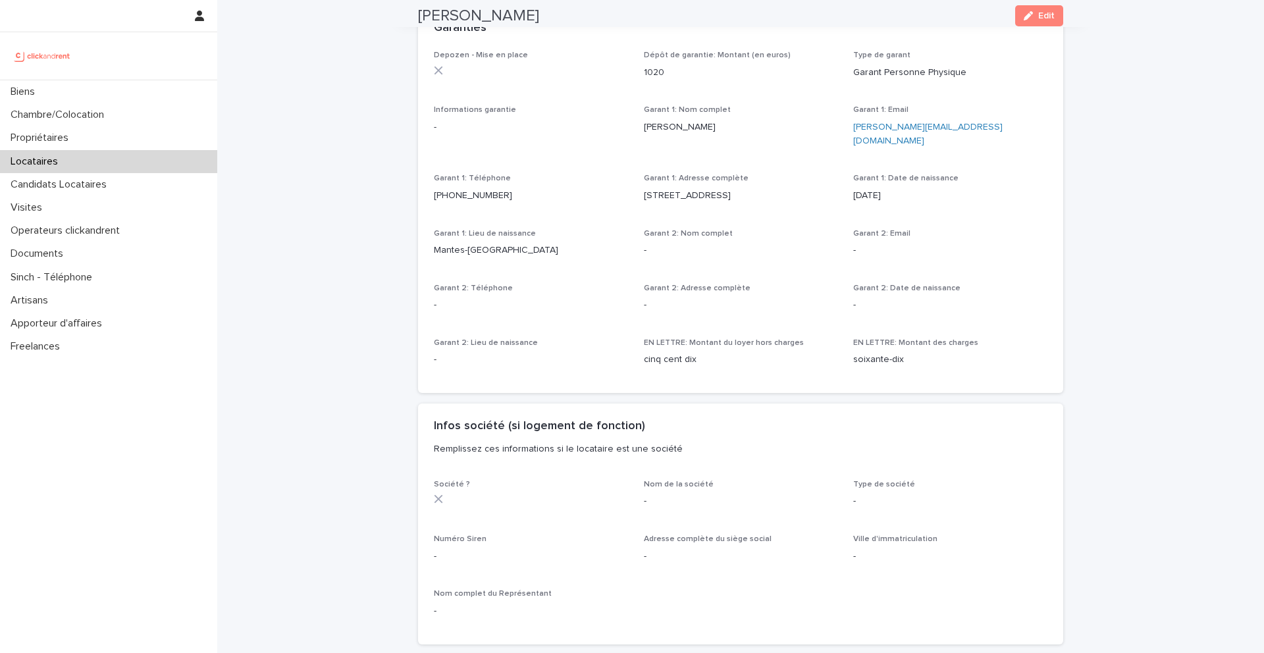
scroll to position [1009, 0]
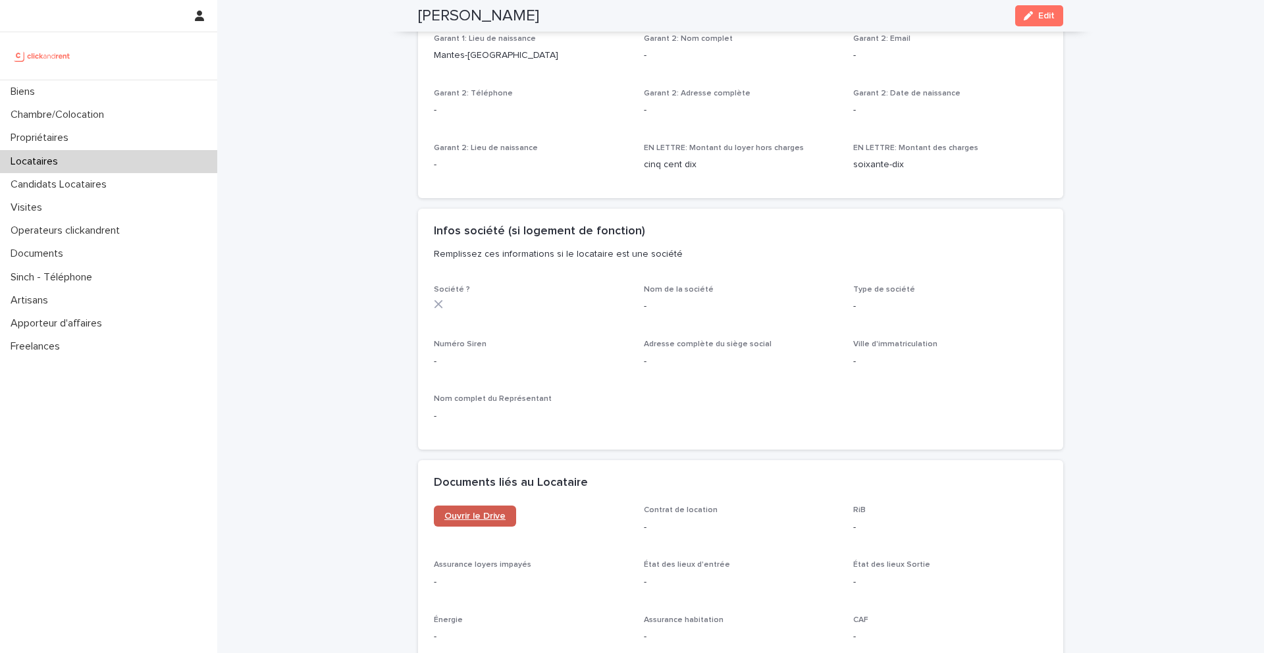
click at [490, 512] on span "Ouvrir le Drive" at bounding box center [474, 516] width 61 height 9
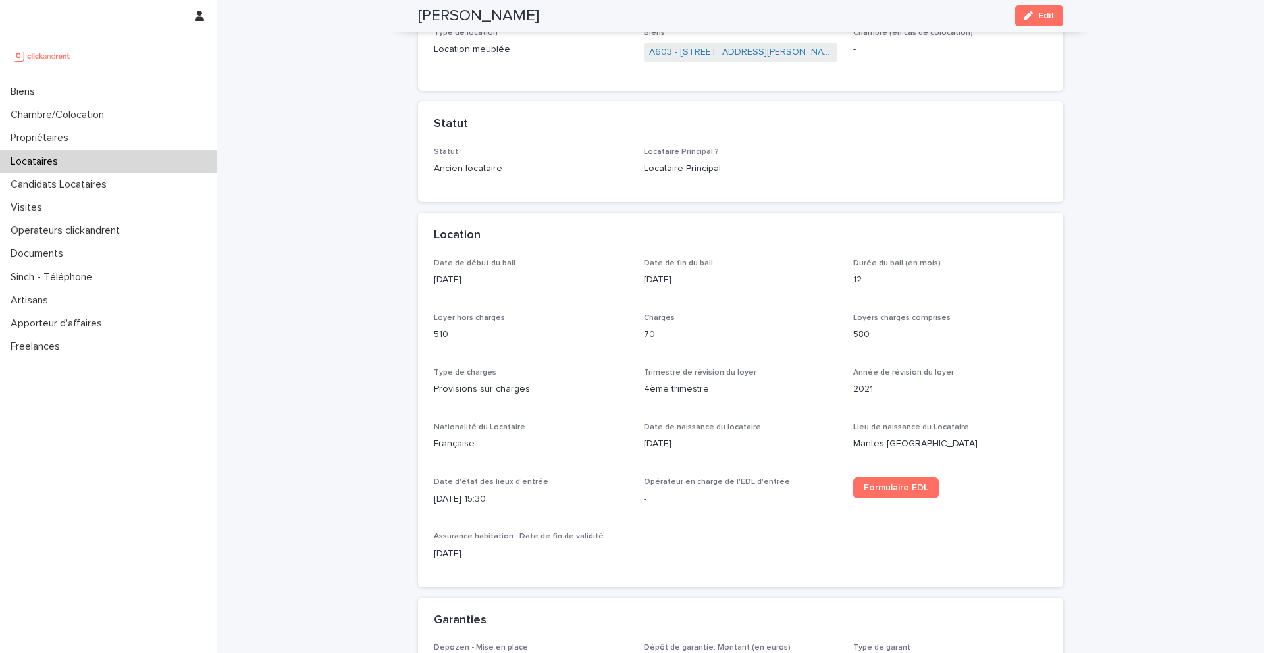
scroll to position [0, 0]
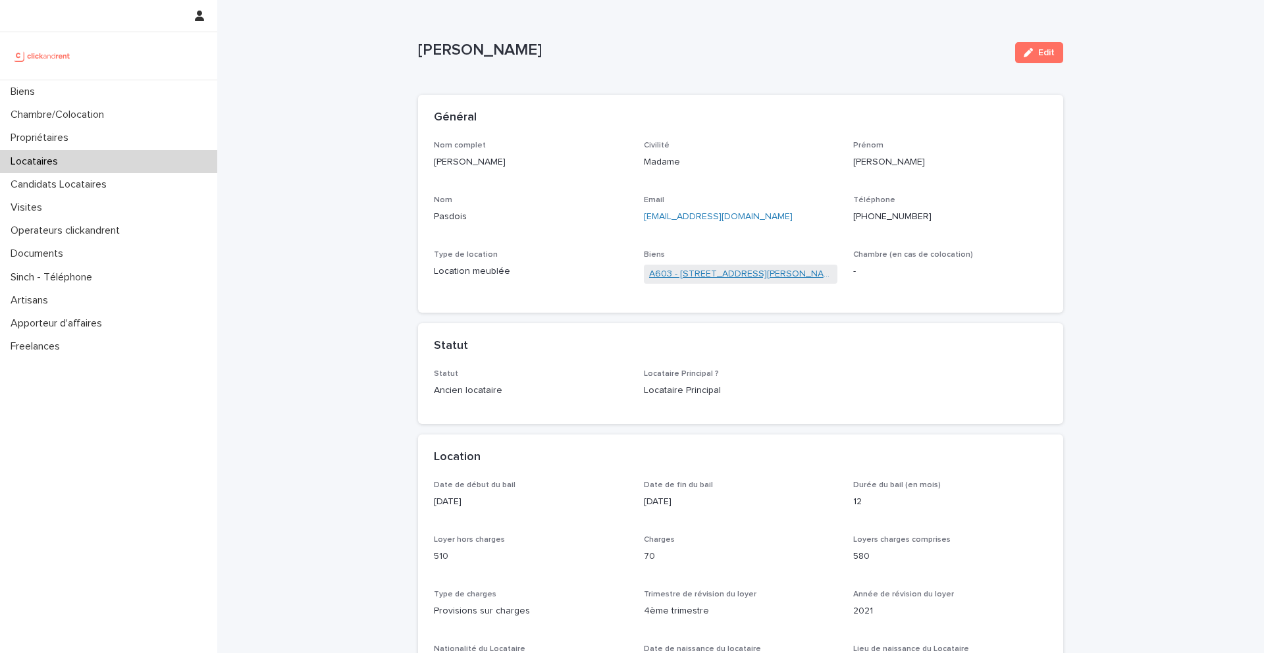
click at [706, 277] on link "A603 - 8 rue Yvan Tourgueneff, Bougival 78380" at bounding box center [741, 274] width 184 height 14
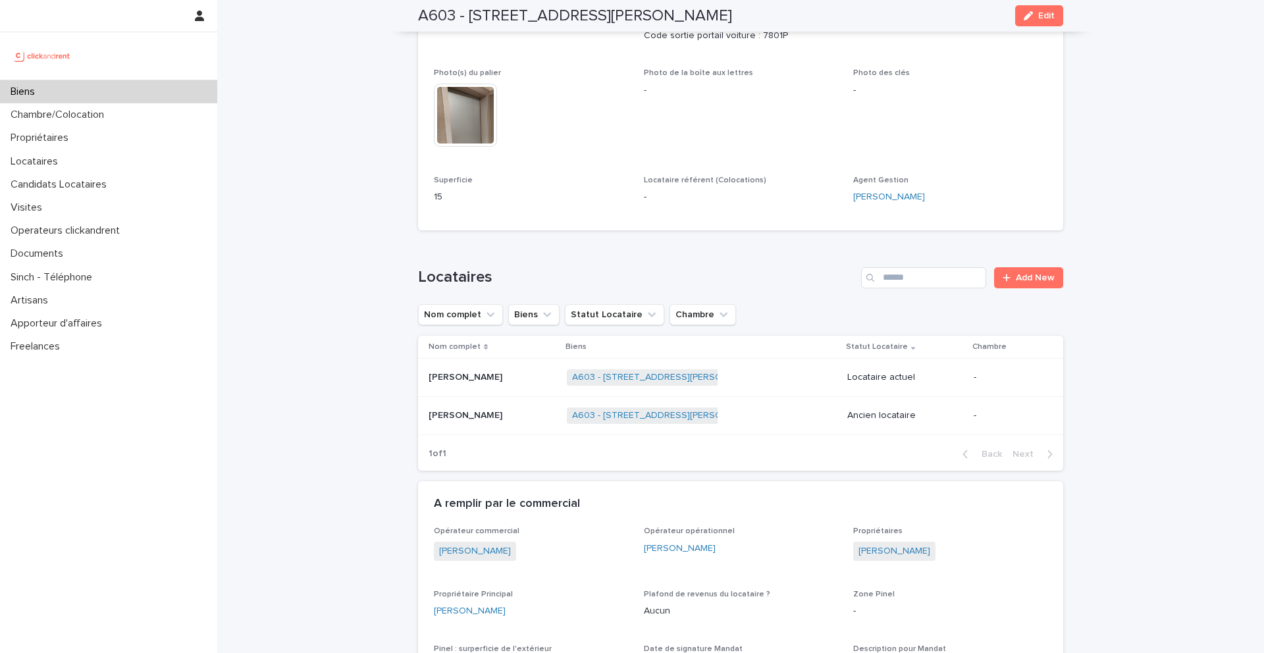
scroll to position [436, 0]
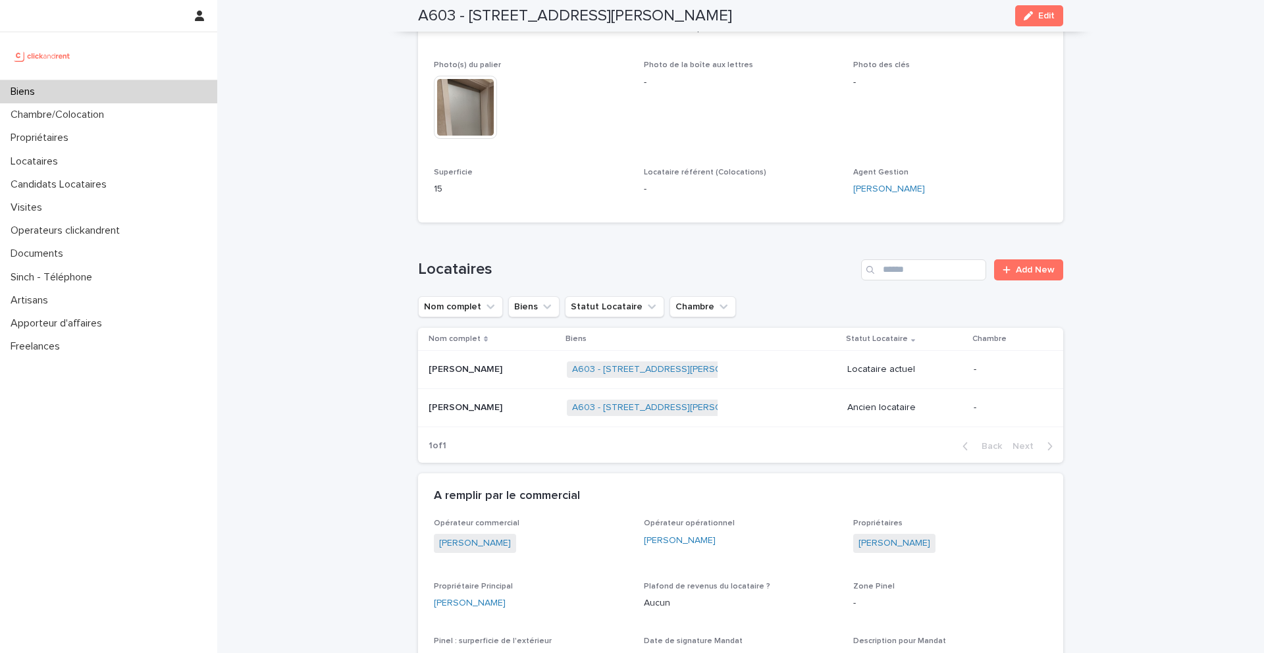
click at [480, 366] on p "Lucas Le chanjour" at bounding box center [467, 368] width 76 height 14
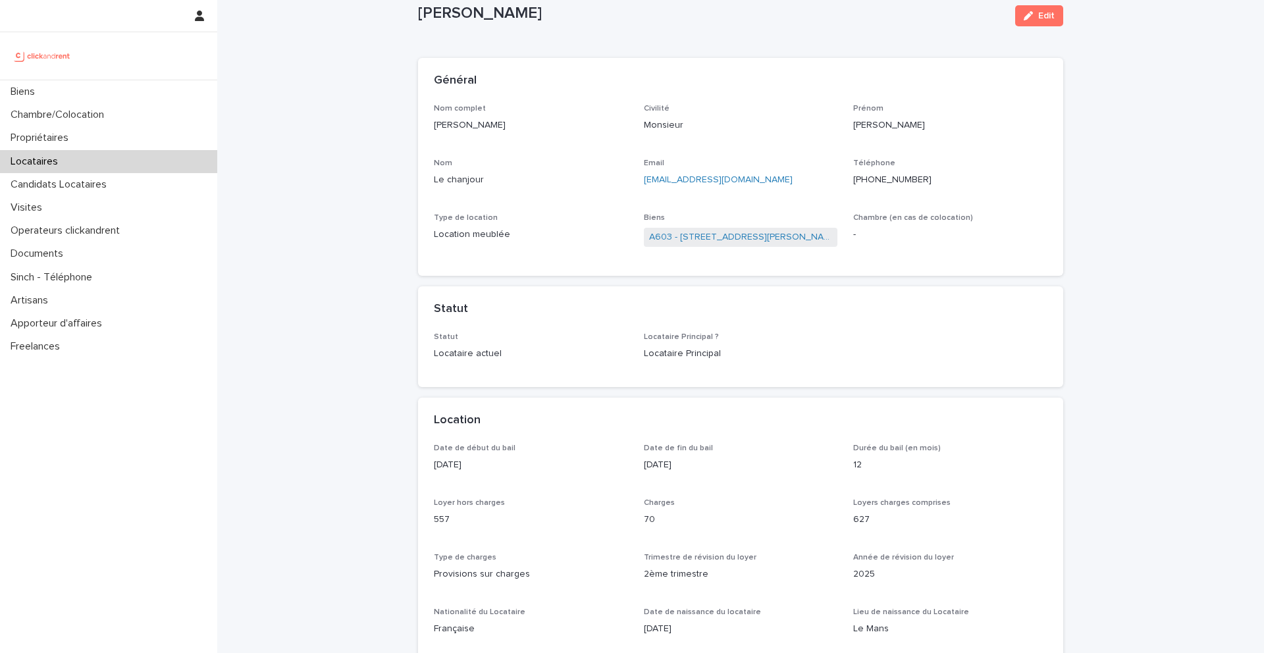
scroll to position [39, 0]
click at [900, 178] on ringoverc2c-number-84e06f14122c "+33647237309" at bounding box center [892, 177] width 78 height 9
click at [725, 240] on link "A603 - 8 rue Yvan Tourgueneff, Bougival 78380" at bounding box center [741, 235] width 184 height 14
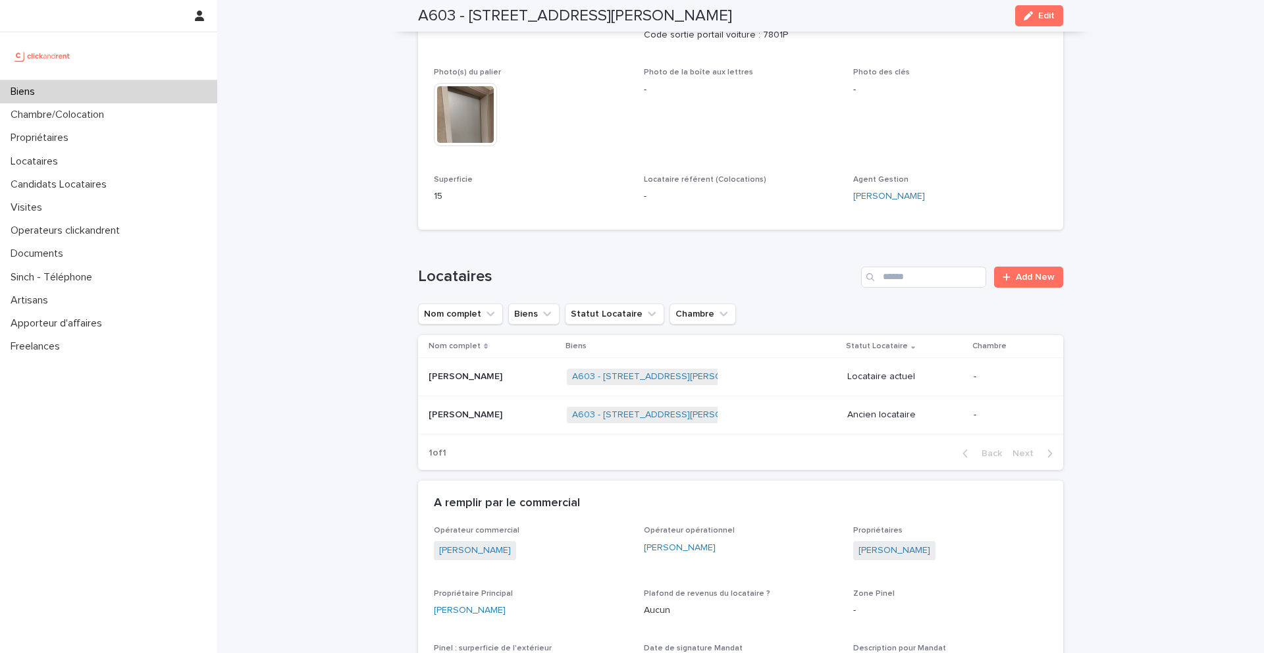
scroll to position [483, 0]
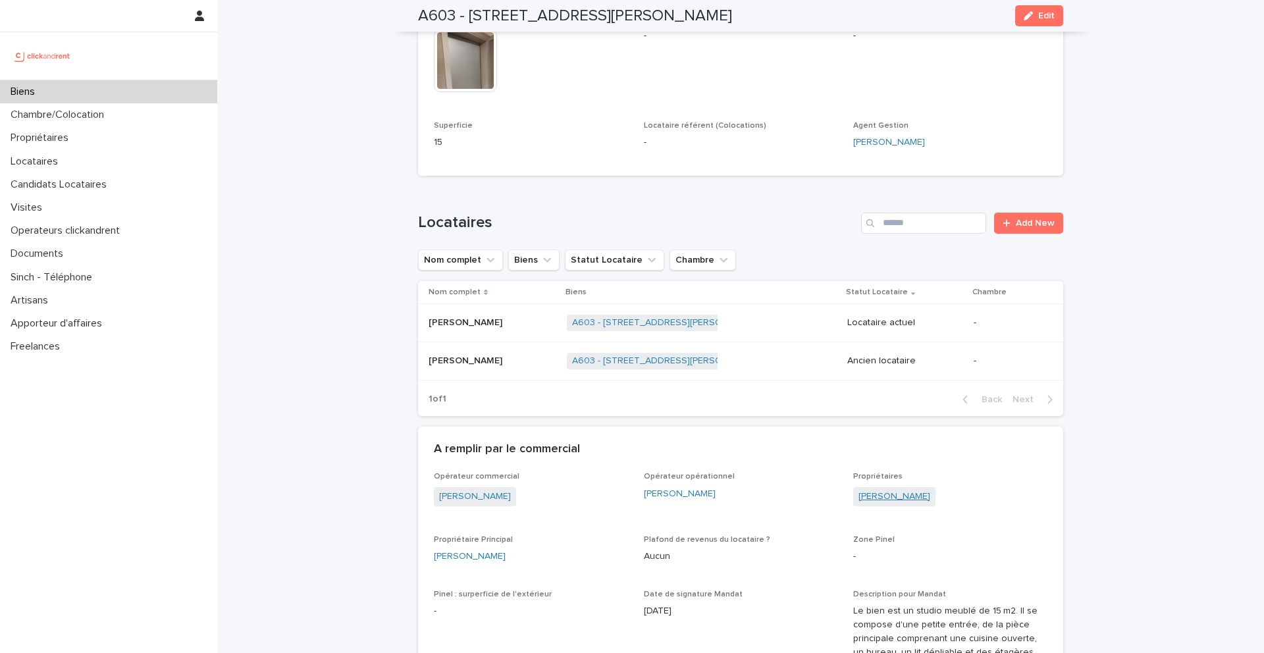
click at [889, 499] on link "Mariétou Cissé" at bounding box center [895, 497] width 72 height 14
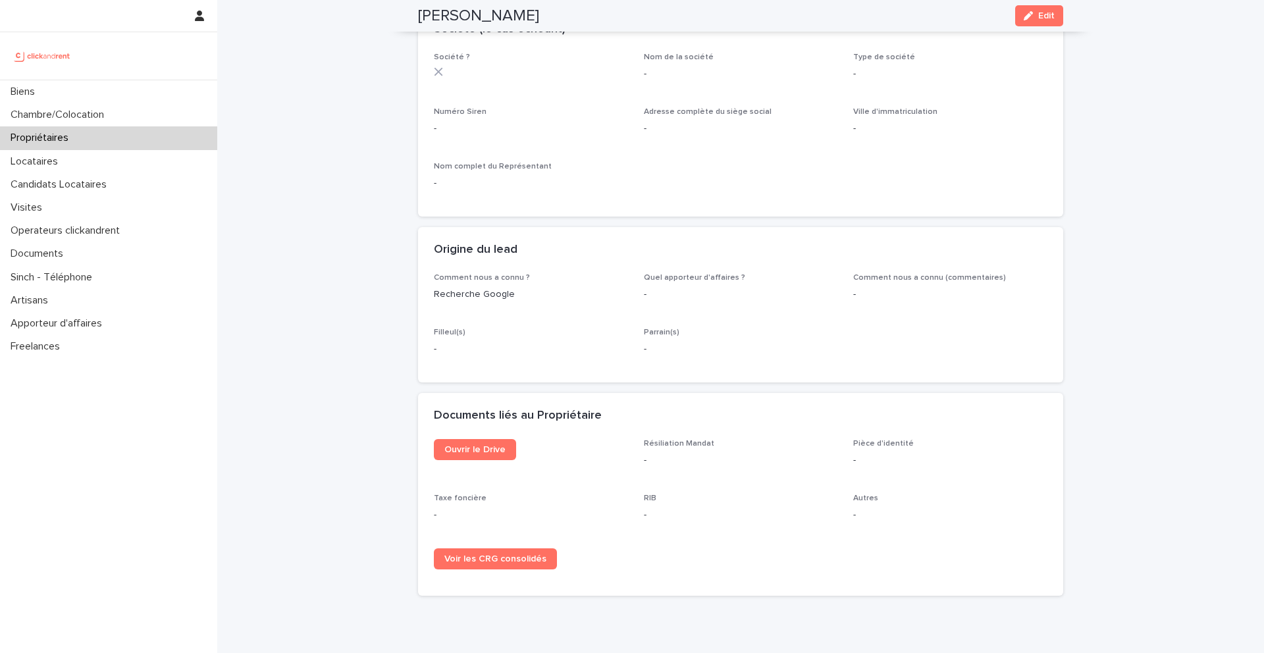
scroll to position [3, 0]
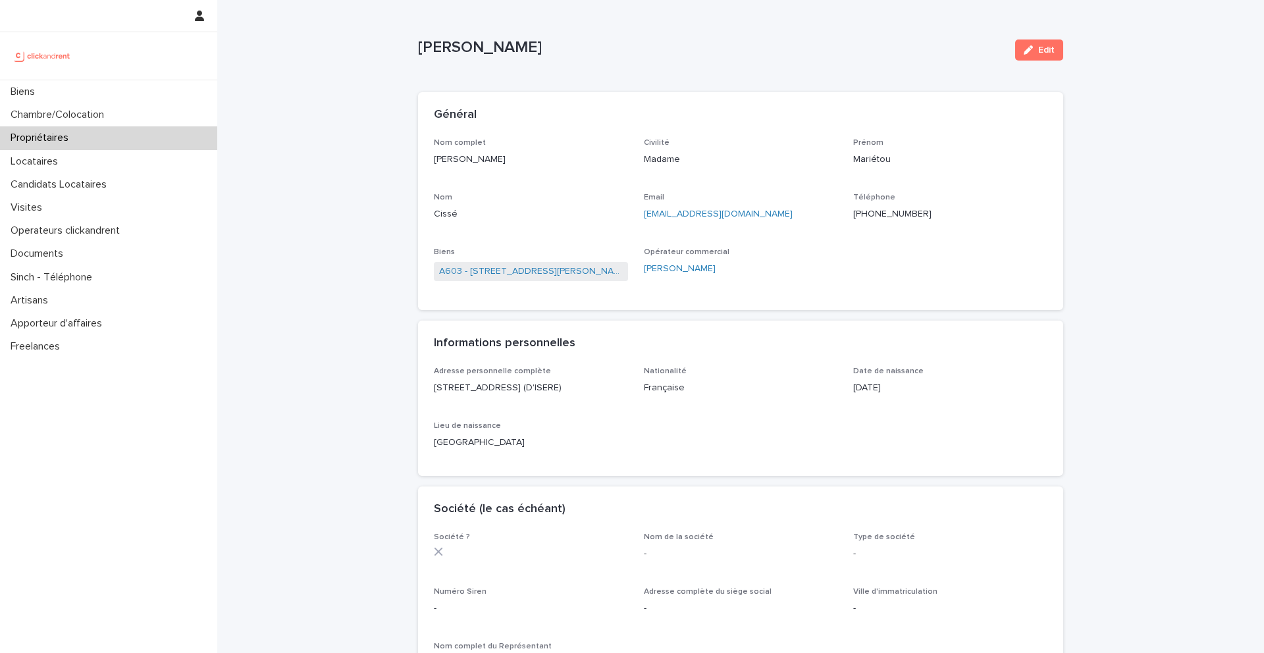
click at [895, 216] on ringoverc2c-number-84e06f14122c "+33782649385" at bounding box center [892, 213] width 78 height 9
click at [539, 273] on link "A603 - 8 rue Yvan Tourgueneff, Bougival 78380" at bounding box center [531, 272] width 184 height 14
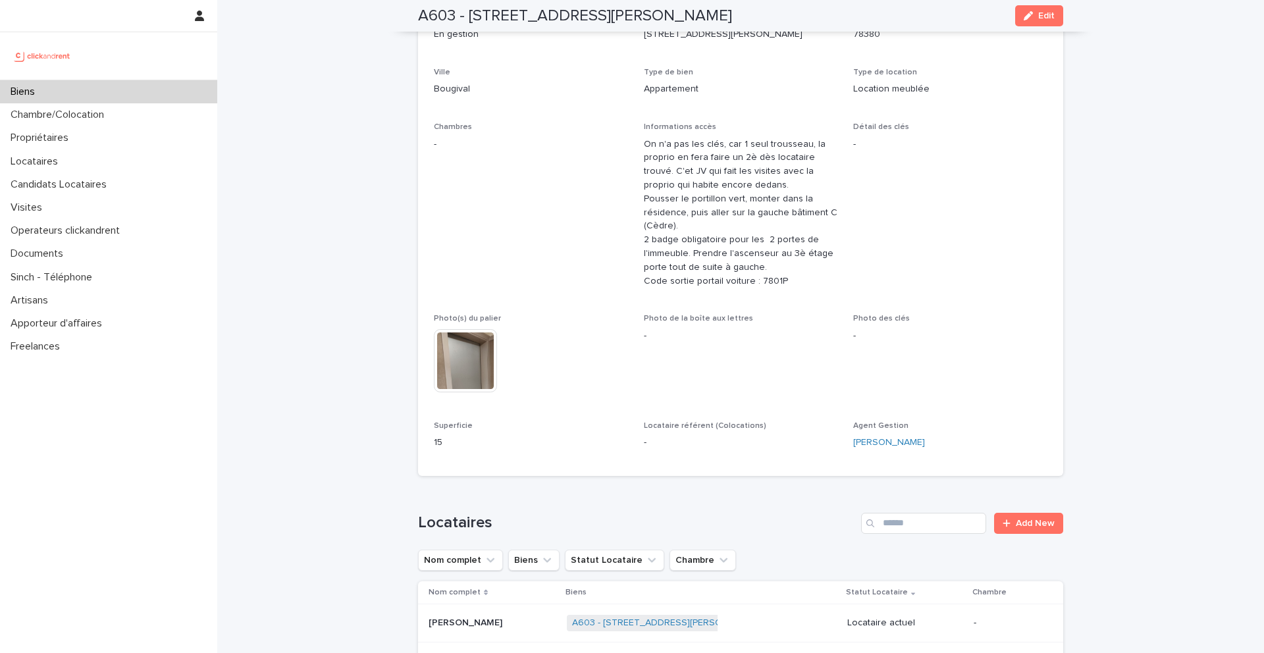
scroll to position [184, 0]
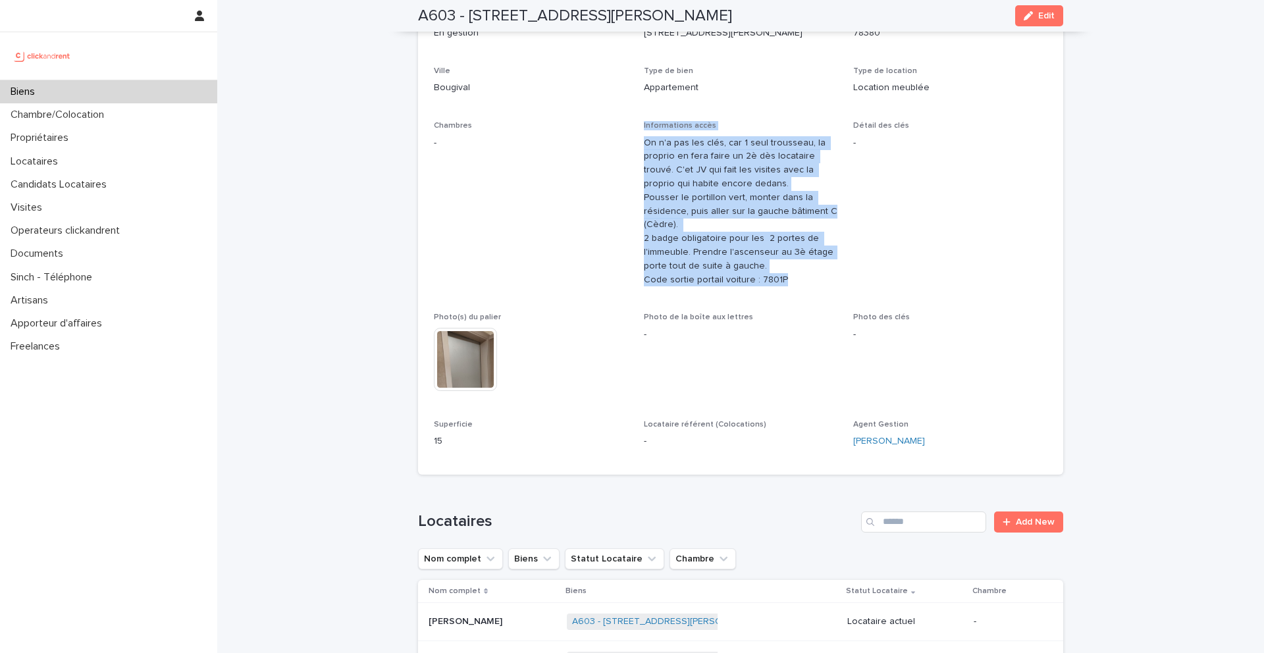
drag, startPoint x: 791, startPoint y: 284, endPoint x: 635, endPoint y: 201, distance: 175.8
click at [635, 201] on div "Numéro de mandat A603 Numéro 603 Statut Mise en Location En location Statut Ges…" at bounding box center [741, 208] width 614 height 502
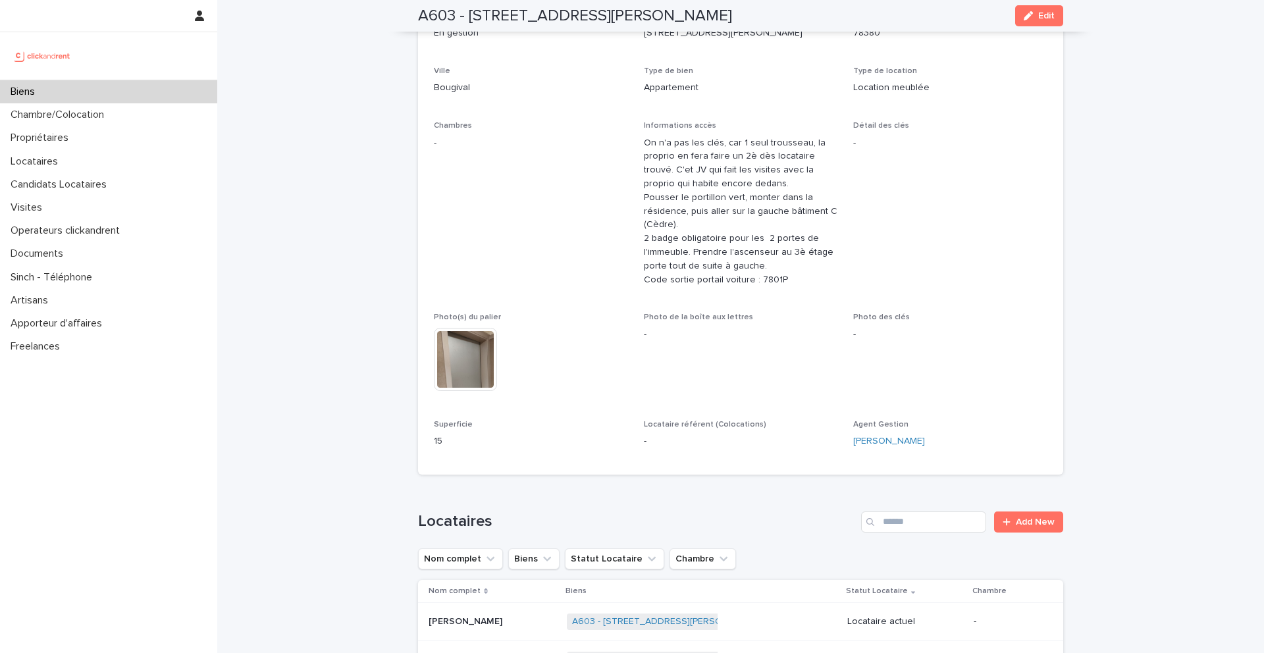
click at [655, 150] on p "On n'a pas les clés, car 1 seul trousseau, la proprio en fera faire un 2è dès l…" at bounding box center [741, 211] width 194 height 151
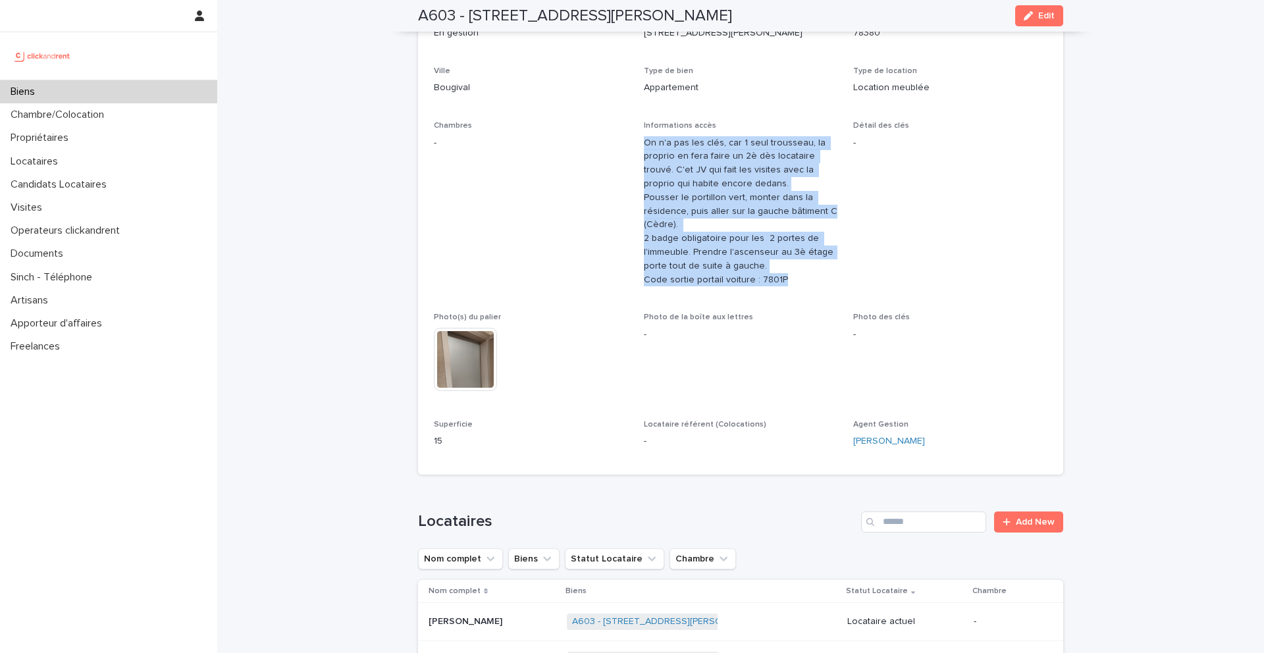
drag, startPoint x: 642, startPoint y: 140, endPoint x: 788, endPoint y: 283, distance: 204.8
click at [788, 284] on div "Numéro de mandat A603 Numéro 603 Statut Mise en Location En location Statut Ges…" at bounding box center [741, 208] width 614 height 502
click at [780, 284] on p "On n'a pas les clés, car 1 seul trousseau, la proprio en fera faire un 2è dès l…" at bounding box center [741, 211] width 194 height 151
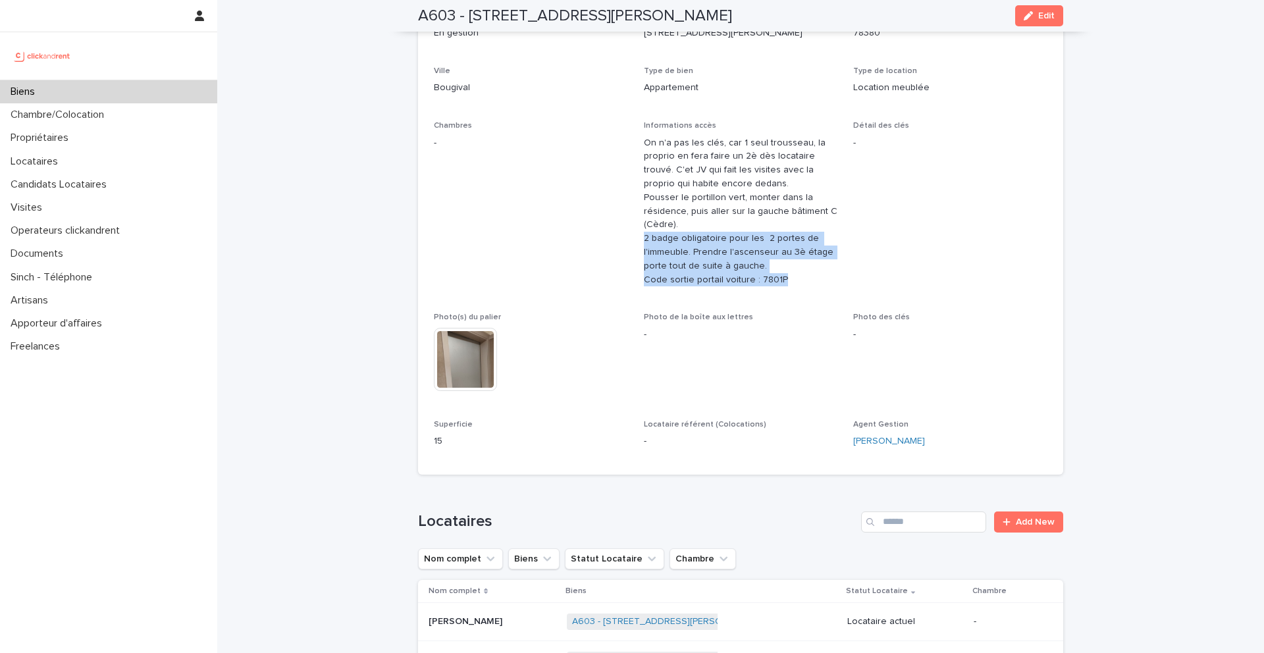
drag, startPoint x: 780, startPoint y: 284, endPoint x: 637, endPoint y: 238, distance: 150.3
click at [637, 238] on div "Numéro de mandat A603 Numéro 603 Statut Mise en Location En location Statut Ges…" at bounding box center [741, 208] width 614 height 502
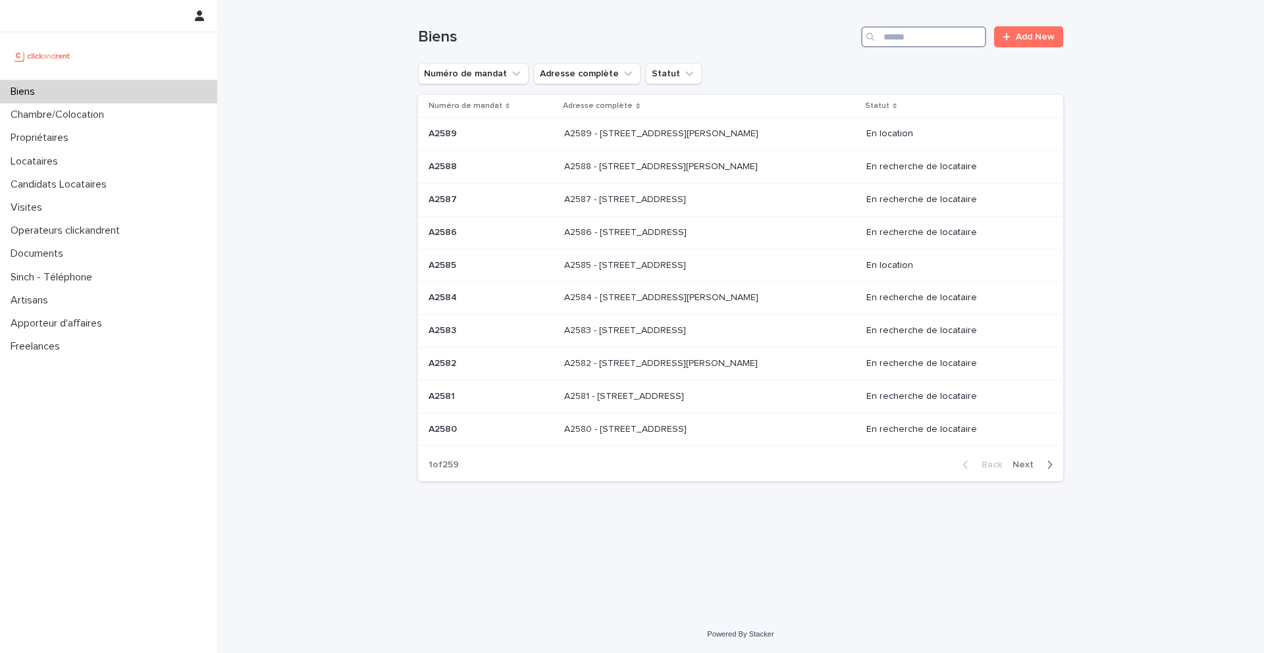
click at [901, 38] on input "Search" at bounding box center [923, 36] width 125 height 21
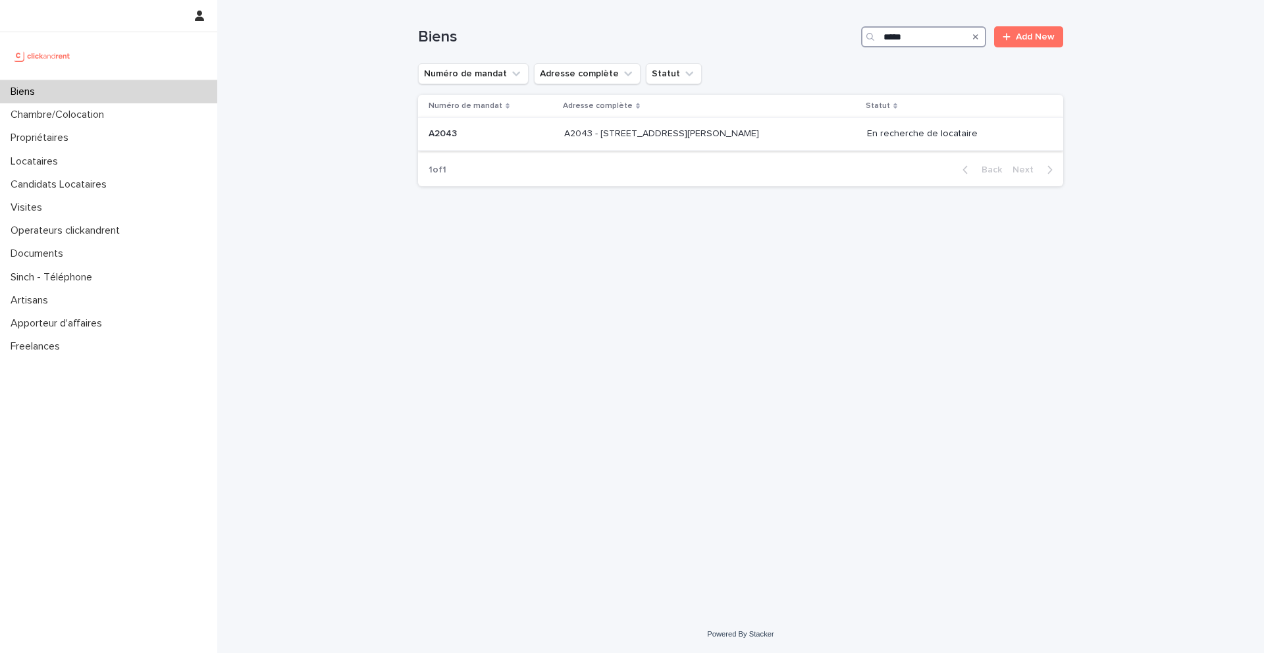
type input "*****"
click at [616, 133] on p "A2043 - [STREET_ADDRESS][PERSON_NAME]" at bounding box center [663, 133] width 198 height 14
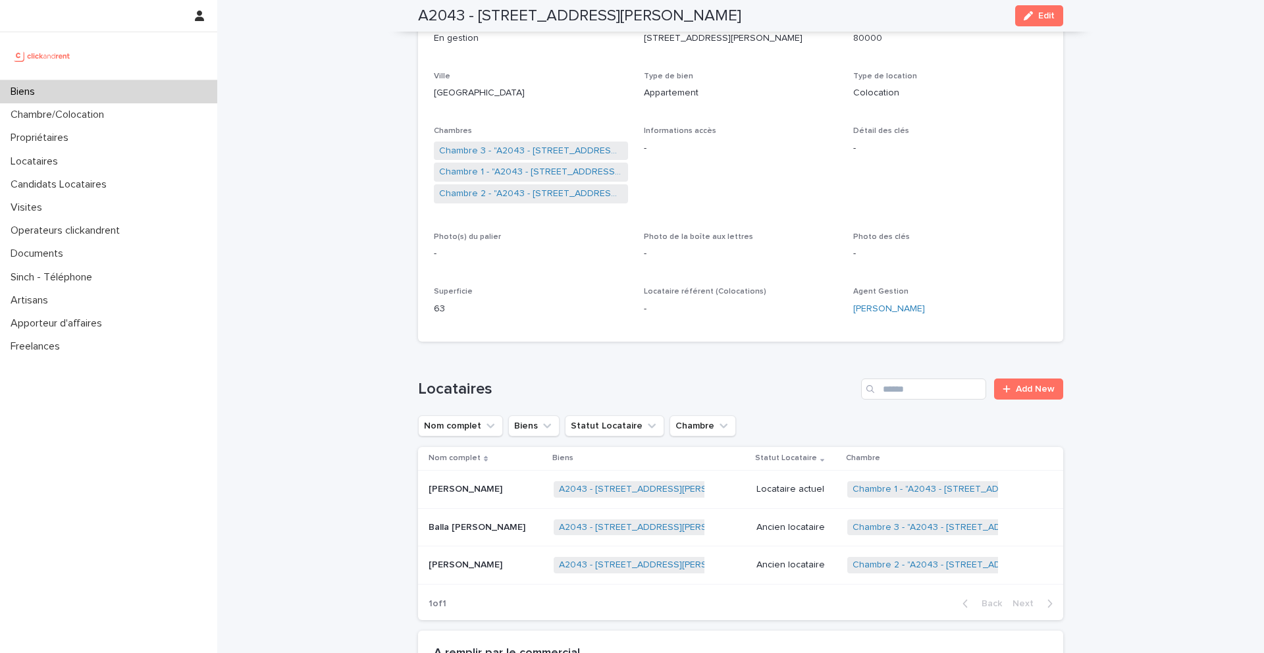
scroll to position [223, 0]
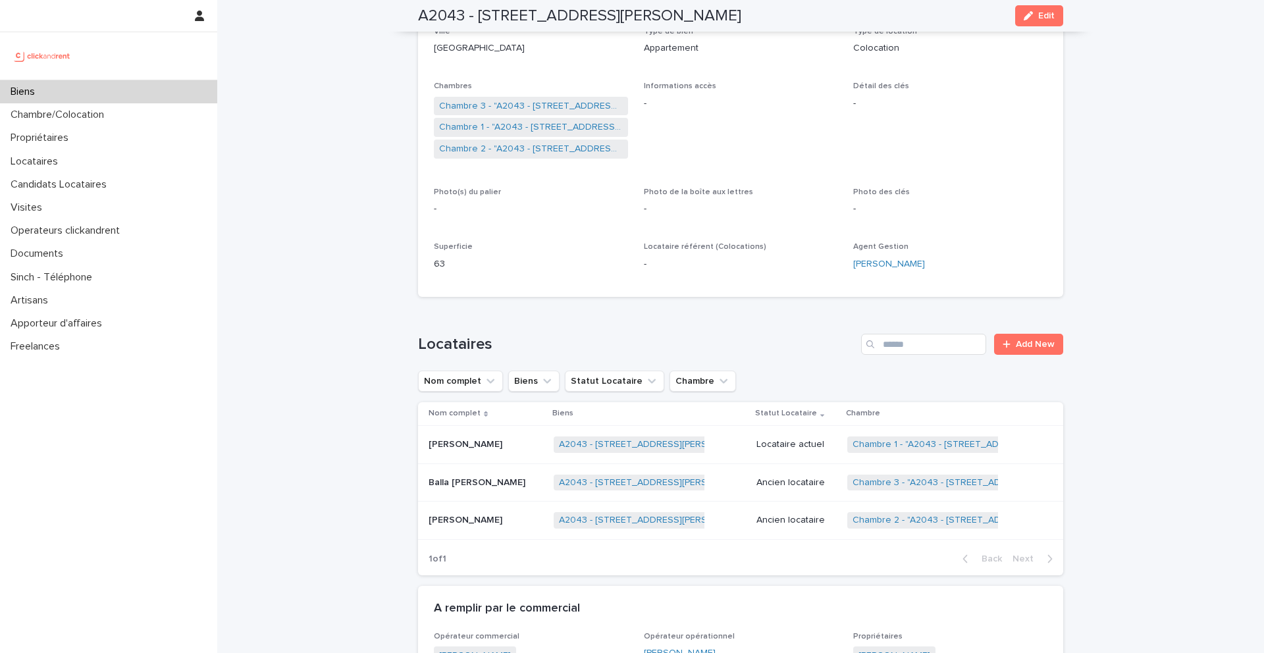
click at [454, 444] on p "[PERSON_NAME]" at bounding box center [467, 444] width 76 height 14
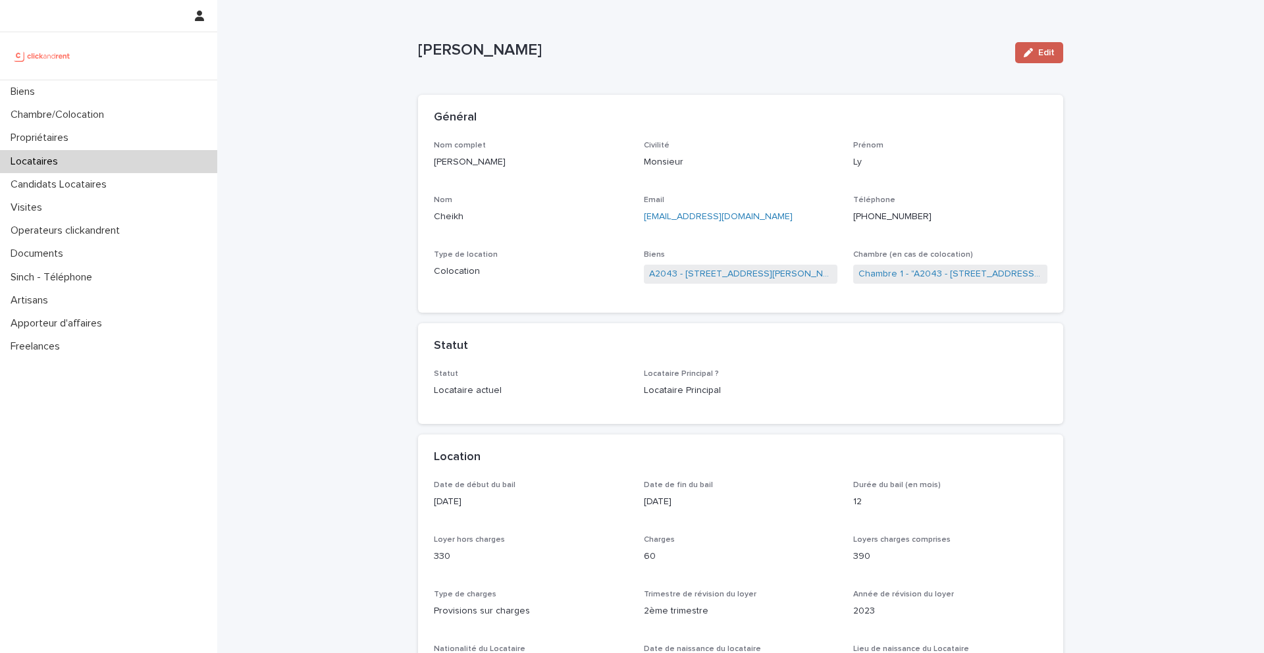
click at [1034, 58] on button "Edit" at bounding box center [1039, 52] width 48 height 21
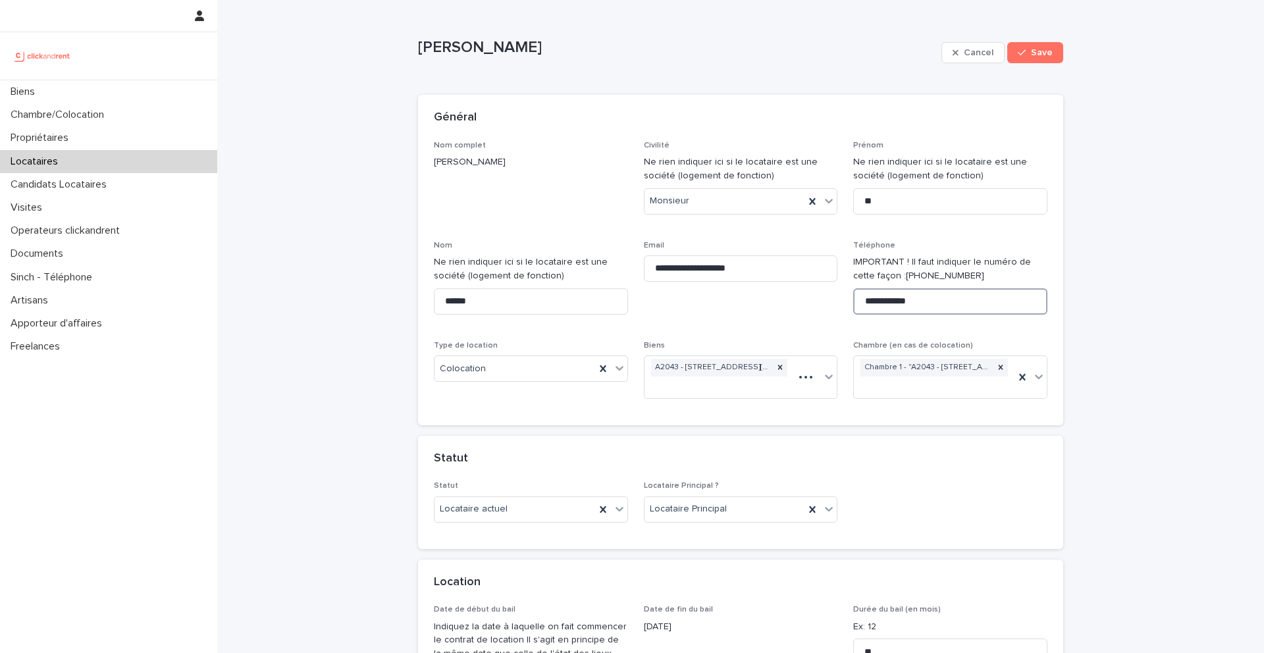
click at [938, 298] on input "**********" at bounding box center [950, 301] width 194 height 26
paste input "**********"
type input "**********"
click at [1020, 41] on div "Cancel Save" at bounding box center [1002, 52] width 122 height 53
click at [1025, 51] on icon "button" at bounding box center [1022, 52] width 8 height 9
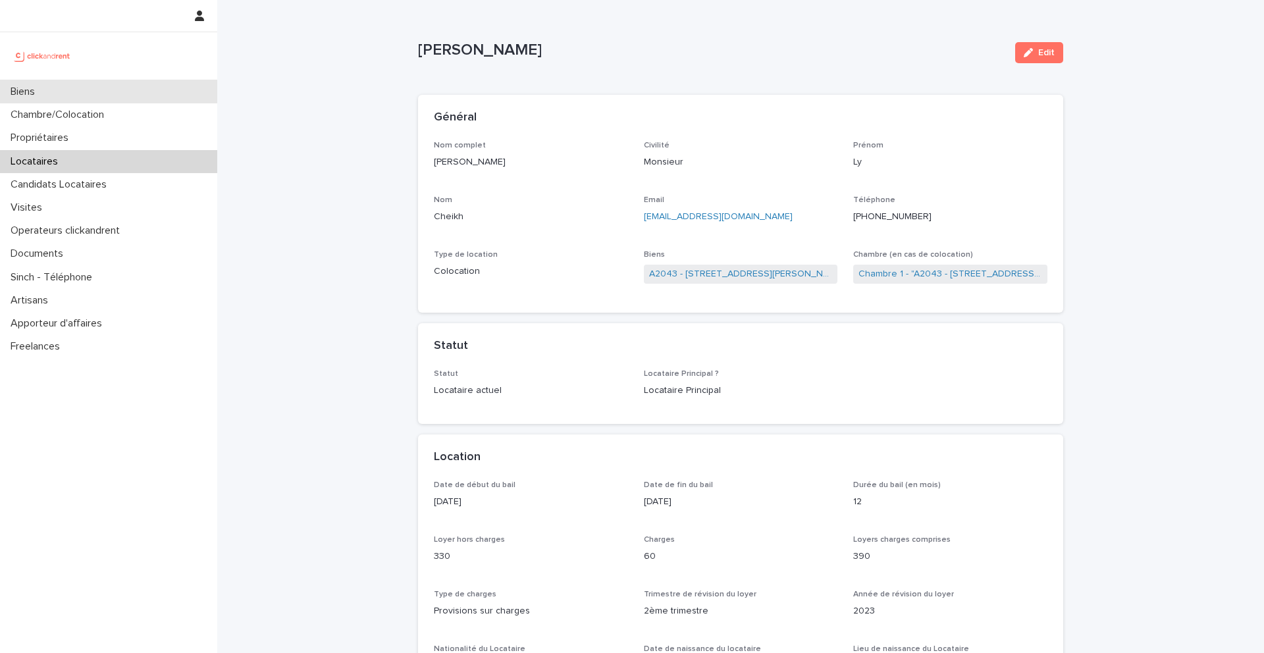
click at [84, 99] on div "Biens" at bounding box center [108, 91] width 217 height 23
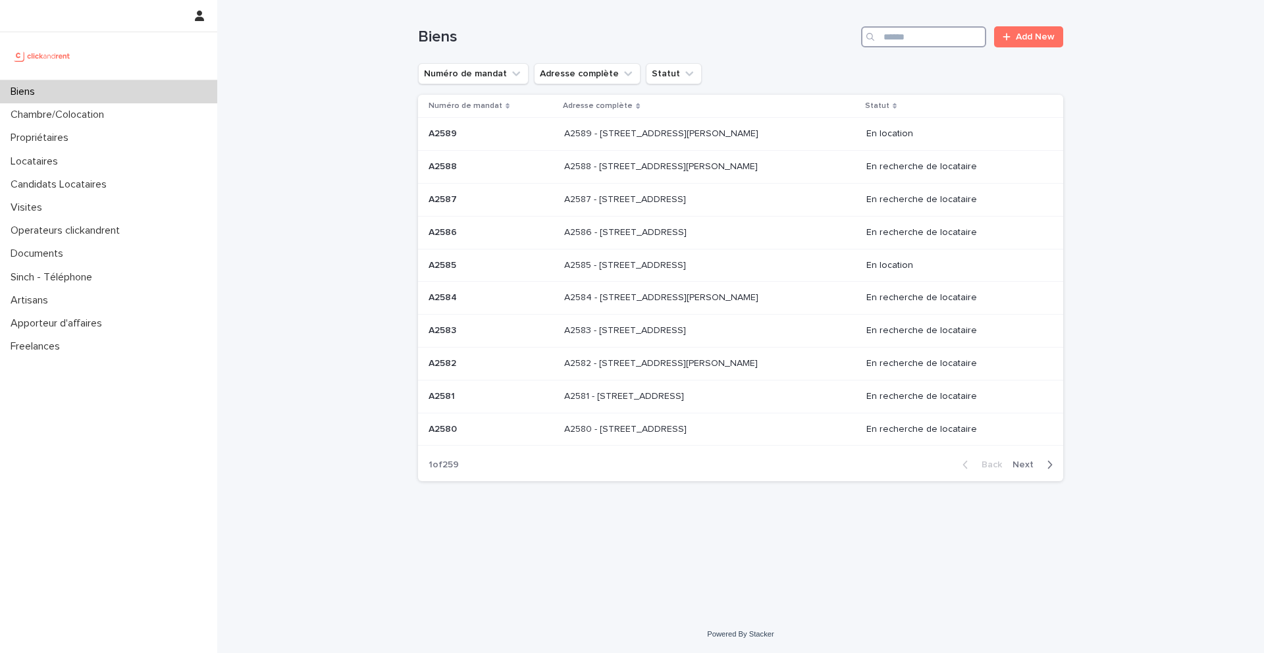
click at [914, 35] on input "Search" at bounding box center [923, 36] width 125 height 21
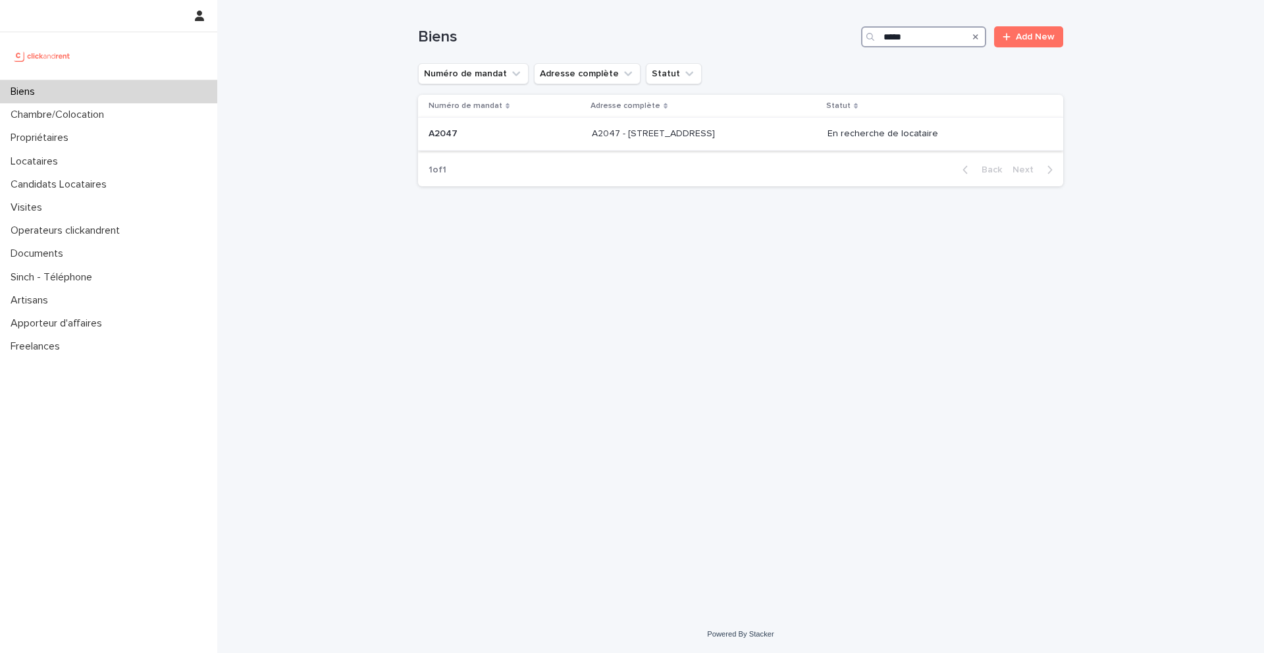
type input "*****"
click at [450, 140] on div "A2047 A2047" at bounding box center [505, 134] width 153 height 22
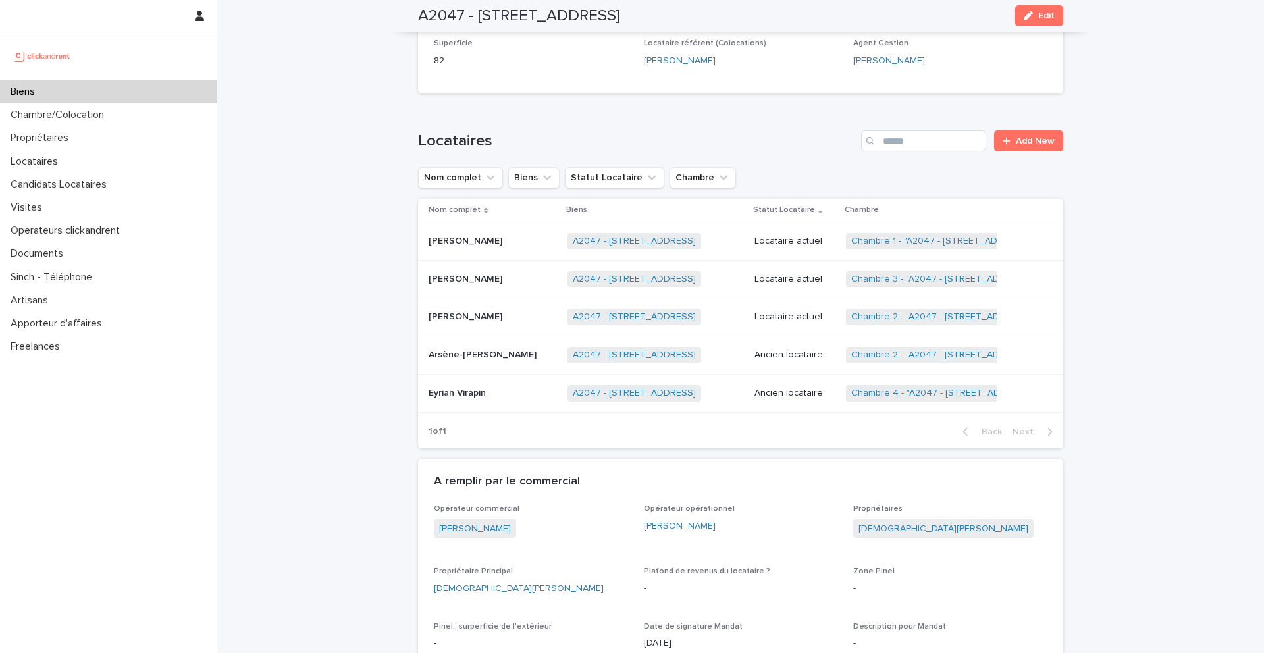
scroll to position [508, 0]
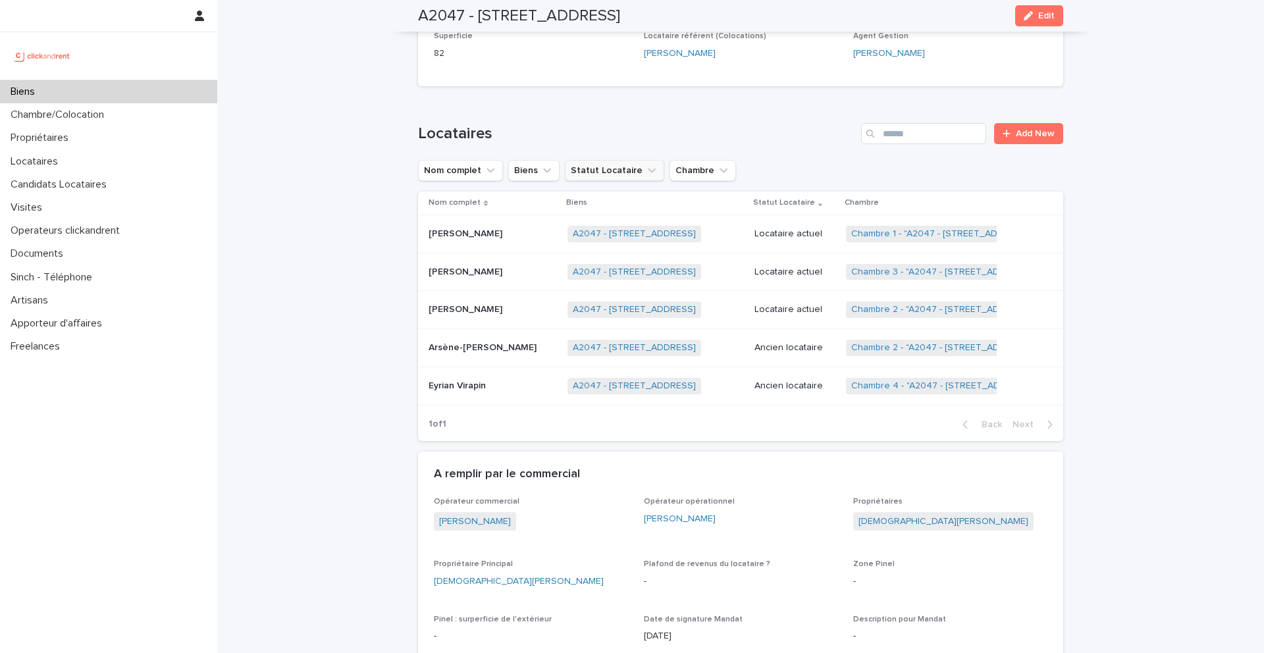
click at [645, 175] on icon "Statut Locataire" at bounding box center [651, 170] width 13 height 13
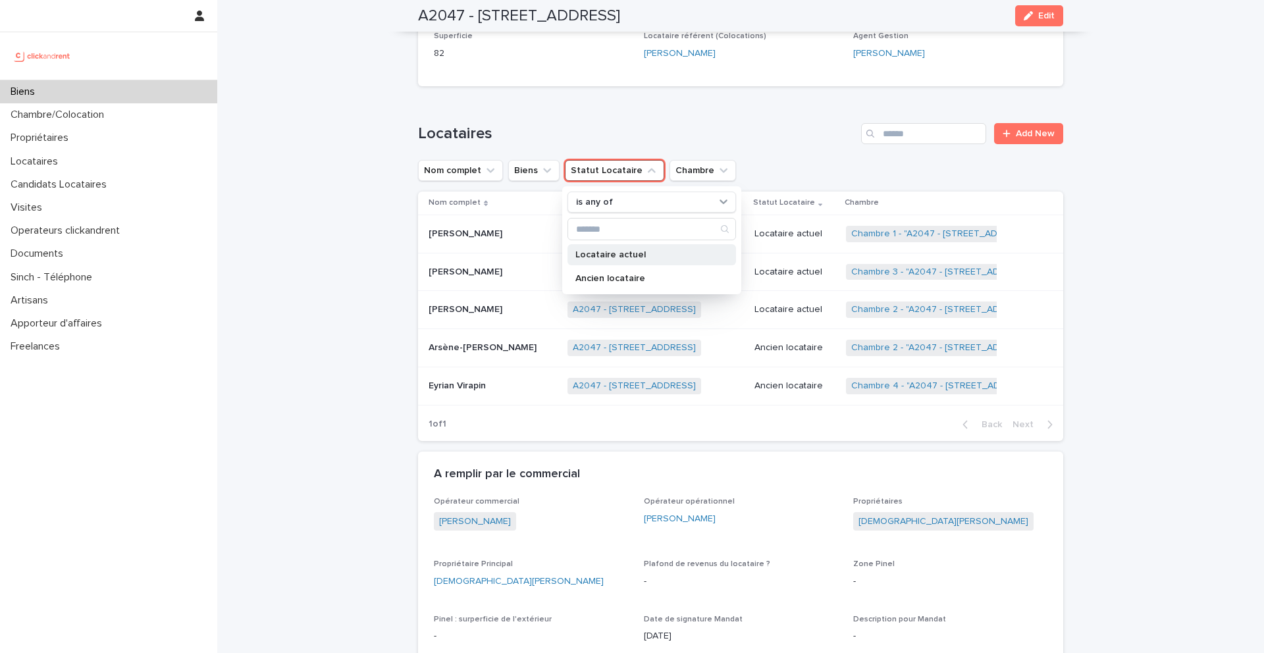
click at [633, 250] on p "Locataire actuel" at bounding box center [645, 254] width 140 height 9
click at [669, 117] on div "Loading... Saving… Locataires Add New Nom complet Biens Statut Locataire is any…" at bounding box center [740, 274] width 645 height 354
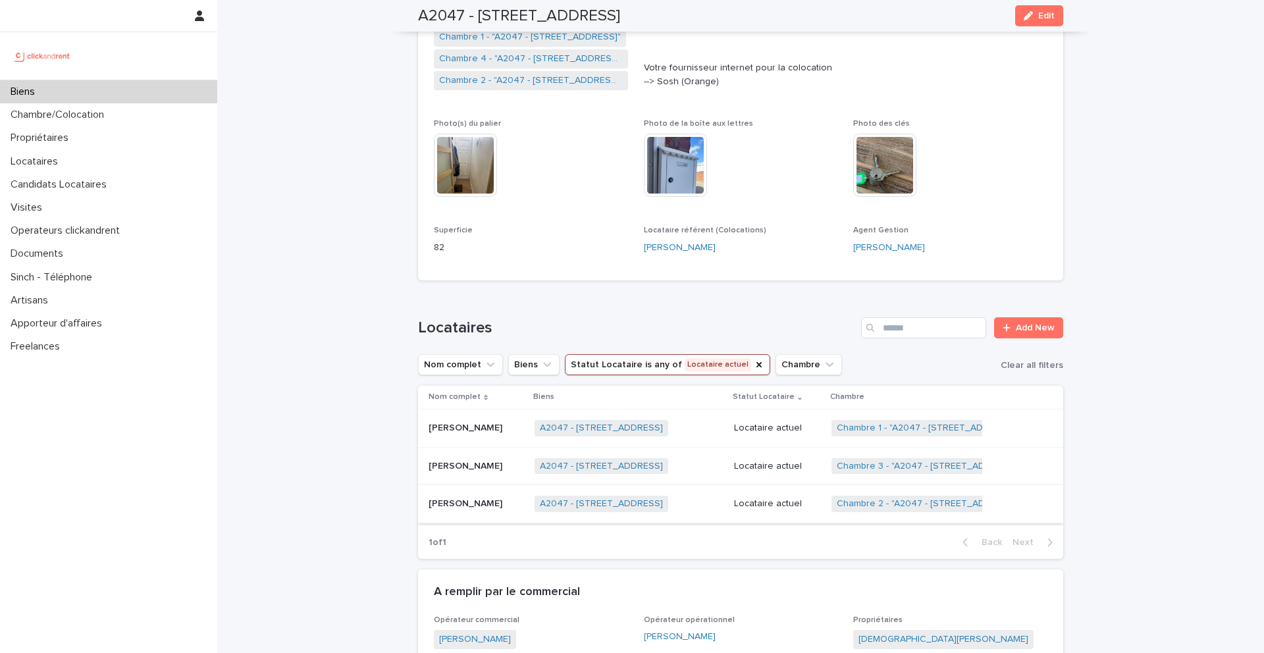
scroll to position [311, 0]
click at [887, 507] on link "Chambre 2 - "A2047 - [STREET_ADDRESS]"" at bounding box center [929, 505] width 184 height 11
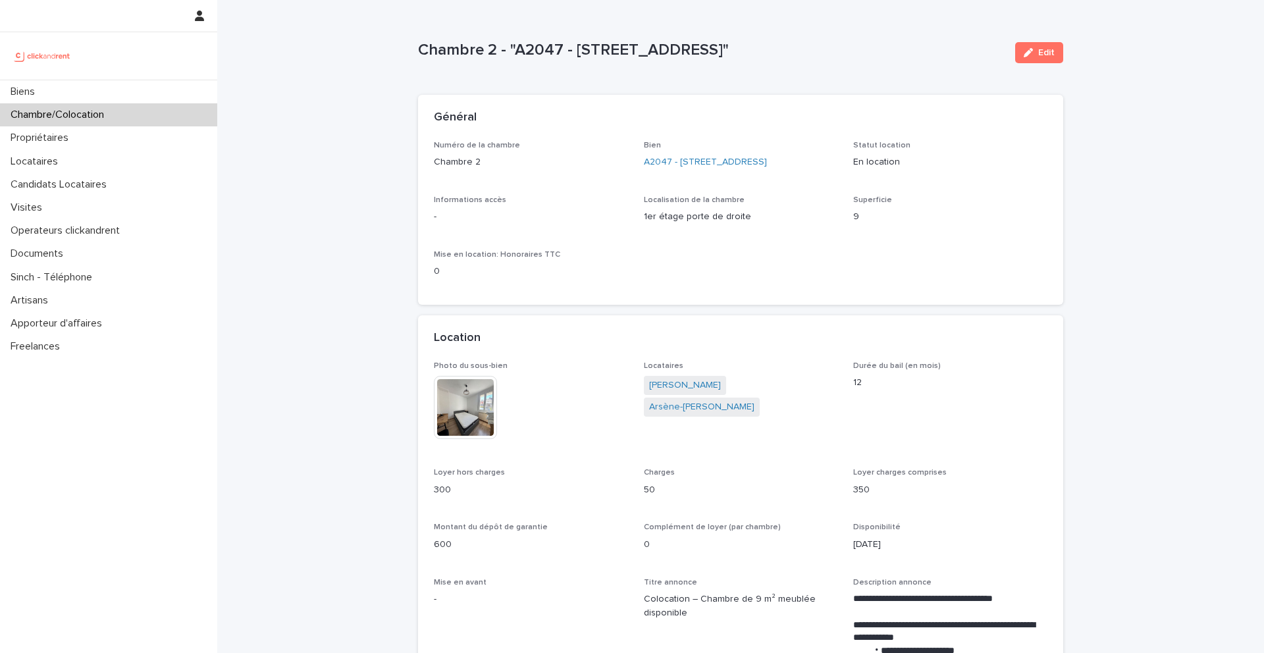
drag, startPoint x: 822, startPoint y: 51, endPoint x: 428, endPoint y: 67, distance: 394.1
click at [428, 67] on div "Chambre 2 - "A2047 - [STREET_ADDRESS]" Edit" at bounding box center [740, 52] width 645 height 53
drag, startPoint x: 416, startPoint y: 53, endPoint x: 672, endPoint y: 52, distance: 256.1
drag, startPoint x: 830, startPoint y: 56, endPoint x: 506, endPoint y: 38, distance: 325.1
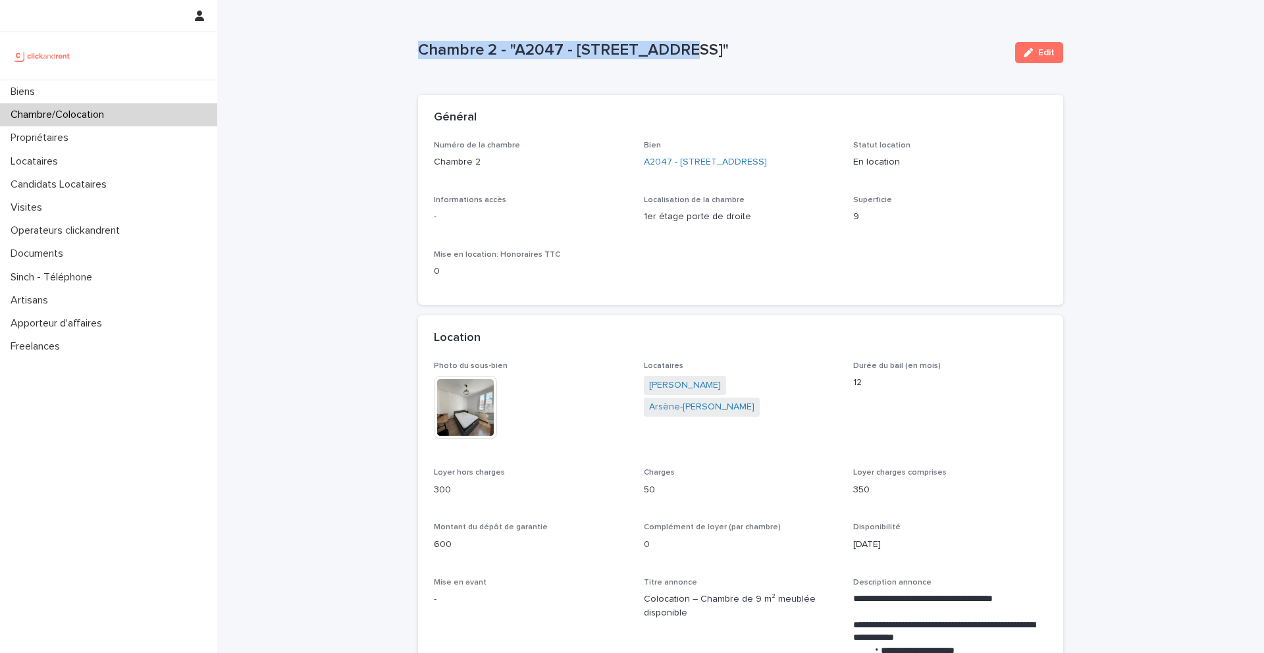
click at [506, 38] on div "Chambre 2 - "A2047 - [STREET_ADDRESS]"" at bounding box center [711, 49] width 587 height 22
